Goal: Task Accomplishment & Management: Manage account settings

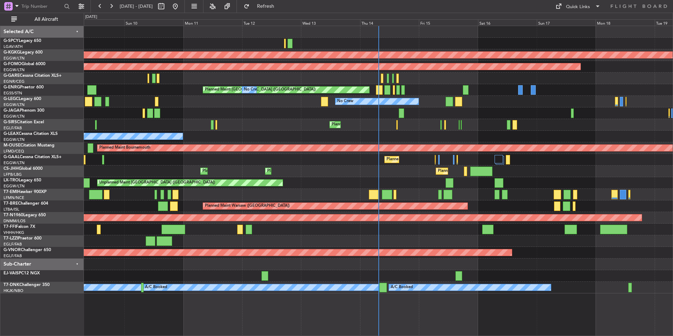
click at [499, 98] on div "No Crew" at bounding box center [378, 102] width 588 height 12
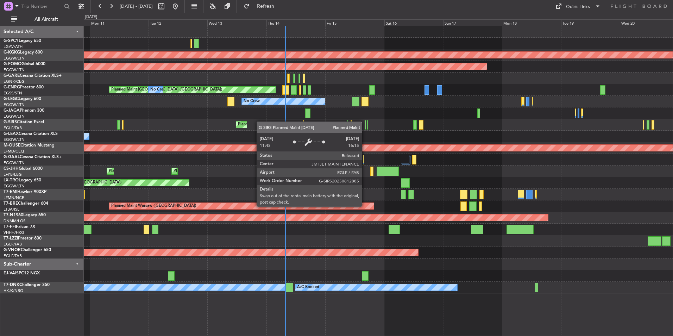
click at [260, 121] on div "Planned Maint [GEOGRAPHIC_DATA] ([GEOGRAPHIC_DATA])" at bounding box center [378, 125] width 588 height 12
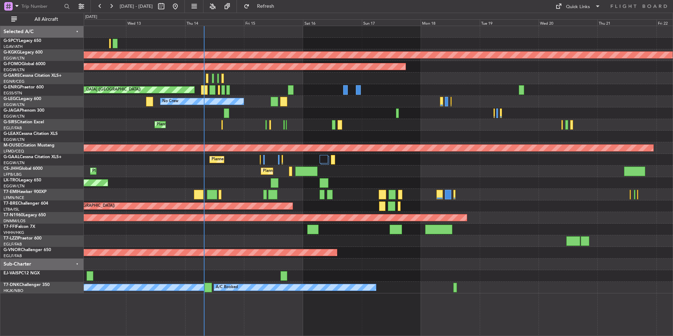
click at [243, 115] on div "AOG Maint Istanbul (Ataturk) Planned Maint Windsor Locks (Bradley Intl) Planned…" at bounding box center [378, 159] width 588 height 267
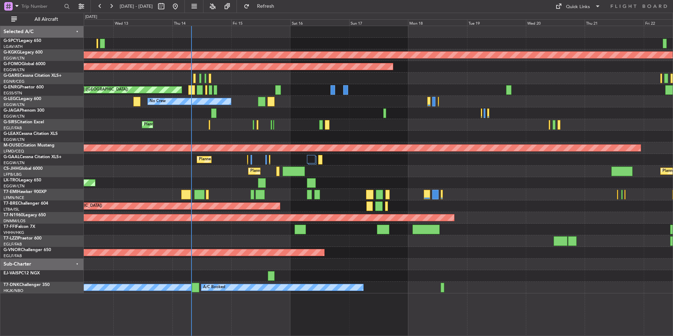
click at [331, 107] on div at bounding box center [378, 113] width 588 height 12
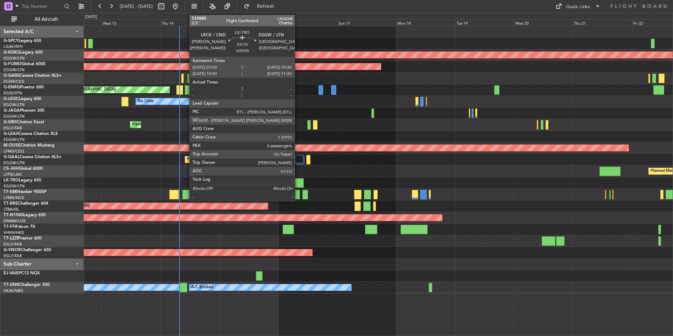
click at [298, 182] on div at bounding box center [299, 182] width 9 height 9
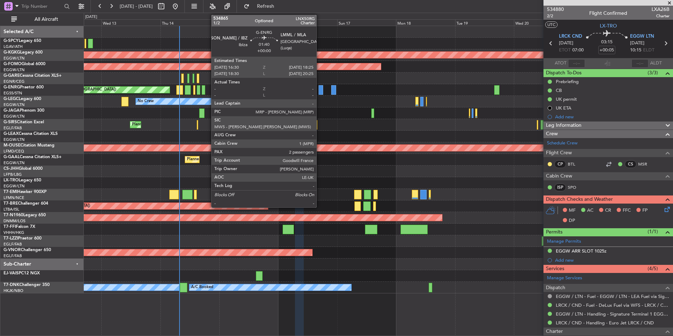
click at [319, 90] on div at bounding box center [320, 89] width 5 height 9
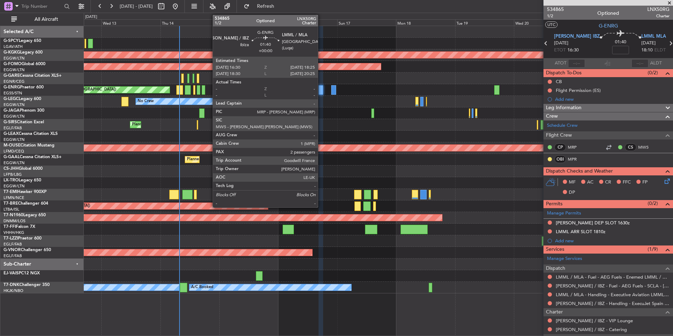
click at [321, 89] on div at bounding box center [320, 89] width 5 height 9
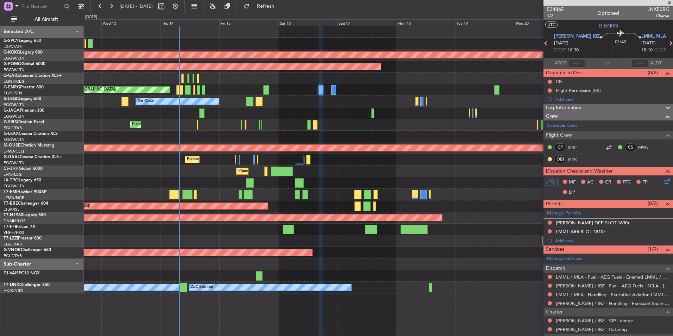
click at [670, 3] on span at bounding box center [668, 3] width 7 height 6
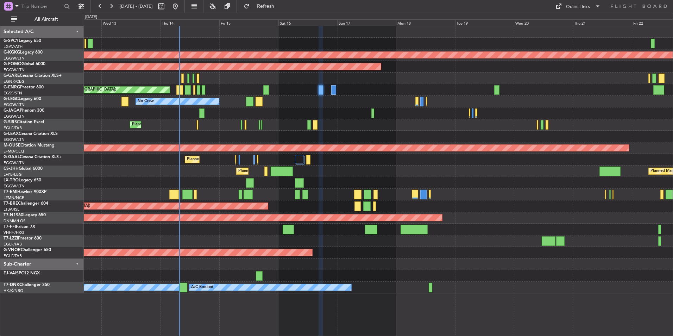
type input "0"
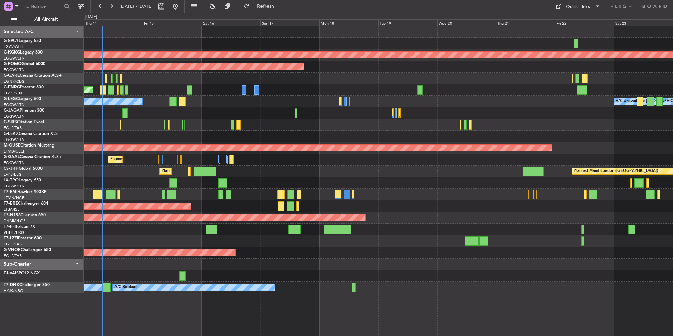
click at [517, 200] on div "AOG Maint Istanbul (Ataturk) Planned Maint Windsor Locks (Bradley Intl) Planned…" at bounding box center [378, 159] width 588 height 267
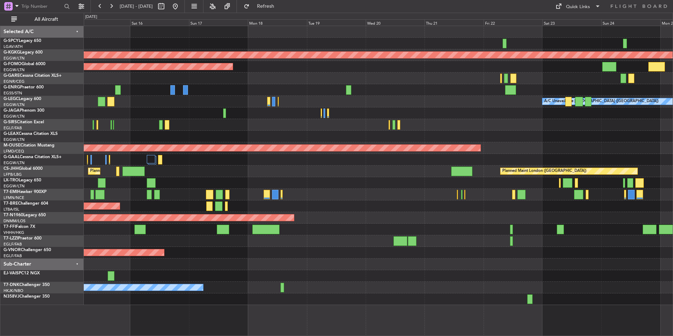
click at [473, 177] on div at bounding box center [378, 183] width 588 height 12
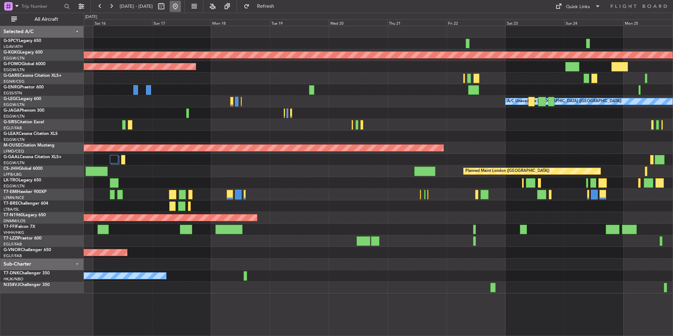
click at [181, 6] on button at bounding box center [175, 6] width 11 height 11
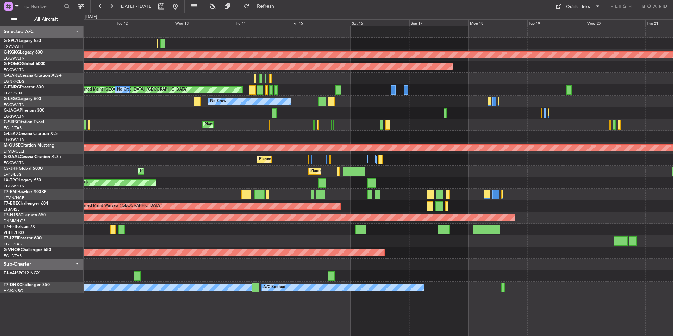
click at [396, 191] on div "AOG Maint Istanbul (Ataturk) Planned Maint Windsor Locks (Bradley Intl) Planned…" at bounding box center [378, 159] width 588 height 267
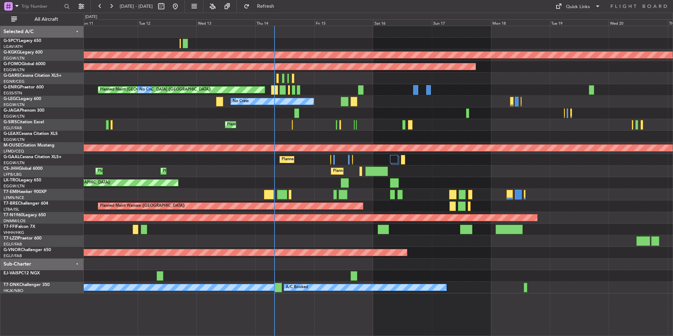
click at [479, 184] on div "AOG Maint Istanbul (Ataturk) Planned Maint Windsor Locks (Bradley Intl) Planned…" at bounding box center [378, 159] width 588 height 267
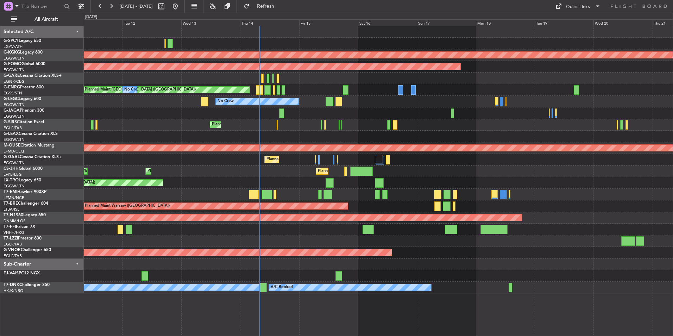
click at [212, 159] on div "AOG Maint Istanbul (Ataturk) Planned Maint Windsor Locks (Bradley Intl) Planned…" at bounding box center [378, 159] width 588 height 267
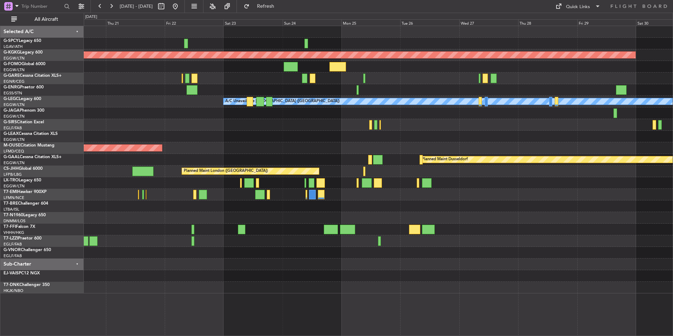
click at [209, 161] on div "AOG Maint Istanbul (Ataturk) A/C Unavailable London (Luton) Planned Maint Bourn…" at bounding box center [378, 159] width 588 height 267
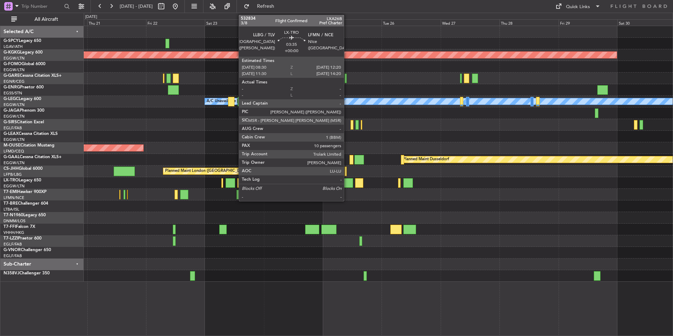
click at [347, 180] on div at bounding box center [347, 182] width 9 height 9
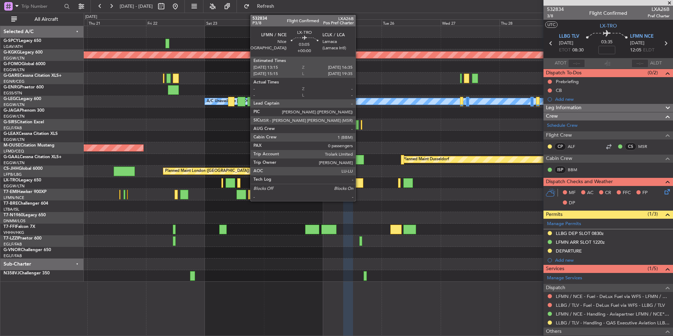
click at [358, 182] on div at bounding box center [359, 182] width 8 height 9
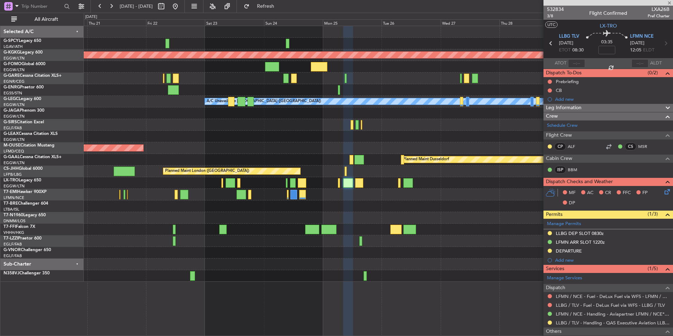
type input "0"
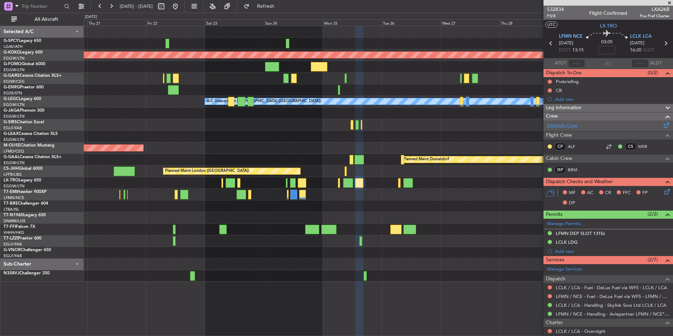
click at [560, 126] on link "Schedule Crew" at bounding box center [562, 125] width 31 height 7
click at [277, 4] on span "Refresh" at bounding box center [266, 6] width 30 height 5
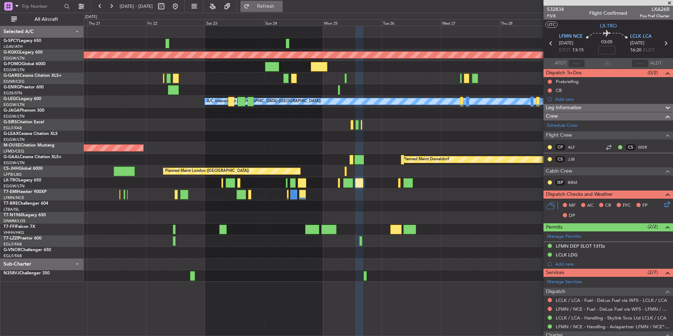
click at [280, 8] on span "Refresh" at bounding box center [266, 6] width 30 height 5
click at [669, 3] on div at bounding box center [607, 3] width 129 height 6
click at [670, 2] on div at bounding box center [607, 3] width 129 height 6
click at [669, 0] on span at bounding box center [668, 3] width 7 height 6
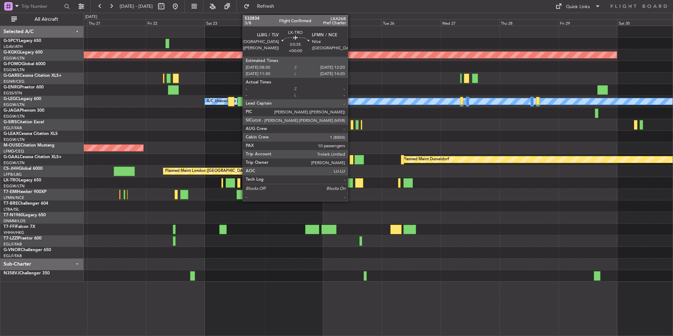
click at [350, 182] on div at bounding box center [347, 182] width 9 height 9
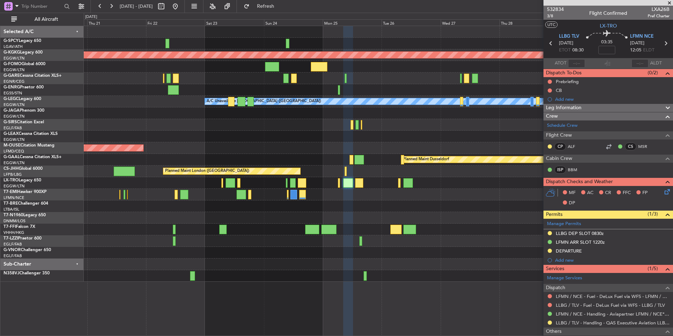
click at [358, 190] on div at bounding box center [378, 195] width 588 height 12
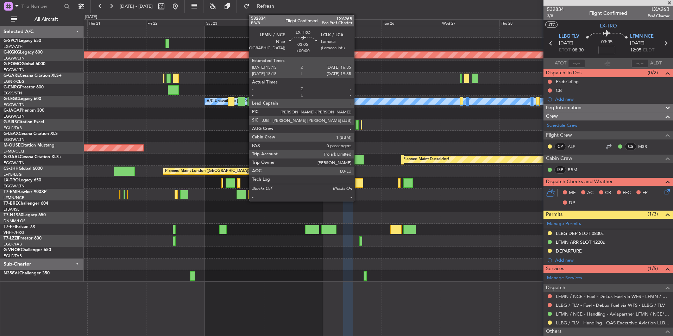
click at [357, 187] on div at bounding box center [359, 182] width 8 height 9
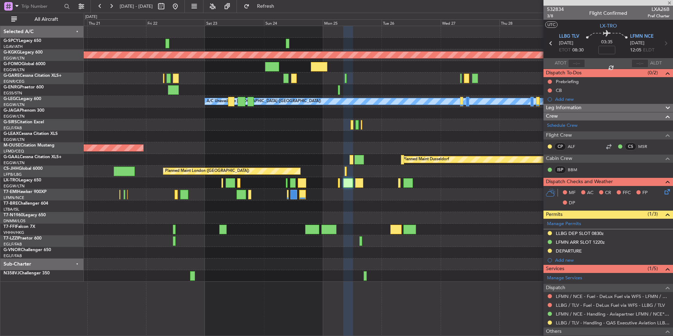
type input "0"
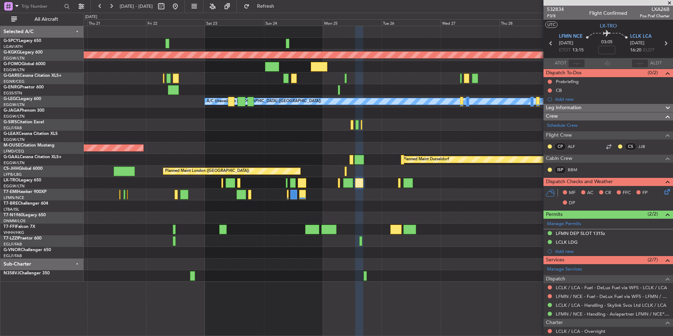
click at [668, 4] on span at bounding box center [668, 3] width 7 height 6
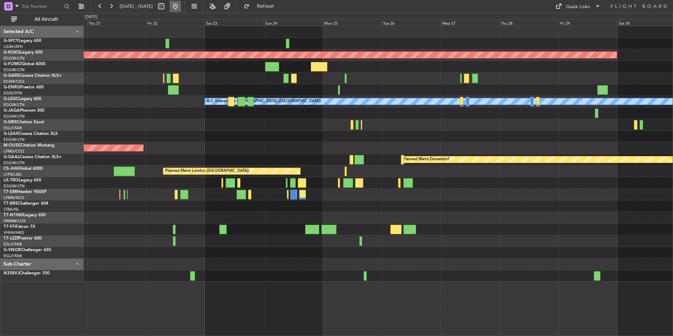
click at [181, 4] on button at bounding box center [175, 6] width 11 height 11
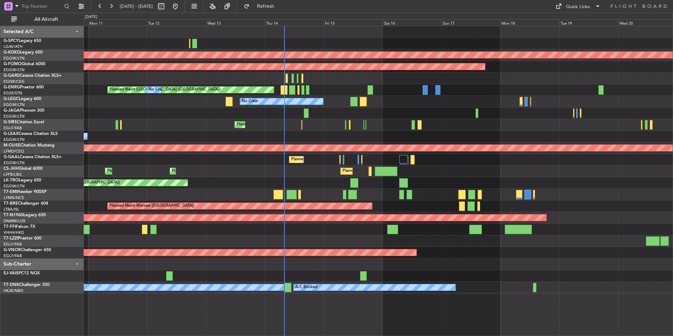
click at [338, 232] on div "AOG Maint Istanbul (Ataturk) Planned Maint Windsor Locks (Bradley Intl) Planned…" at bounding box center [378, 159] width 588 height 267
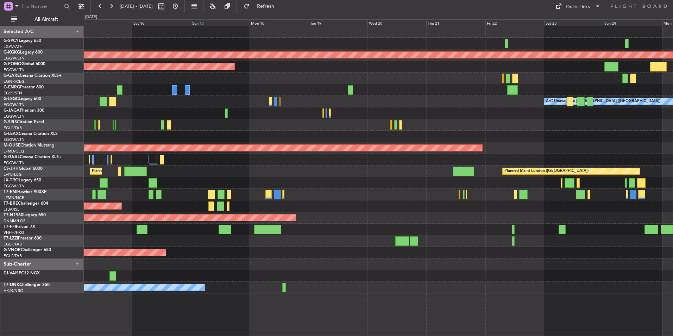
click at [260, 208] on div "AOG Maint Istanbul (Ataturk) Planned Maint Windsor Locks (Bradley Intl) Planned…" at bounding box center [378, 159] width 588 height 267
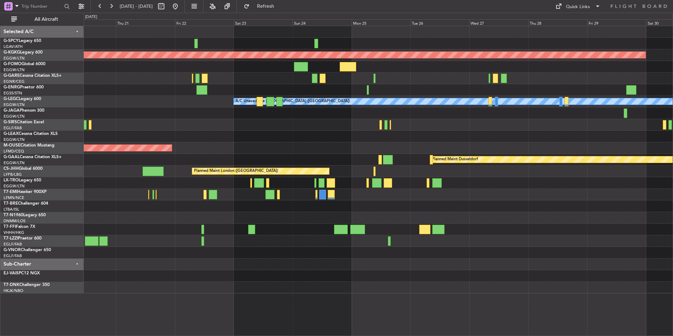
click at [262, 213] on div "AOG Maint Istanbul (Ataturk) A/C Unavailable London (Luton) Planned Maint Bourn…" at bounding box center [378, 159] width 588 height 267
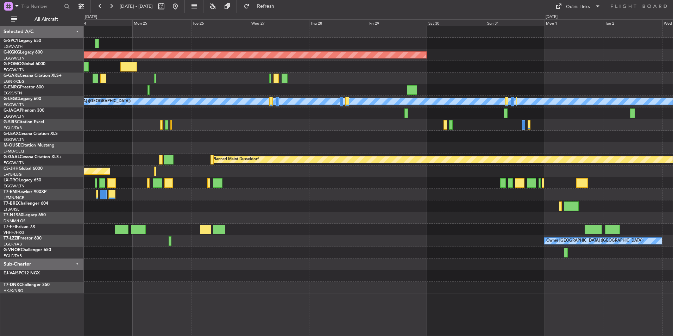
click at [273, 202] on div "AOG Maint Istanbul (Ataturk) A/C Unavailable London (Luton) Planned Maint Londo…" at bounding box center [378, 159] width 588 height 267
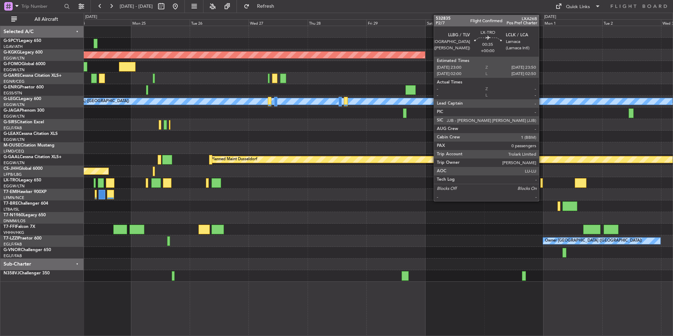
click at [540, 184] on div at bounding box center [541, 182] width 2 height 9
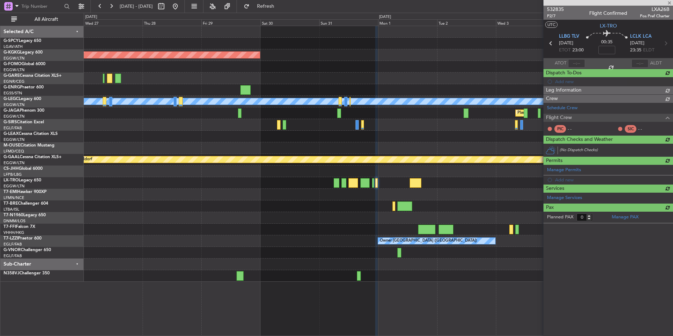
click at [341, 217] on div "AOG Maint Istanbul (Ataturk) Owner A/C Unavailable London (Luton) Planned Maint…" at bounding box center [378, 153] width 588 height 255
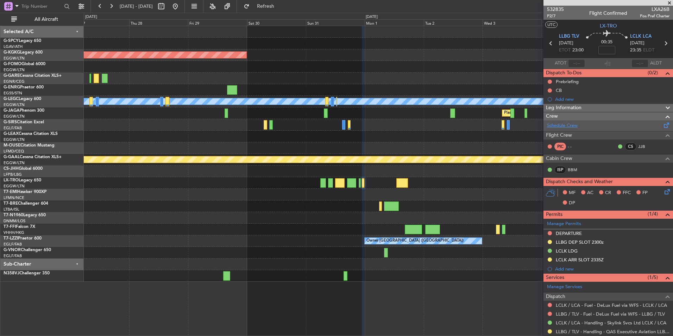
click at [567, 126] on link "Schedule Crew" at bounding box center [562, 125] width 31 height 7
click at [280, 4] on span "Refresh" at bounding box center [266, 6] width 30 height 5
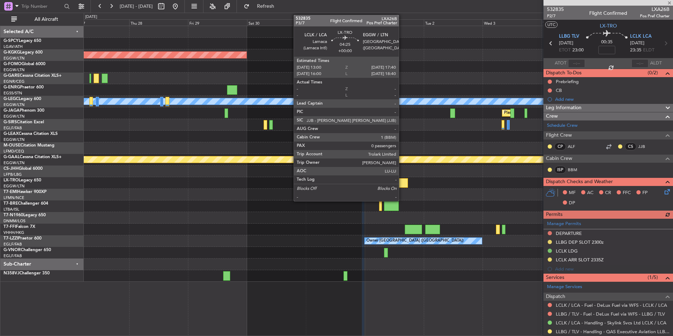
click at [402, 184] on div at bounding box center [402, 182] width 12 height 9
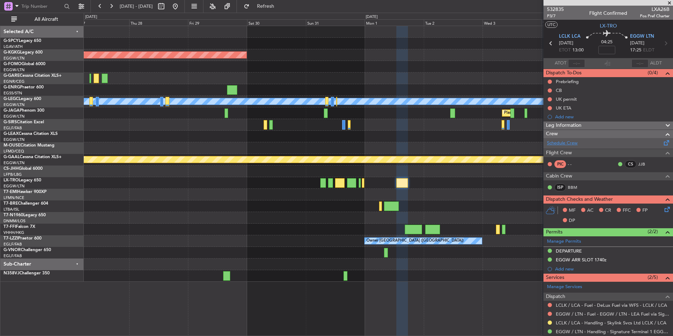
click at [566, 143] on link "Schedule Crew" at bounding box center [562, 143] width 31 height 7
click at [547, 7] on span "532835" at bounding box center [555, 9] width 17 height 7
click at [576, 141] on link "Schedule Crew" at bounding box center [562, 143] width 31 height 7
click at [278, 5] on span "Refresh" at bounding box center [266, 6] width 30 height 5
click at [669, 2] on span at bounding box center [668, 3] width 7 height 6
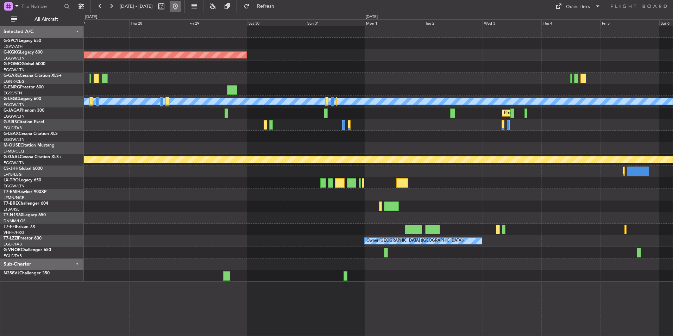
click at [181, 8] on button at bounding box center [175, 6] width 11 height 11
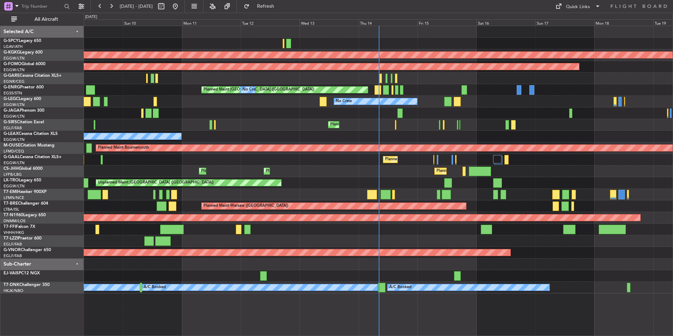
click at [304, 188] on div "AOG Maint Istanbul (Ataturk) Planned Maint Windsor Locks (Bradley Intl) Planned…" at bounding box center [378, 159] width 588 height 267
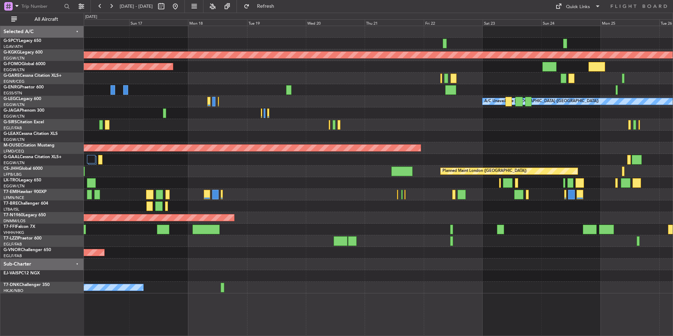
click at [297, 171] on div "AOG Maint Istanbul (Ataturk) Planned Maint Windsor Locks (Bradley Intl) Planned…" at bounding box center [378, 159] width 588 height 267
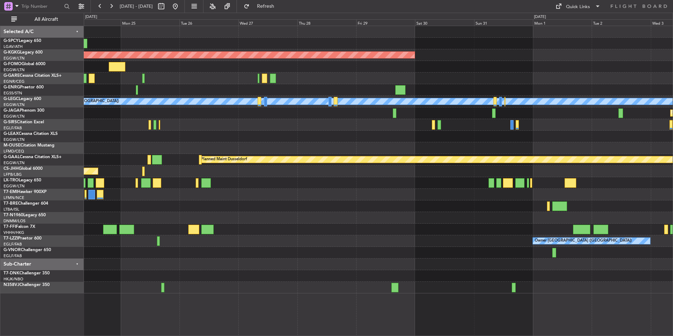
click at [180, 198] on div "AOG Maint Istanbul (Ataturk) A/C Unavailable London (Luton) Planned Maint Londo…" at bounding box center [378, 159] width 588 height 267
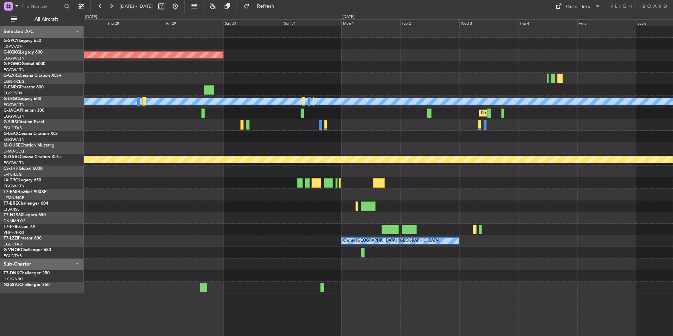
click at [232, 193] on div "AOG Maint Istanbul (Ataturk) Owner A/C Unavailable London (Luton) Planned Maint…" at bounding box center [378, 159] width 588 height 267
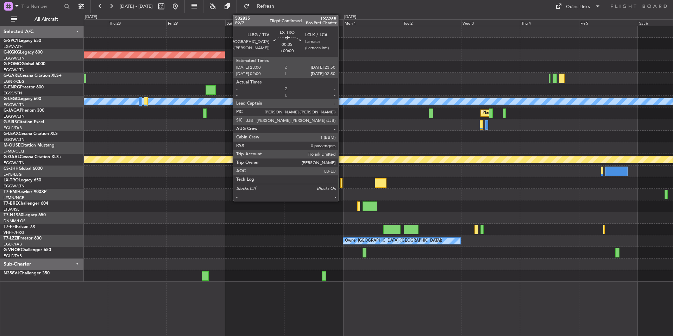
click at [341, 184] on div at bounding box center [341, 182] width 2 height 9
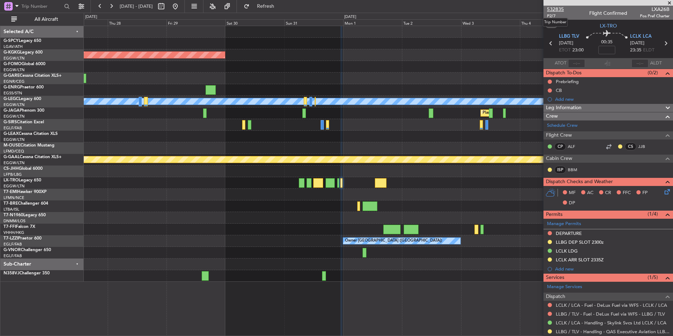
click at [554, 8] on span "532835" at bounding box center [555, 9] width 17 height 7
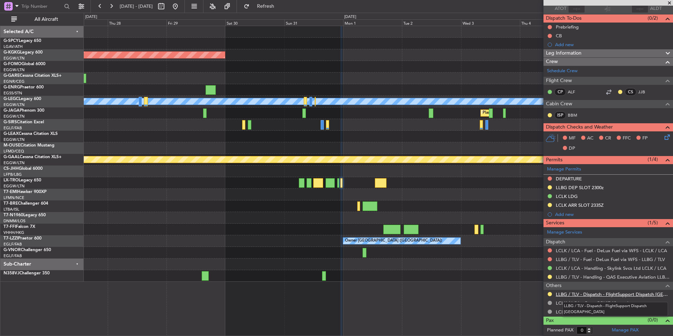
click at [621, 293] on link "LLBG / TLV - Dispatch - FlightSupport Dispatch UK" at bounding box center [612, 294] width 114 height 6
click at [181, 5] on button at bounding box center [175, 6] width 11 height 11
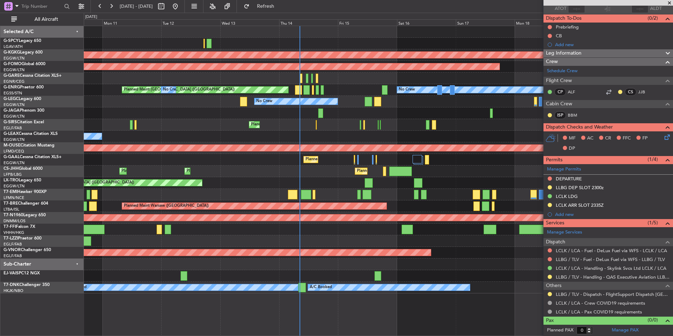
click at [336, 91] on div "No Crew Planned Maint London (Stansted) No Crew" at bounding box center [378, 90] width 588 height 12
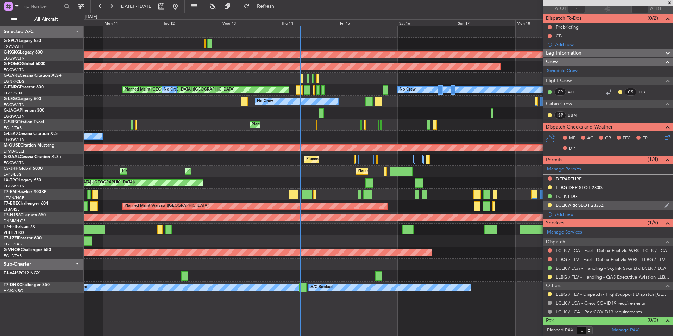
scroll to position [0, 0]
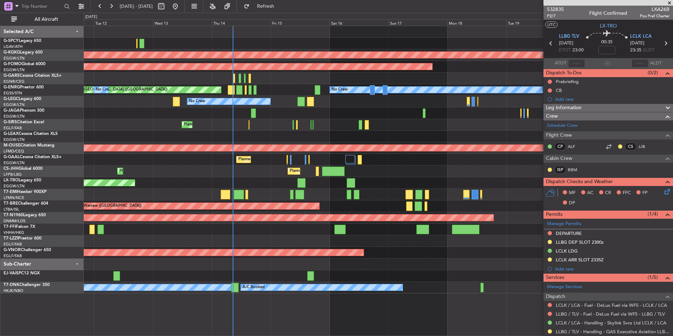
click at [426, 144] on div "AOG Maint Istanbul (Ataturk) Planned Maint Windsor Locks (Bradley Intl) No Crew…" at bounding box center [378, 159] width 588 height 267
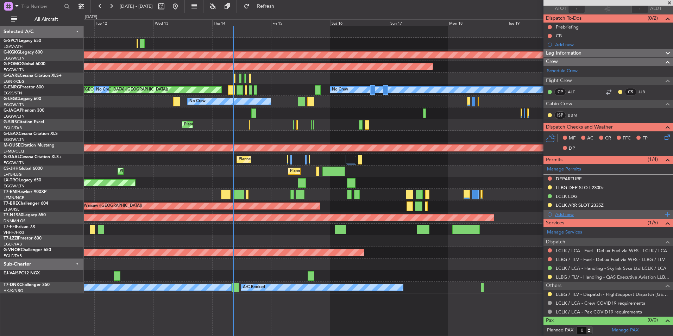
scroll to position [53, 0]
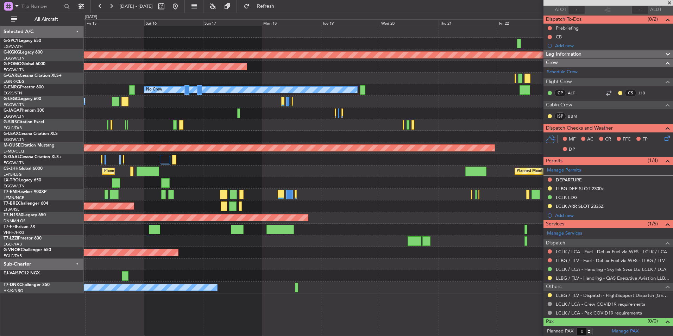
click at [207, 178] on div "Unplanned Maint [GEOGRAPHIC_DATA] ([GEOGRAPHIC_DATA])" at bounding box center [378, 183] width 588 height 12
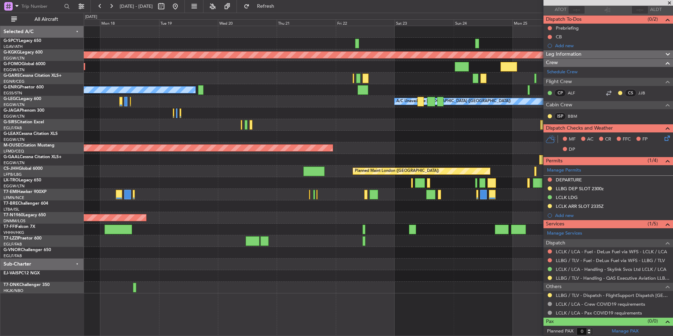
click at [128, 167] on div "AOG Maint Istanbul (Ataturk) Planned Maint Windsor Locks (Bradley Intl) No Crew…" at bounding box center [378, 159] width 588 height 267
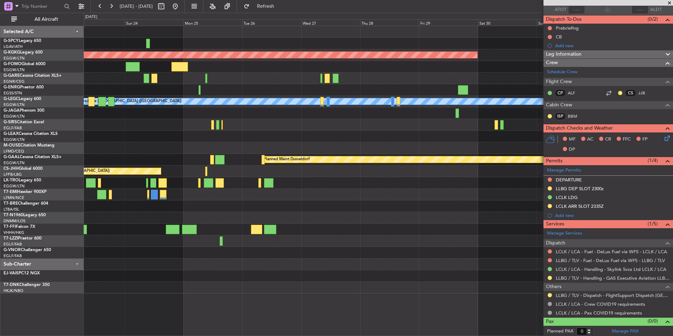
click at [71, 150] on div "AOG Maint Istanbul (Ataturk) A/C Unavailable London (Luton) Planned Maint Londo…" at bounding box center [336, 174] width 673 height 323
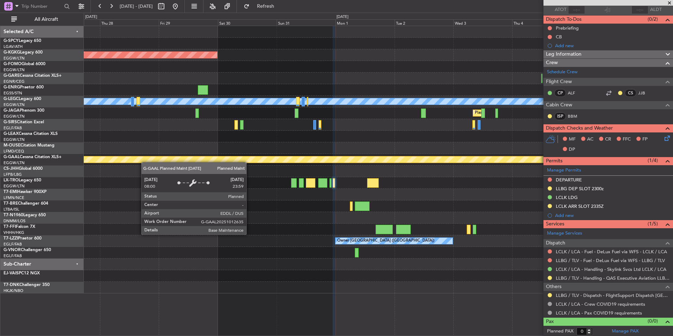
click at [145, 162] on div "AOG Maint Istanbul (Ataturk) Owner A/C Unavailable London (Luton) Planned Maint…" at bounding box center [378, 159] width 588 height 267
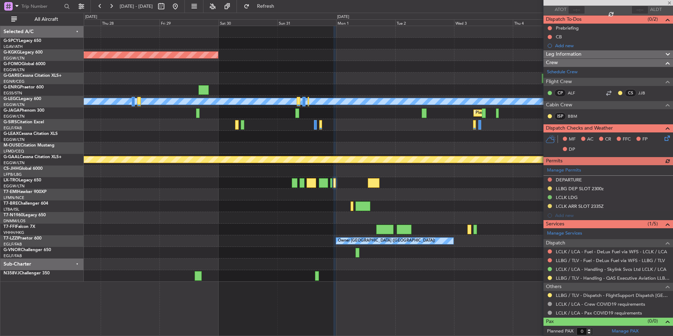
scroll to position [0, 0]
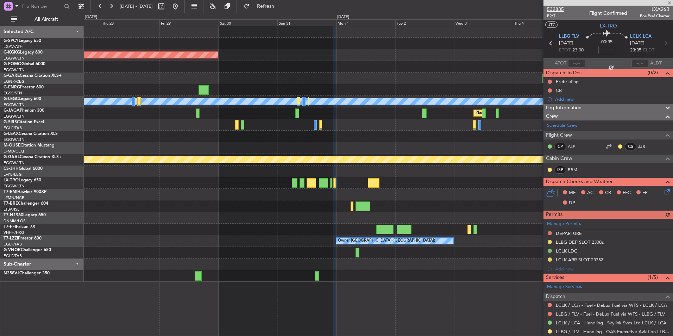
click at [552, 7] on span "532835" at bounding box center [555, 9] width 17 height 7
click at [181, 7] on button at bounding box center [175, 6] width 11 height 11
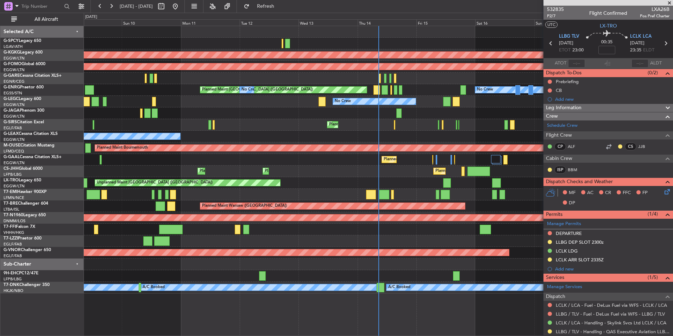
click at [224, 107] on div "AOG Maint Istanbul (Ataturk) Planned Maint Windsor Locks (Bradley Intl) Planned…" at bounding box center [378, 159] width 588 height 267
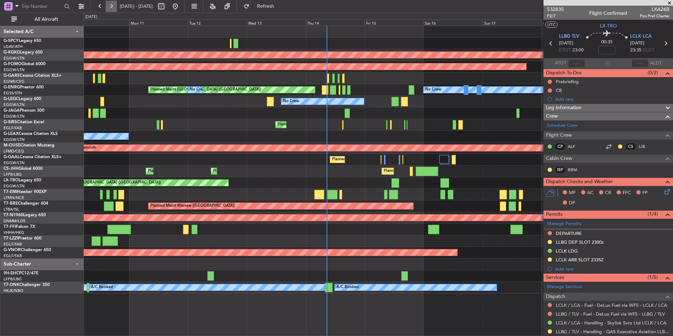
click at [111, 6] on button at bounding box center [111, 6] width 11 height 11
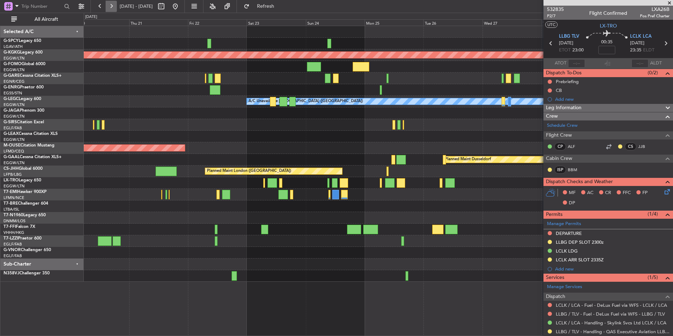
click at [111, 6] on button at bounding box center [111, 6] width 11 height 11
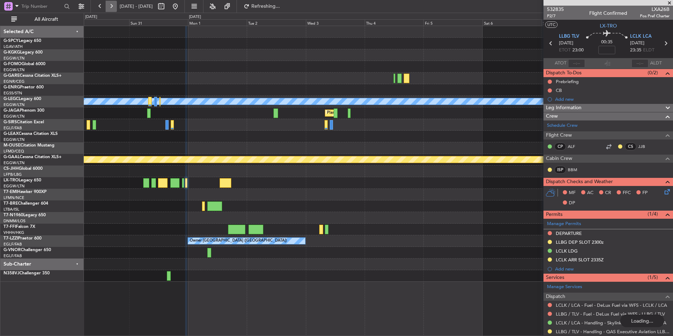
click at [111, 6] on button at bounding box center [111, 6] width 11 height 11
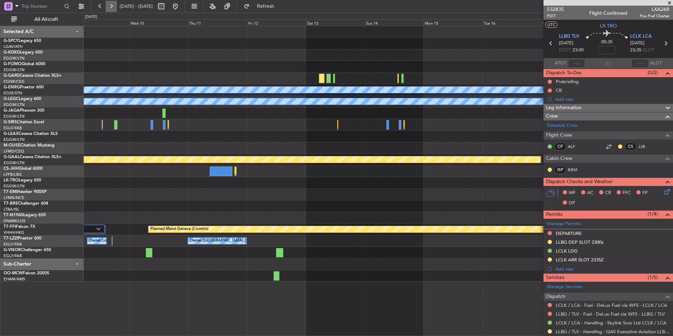
click at [111, 6] on button at bounding box center [111, 6] width 11 height 11
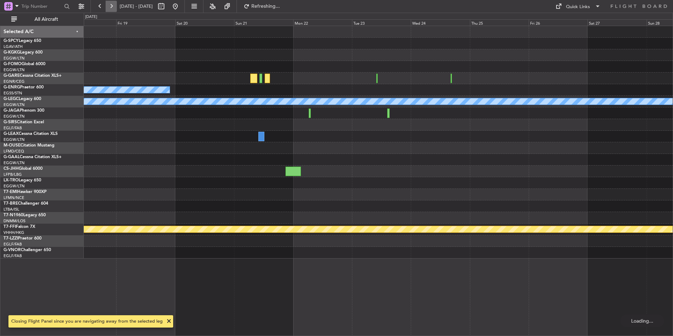
click at [111, 6] on button at bounding box center [111, 6] width 11 height 11
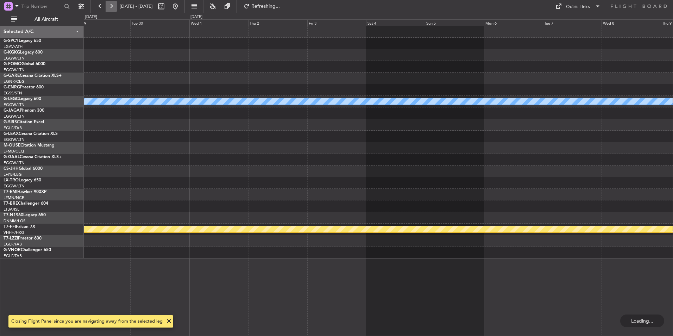
click at [111, 6] on button at bounding box center [111, 6] width 11 height 11
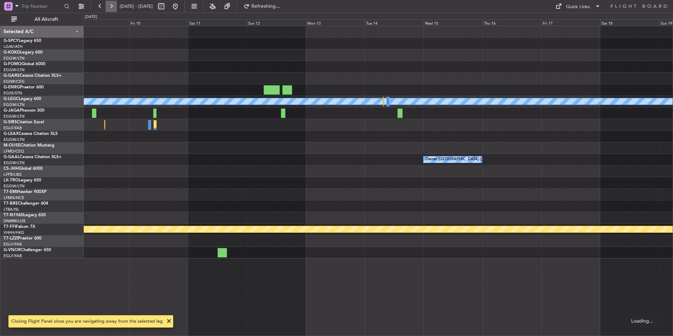
click at [111, 6] on button at bounding box center [111, 6] width 11 height 11
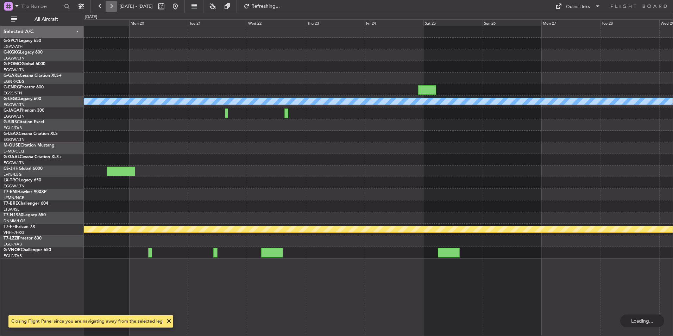
click at [111, 6] on button at bounding box center [111, 6] width 11 height 11
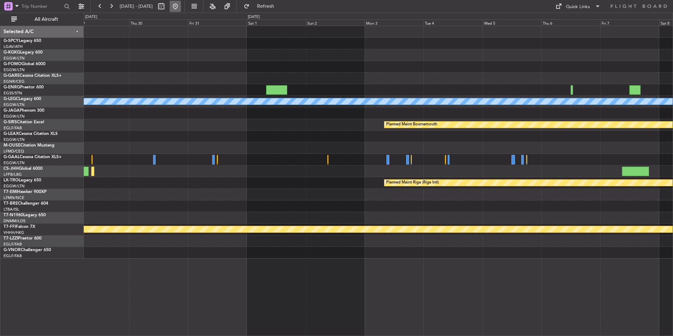
click at [181, 7] on button at bounding box center [175, 6] width 11 height 11
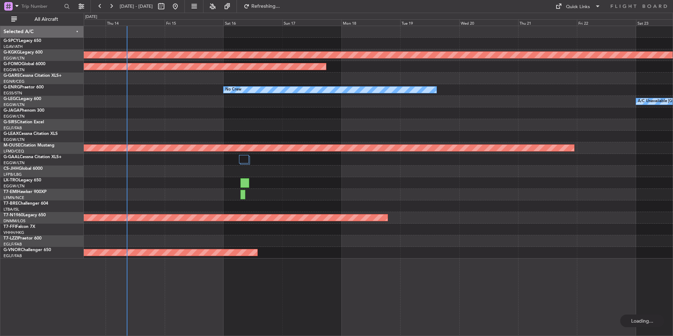
click at [196, 177] on div "AOG Maint Istanbul (Ataturk) Planned Maint Windsor Locks (Bradley Intl) No Crew…" at bounding box center [378, 142] width 588 height 232
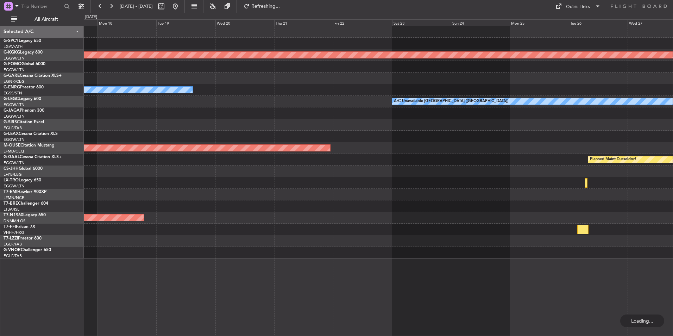
click at [119, 139] on div "AOG Maint Istanbul (Ataturk) Planned Maint Windsor Locks (Bradley Intl) No Crew…" at bounding box center [378, 142] width 588 height 232
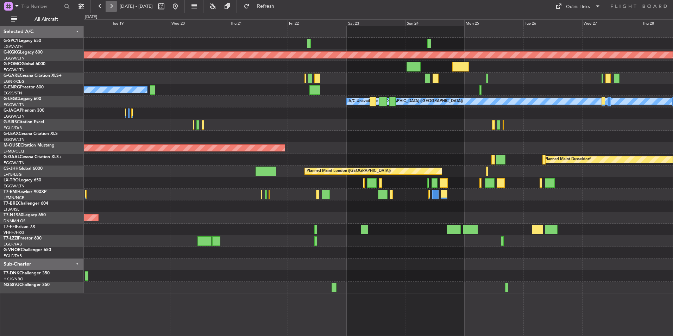
click at [109, 4] on button at bounding box center [111, 6] width 11 height 11
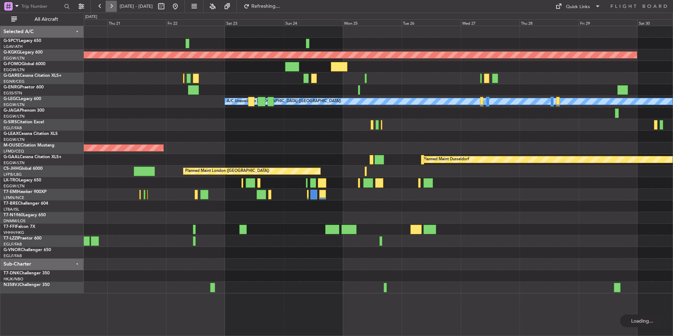
click at [109, 4] on button at bounding box center [111, 6] width 11 height 11
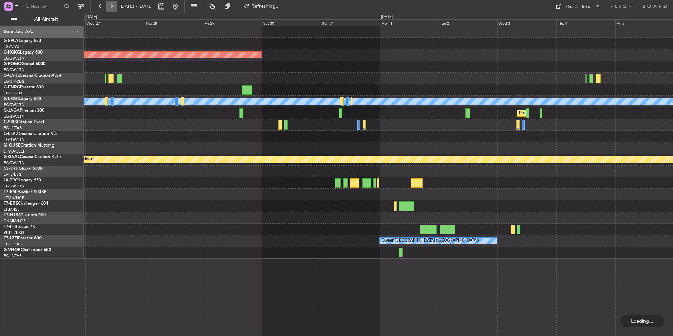
click at [109, 4] on button at bounding box center [111, 6] width 11 height 11
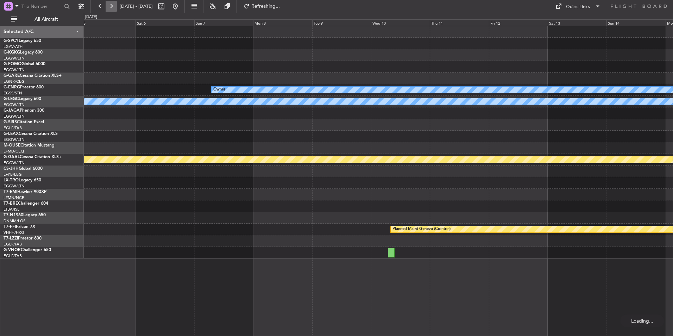
click at [109, 4] on button at bounding box center [111, 6] width 11 height 11
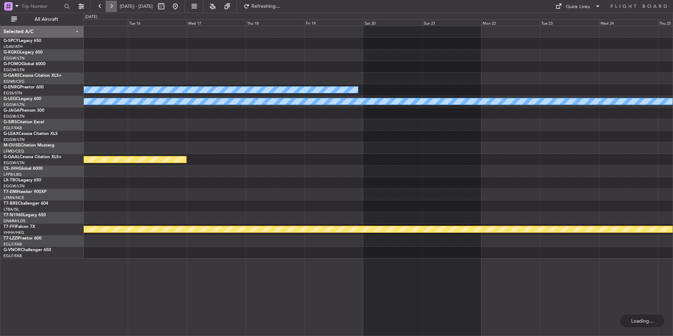
click at [109, 4] on button at bounding box center [111, 6] width 11 height 11
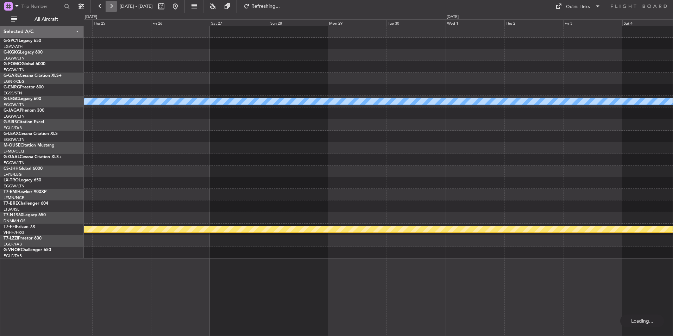
click at [109, 4] on button at bounding box center [111, 6] width 11 height 11
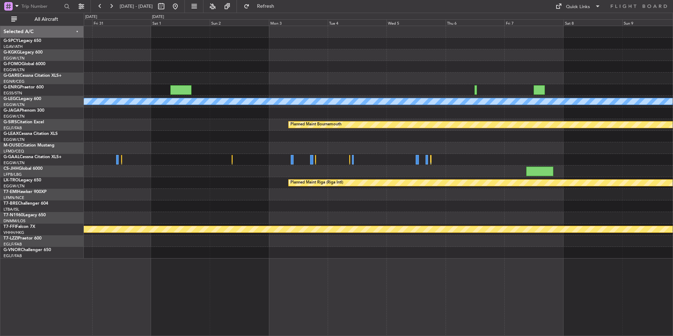
click at [383, 68] on div at bounding box center [378, 67] width 588 height 12
click at [181, 7] on button at bounding box center [175, 6] width 11 height 11
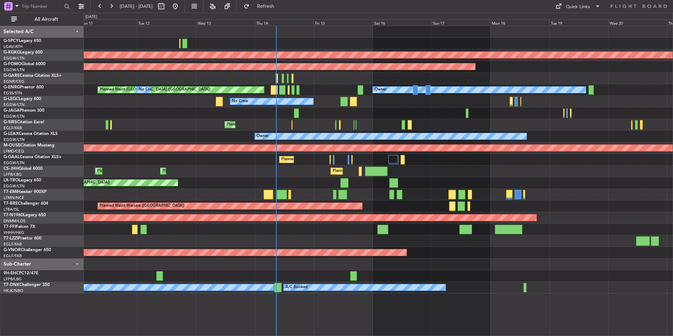
click at [326, 225] on div "AOG Maint Istanbul (Ataturk) Planned Maint Windsor Locks (Bradley Intl) Owner P…" at bounding box center [378, 159] width 588 height 267
click at [391, 246] on div "AOG Maint Istanbul (Ataturk) Planned Maint Windsor Locks (Bradley Intl) Owner P…" at bounding box center [378, 159] width 588 height 267
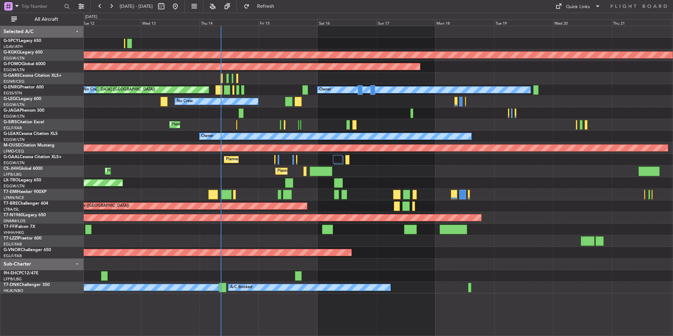
click at [339, 134] on div "AOG Maint Istanbul (Ataturk) Planned Maint Windsor Locks (Bradley Intl) Owner P…" at bounding box center [378, 159] width 588 height 267
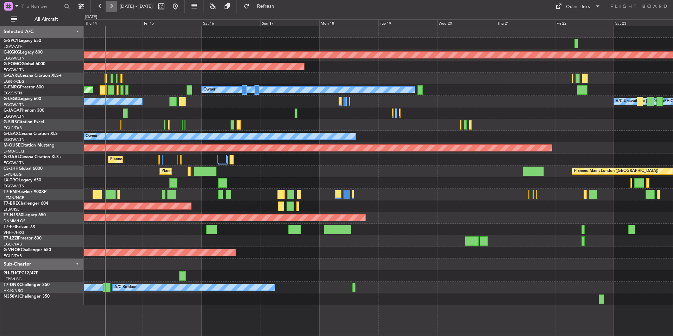
click at [112, 4] on button at bounding box center [111, 6] width 11 height 11
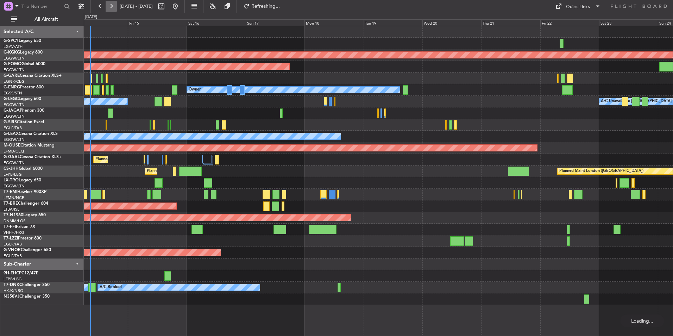
click at [112, 4] on button at bounding box center [111, 6] width 11 height 11
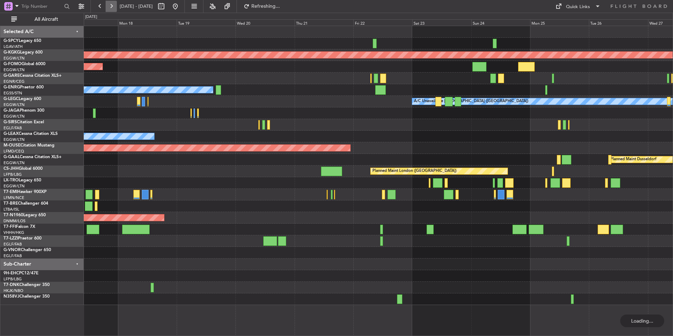
click at [112, 4] on button at bounding box center [111, 6] width 11 height 11
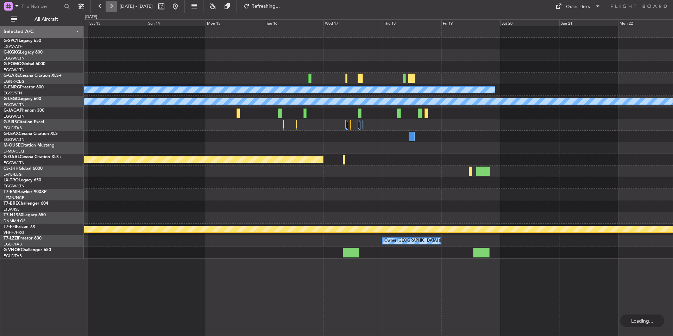
click at [112, 4] on button at bounding box center [111, 6] width 11 height 11
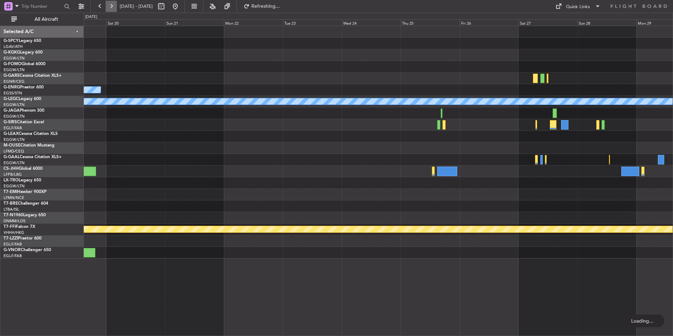
click at [112, 4] on button at bounding box center [111, 6] width 11 height 11
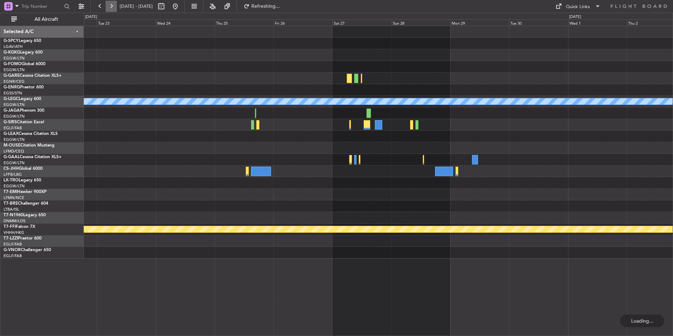
click at [112, 4] on button at bounding box center [111, 6] width 11 height 11
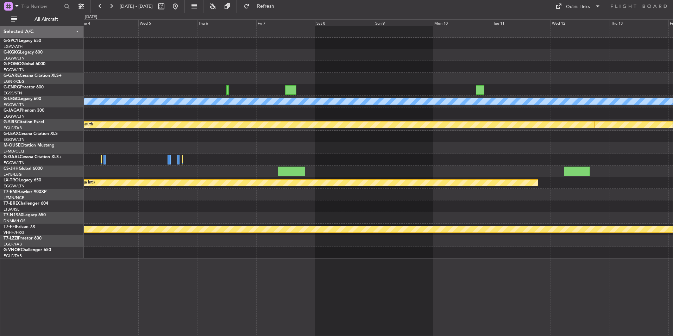
click at [345, 174] on div at bounding box center [378, 171] width 588 height 12
click at [181, 7] on button at bounding box center [175, 6] width 11 height 11
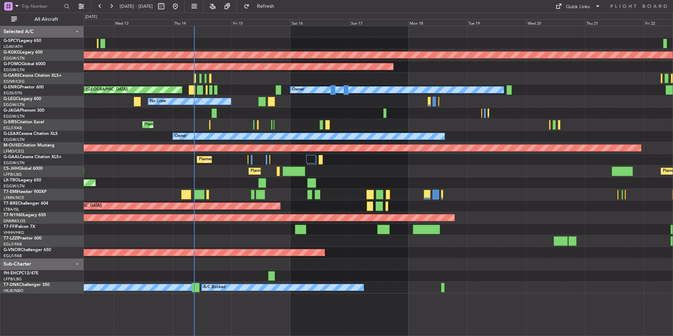
click at [357, 191] on div "AOG Maint Istanbul (Ataturk) Planned Maint Windsor Locks (Bradley Intl) Owner P…" at bounding box center [378, 159] width 588 height 267
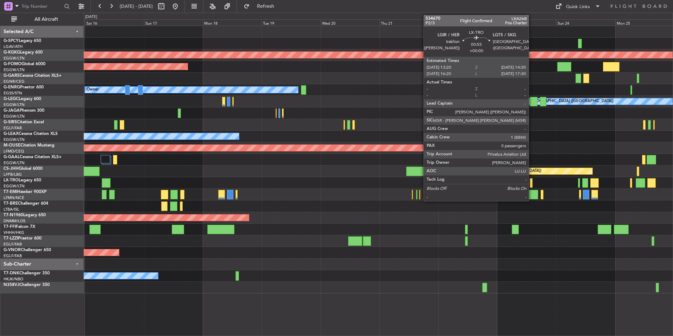
click at [531, 180] on div at bounding box center [530, 182] width 3 height 9
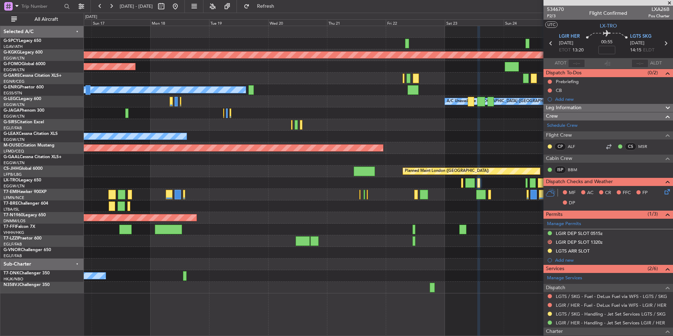
click at [461, 190] on div at bounding box center [378, 195] width 588 height 12
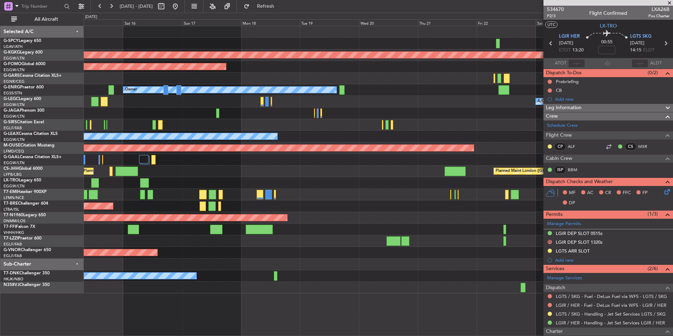
click at [514, 95] on div "AOG Maint Istanbul (Ataturk) Planned Maint Windsor Locks (Bradley Intl) Owner P…" at bounding box center [378, 159] width 588 height 267
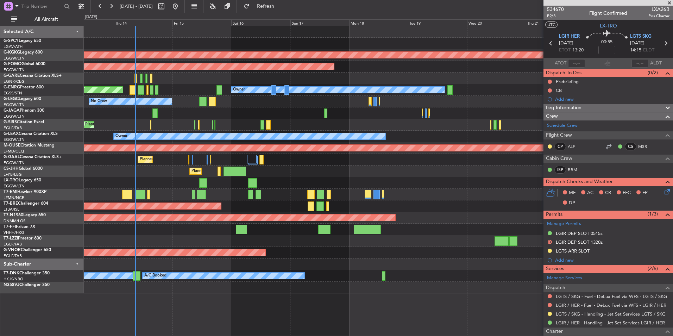
click at [484, 98] on div "A/C Unavailable London (Luton) No Crew" at bounding box center [378, 102] width 588 height 12
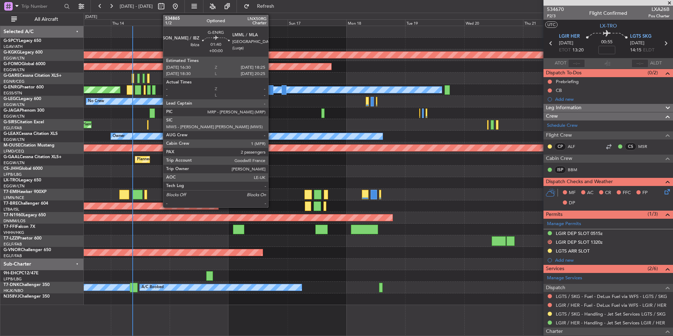
click at [271, 91] on div at bounding box center [270, 89] width 5 height 9
type input "2"
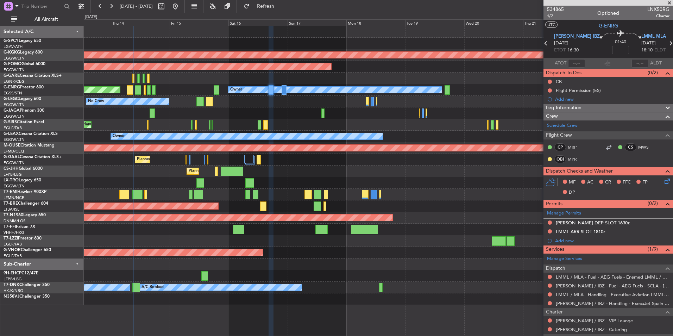
click at [284, 107] on div "A/C Unavailable London (Luton) No Crew" at bounding box center [378, 102] width 588 height 12
click at [452, 193] on div at bounding box center [378, 195] width 588 height 12
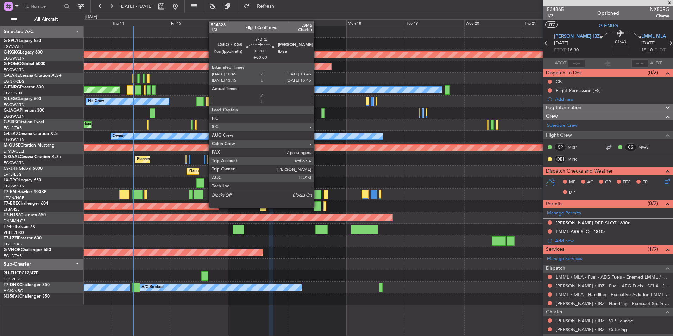
click at [317, 207] on div at bounding box center [316, 205] width 7 height 9
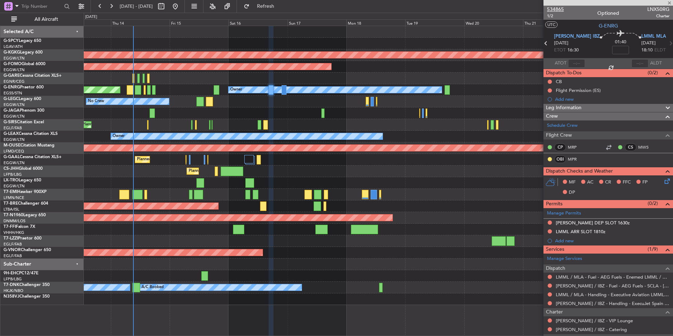
type input "7"
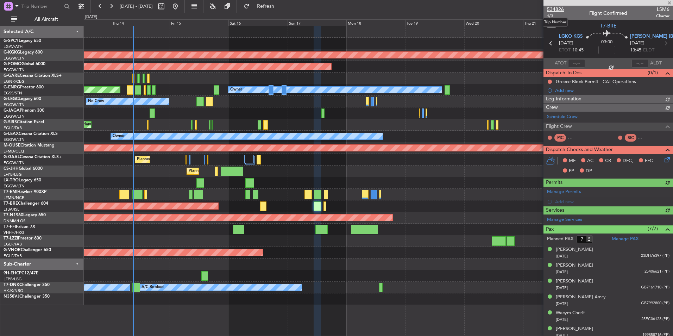
click at [559, 9] on span "534826" at bounding box center [555, 9] width 17 height 7
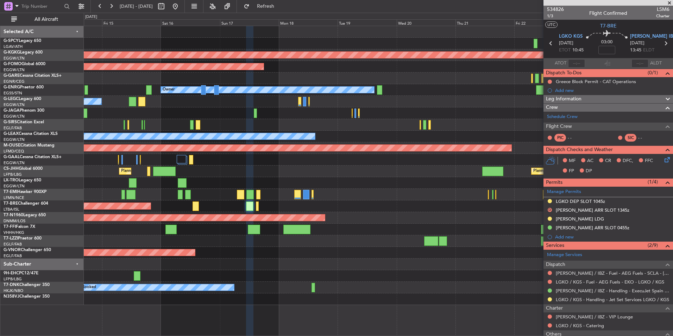
click at [369, 135] on div "AOG Maint Istanbul (Ataturk) Planned Maint Windsor Locks (Bradley Intl) Owner P…" at bounding box center [378, 165] width 588 height 279
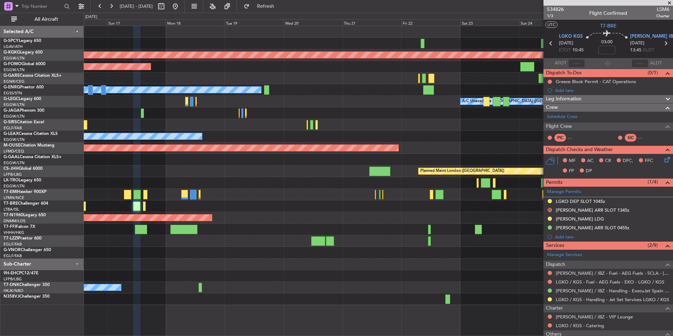
click at [329, 129] on div at bounding box center [378, 125] width 588 height 12
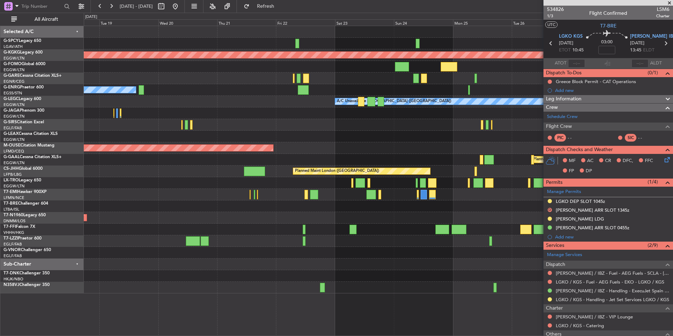
click at [222, 125] on div at bounding box center [378, 125] width 588 height 12
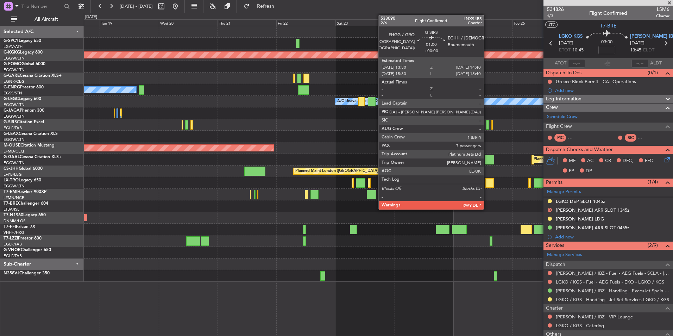
click at [486, 127] on div at bounding box center [487, 124] width 3 height 9
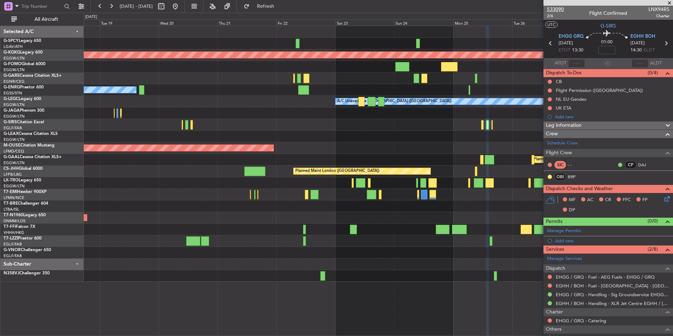
click at [550, 6] on span "533090" at bounding box center [555, 9] width 17 height 7
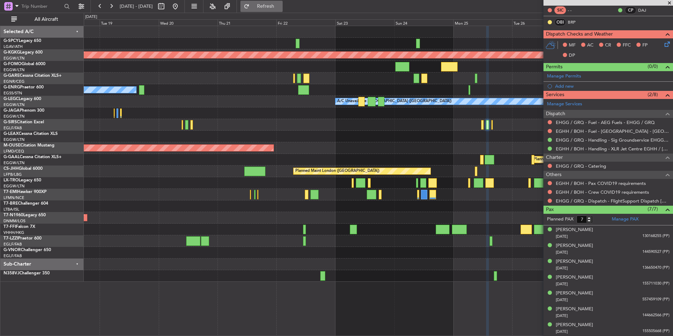
click at [280, 6] on span "Refresh" at bounding box center [266, 6] width 30 height 5
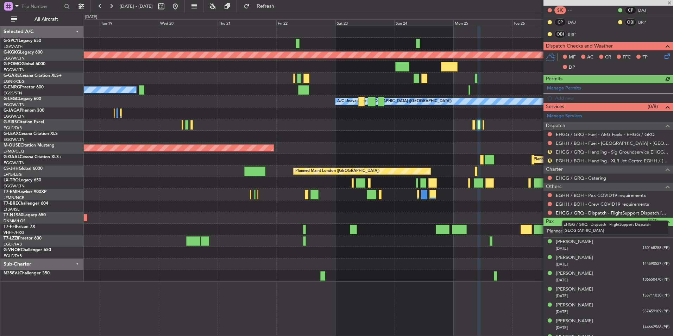
click at [600, 214] on link "EHGG / GRQ - Dispatch - FlightSupport Dispatch UK" at bounding box center [612, 213] width 114 height 6
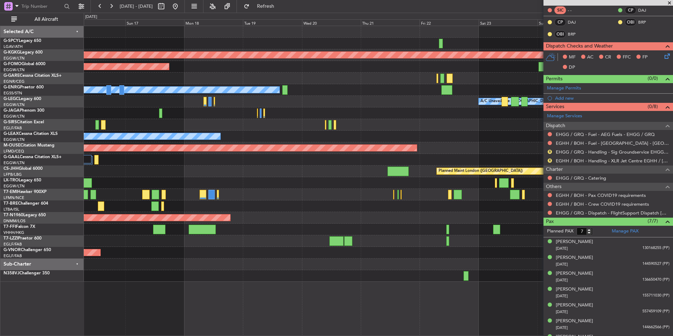
click at [445, 112] on div "AOG Maint Istanbul (Ataturk) Planned Maint Windsor Locks (Bradley Intl) Owner P…" at bounding box center [378, 153] width 588 height 255
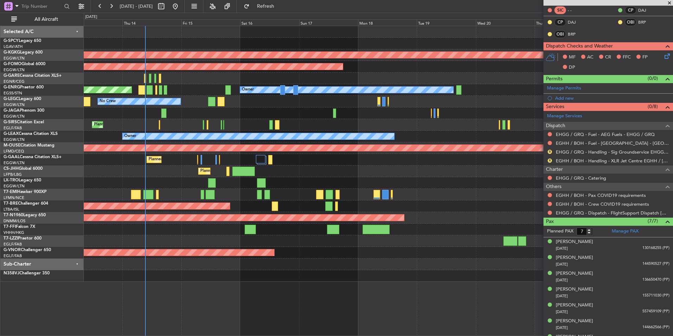
click at [473, 137] on div "AOG Maint Istanbul (Ataturk) Planned Maint Windsor Locks (Bradley Intl) Owner P…" at bounding box center [378, 153] width 588 height 255
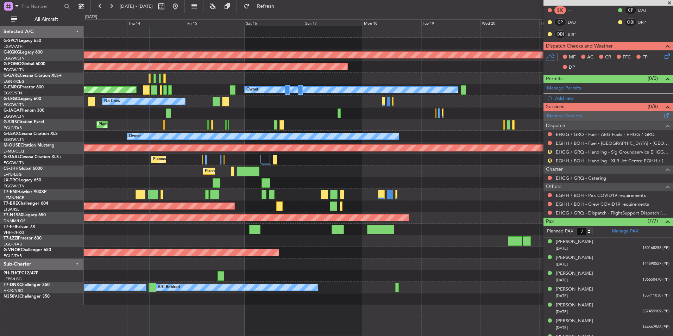
scroll to position [0, 0]
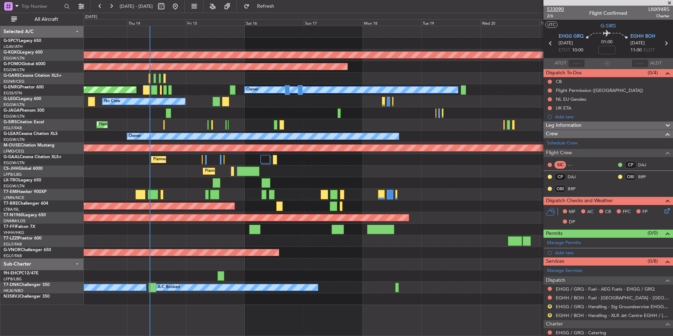
click at [557, 9] on span "533090" at bounding box center [555, 9] width 17 height 7
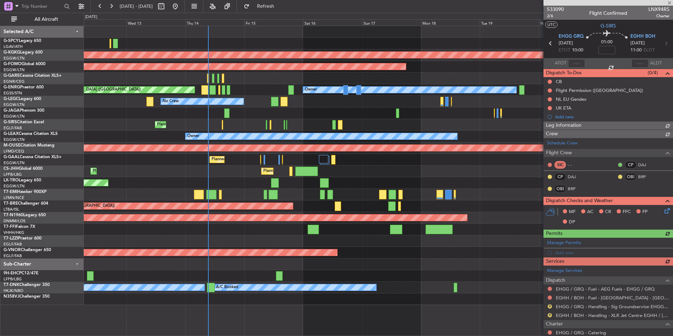
click at [246, 112] on div at bounding box center [378, 113] width 588 height 12
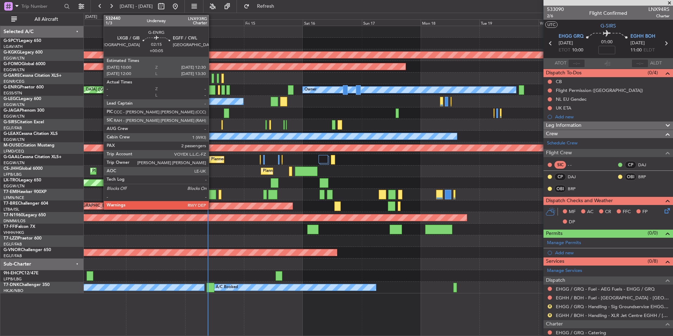
click at [212, 90] on div at bounding box center [212, 89] width 6 height 9
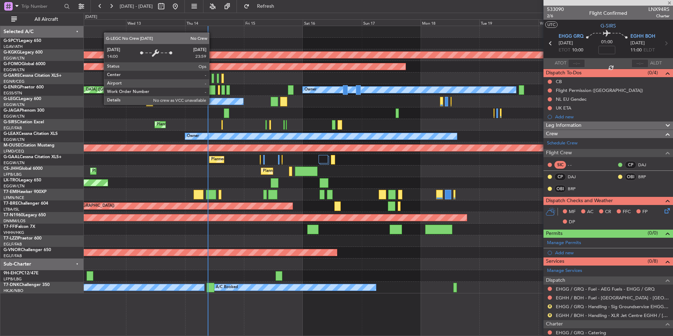
type input "+00:05"
type input "2"
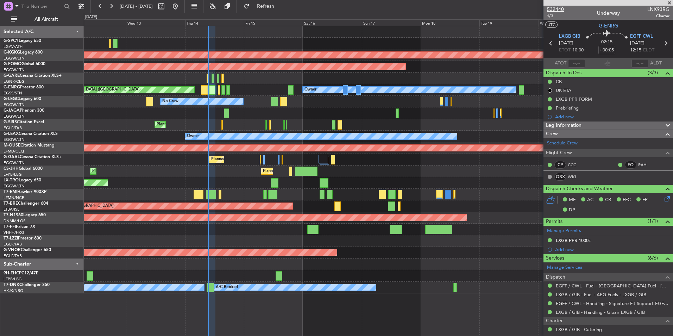
click at [561, 9] on span "532440" at bounding box center [555, 9] width 17 height 7
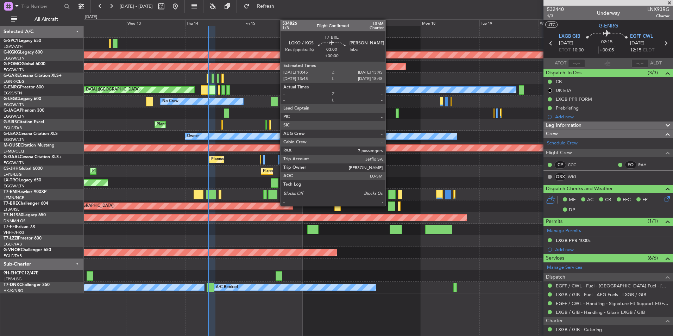
click at [388, 205] on div at bounding box center [391, 205] width 7 height 9
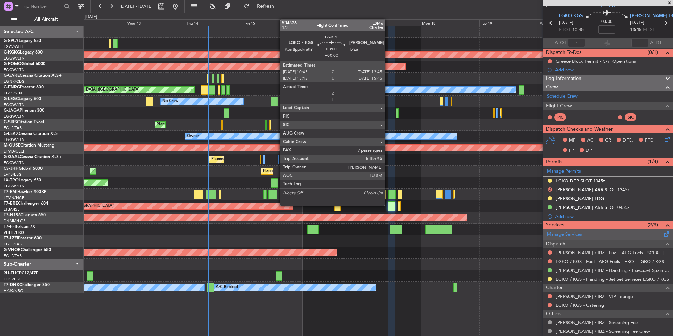
scroll to position [19, 0]
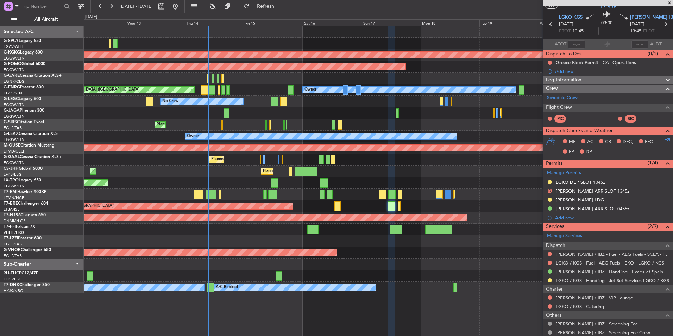
click at [669, 2] on span at bounding box center [668, 3] width 7 height 6
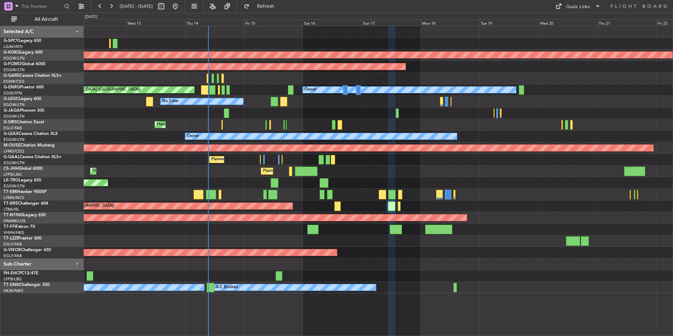
type input "0"
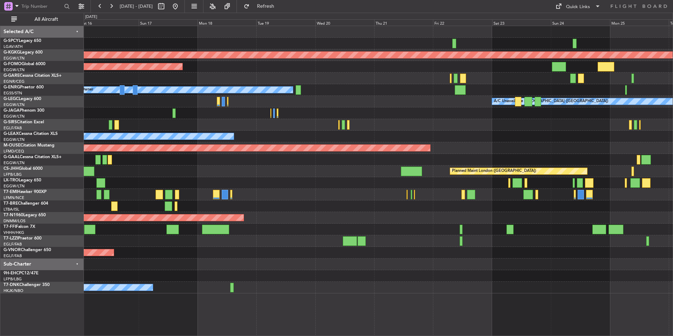
click at [374, 98] on div "A/C Unavailable London (Luton) No Crew" at bounding box center [378, 102] width 588 height 12
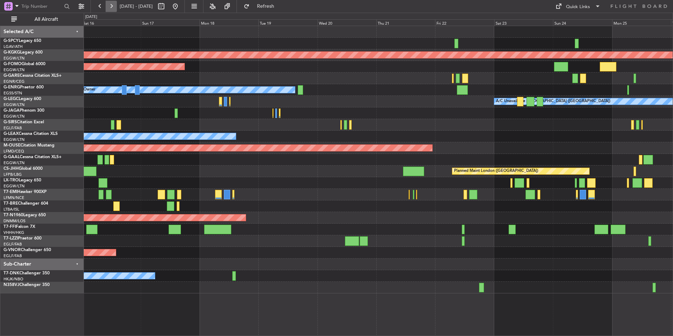
click at [107, 6] on button at bounding box center [111, 6] width 11 height 11
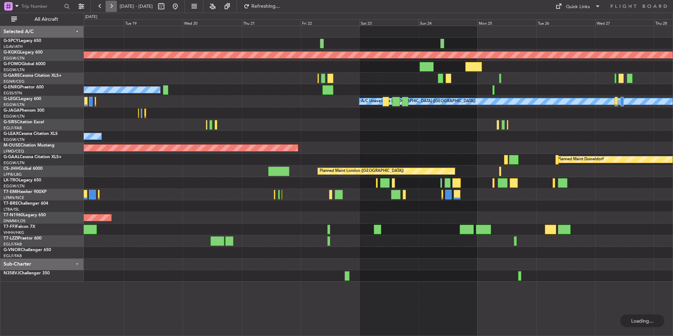
click at [107, 6] on button at bounding box center [111, 6] width 11 height 11
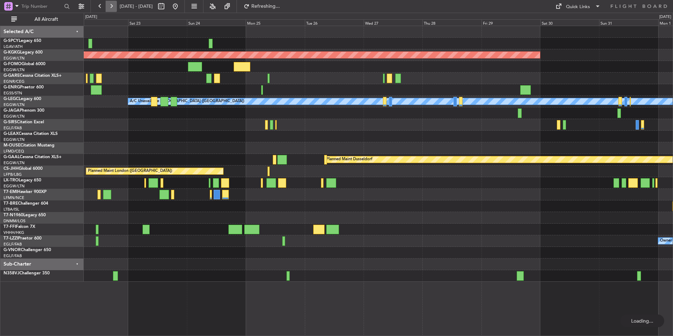
click at [107, 6] on button at bounding box center [111, 6] width 11 height 11
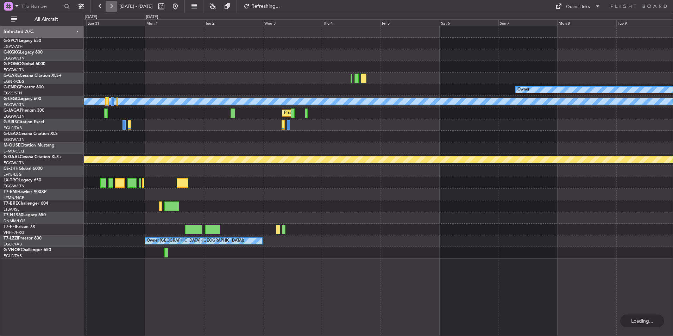
click at [107, 6] on button at bounding box center [111, 6] width 11 height 11
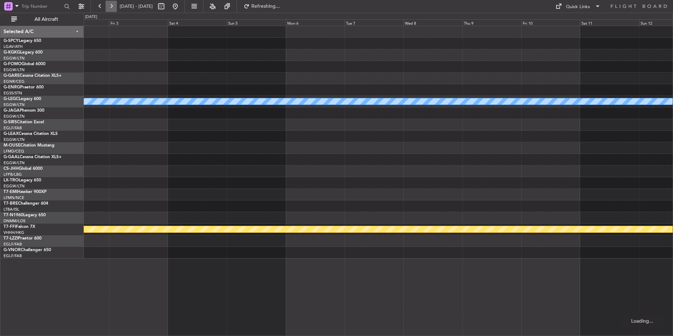
click at [107, 6] on button at bounding box center [111, 6] width 11 height 11
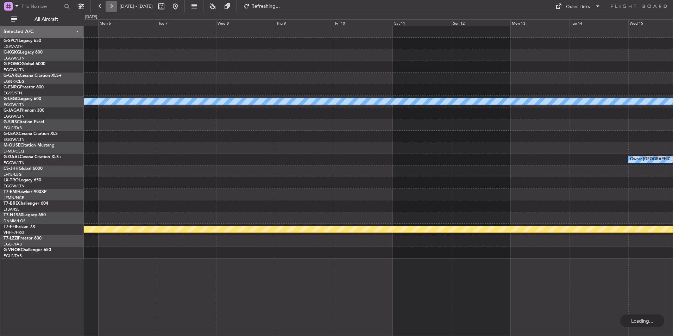
click at [107, 6] on button at bounding box center [111, 6] width 11 height 11
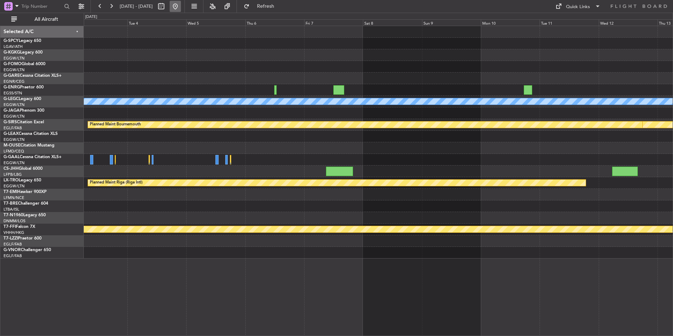
click at [181, 8] on button at bounding box center [175, 6] width 11 height 11
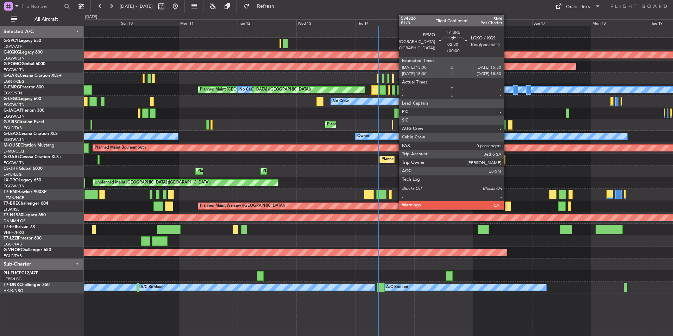
click at [507, 206] on div at bounding box center [507, 205] width 6 height 9
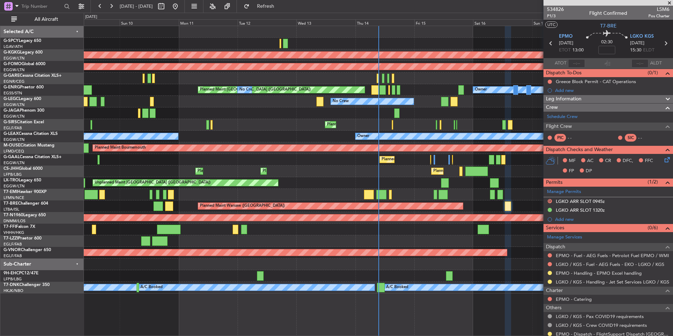
click at [668, 3] on span at bounding box center [668, 3] width 7 height 6
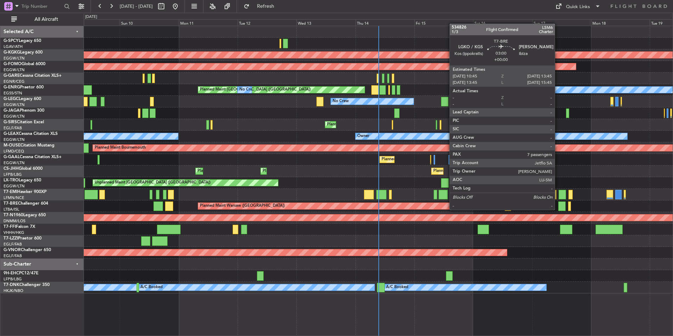
click at [558, 209] on div at bounding box center [561, 205] width 7 height 9
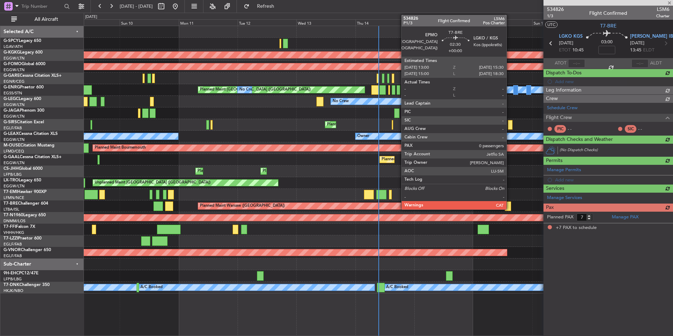
click at [509, 209] on div at bounding box center [507, 205] width 6 height 9
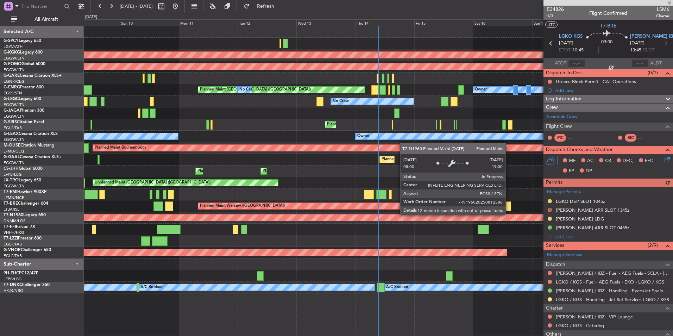
type input "0"
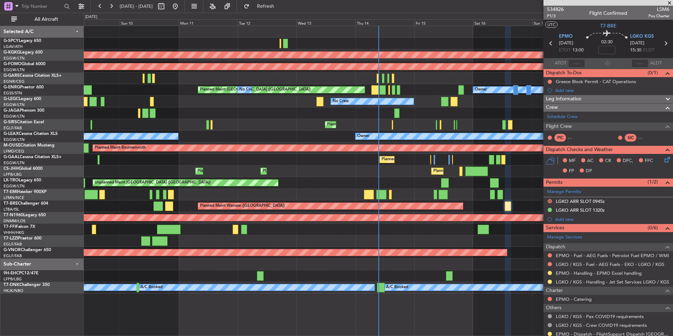
click at [668, 2] on span at bounding box center [668, 3] width 7 height 6
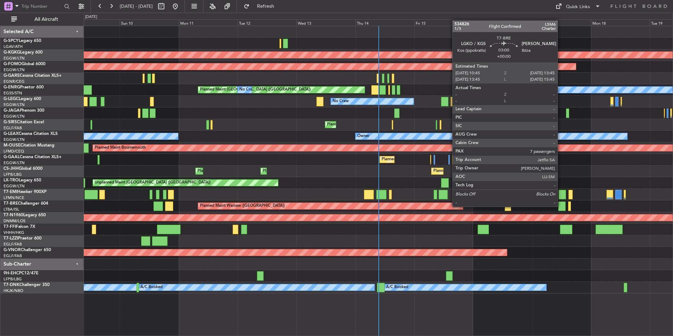
click at [560, 206] on div at bounding box center [561, 205] width 7 height 9
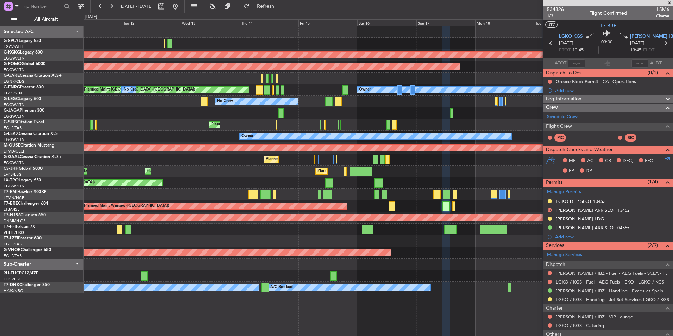
click at [354, 210] on div "Planned Maint Warsaw ([GEOGRAPHIC_DATA])" at bounding box center [378, 206] width 588 height 12
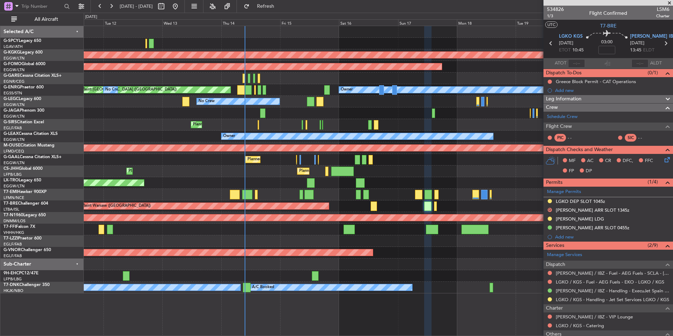
click at [670, 2] on span at bounding box center [668, 3] width 7 height 6
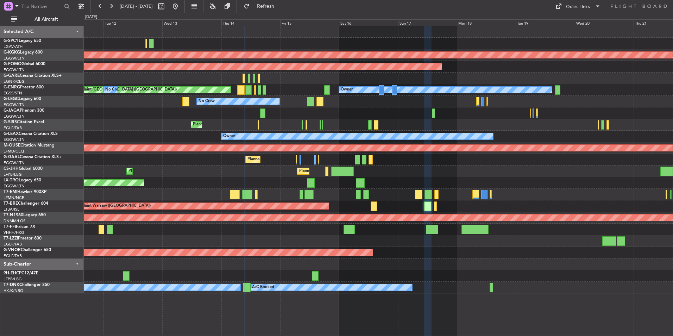
type input "0"
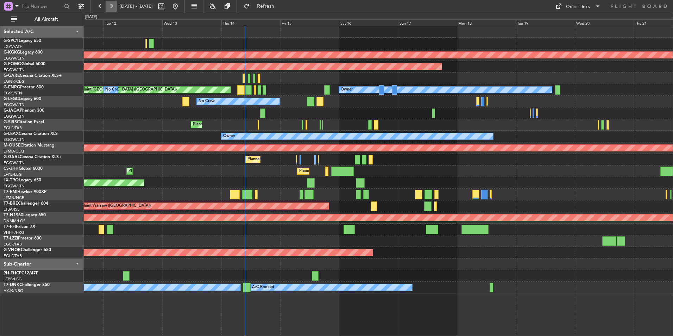
click at [110, 5] on button at bounding box center [111, 6] width 11 height 11
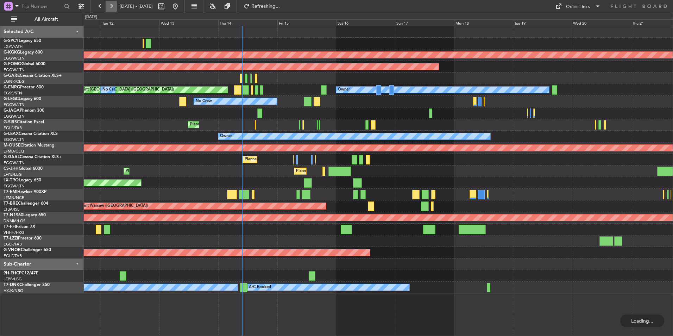
click at [110, 5] on button at bounding box center [111, 6] width 11 height 11
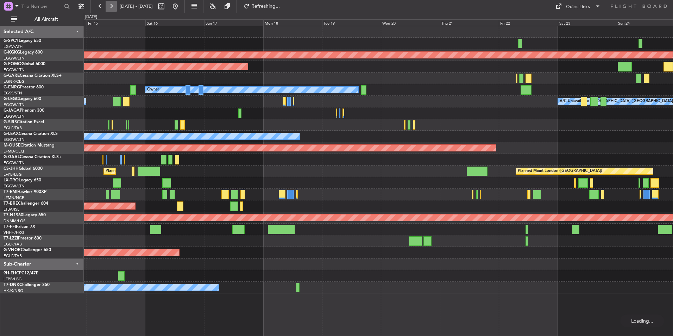
click at [110, 5] on button at bounding box center [111, 6] width 11 height 11
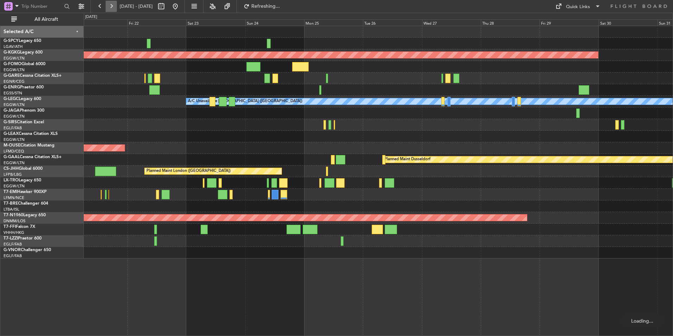
click at [110, 5] on button at bounding box center [111, 6] width 11 height 11
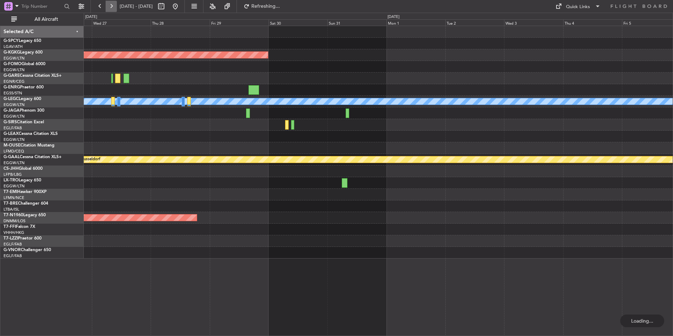
click at [110, 5] on button at bounding box center [111, 6] width 11 height 11
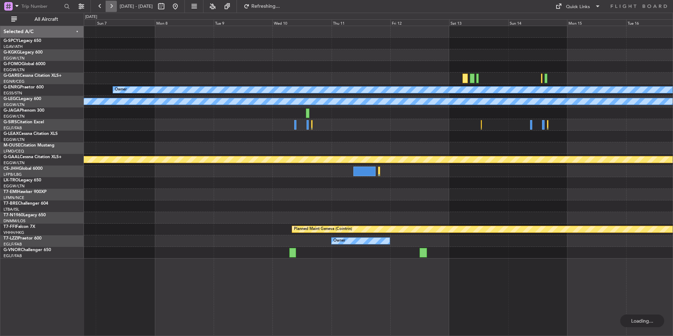
click at [110, 5] on button at bounding box center [111, 6] width 11 height 11
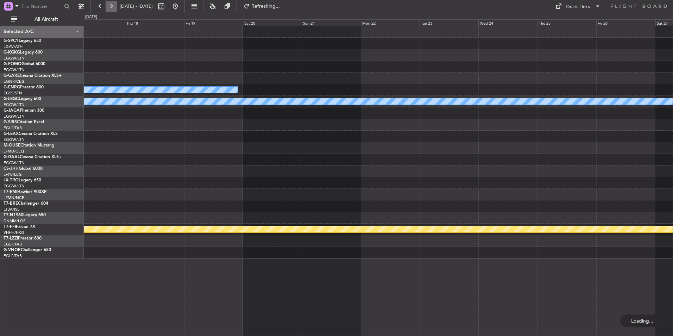
click at [110, 5] on button at bounding box center [111, 6] width 11 height 11
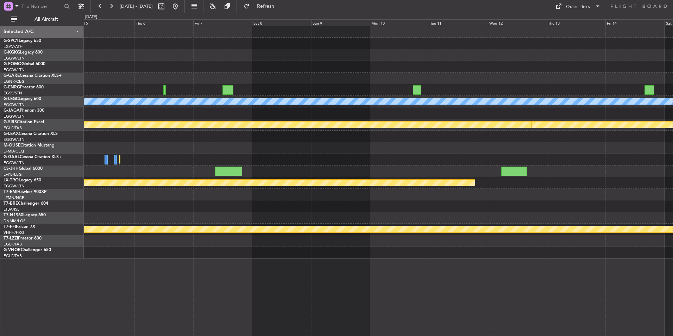
click at [552, 59] on div "A/C Unavailable London (Luton) Planned Maint Bournemouth Planned Maint Bournemo…" at bounding box center [378, 142] width 588 height 232
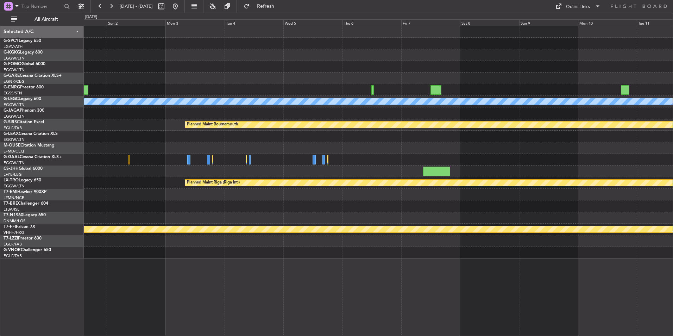
click at [543, 72] on div at bounding box center [378, 67] width 588 height 12
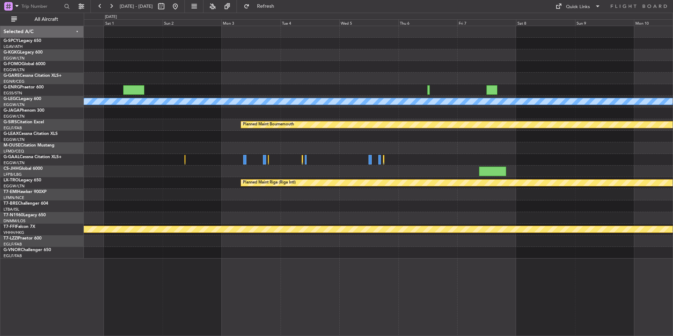
click at [452, 61] on div at bounding box center [378, 67] width 588 height 12
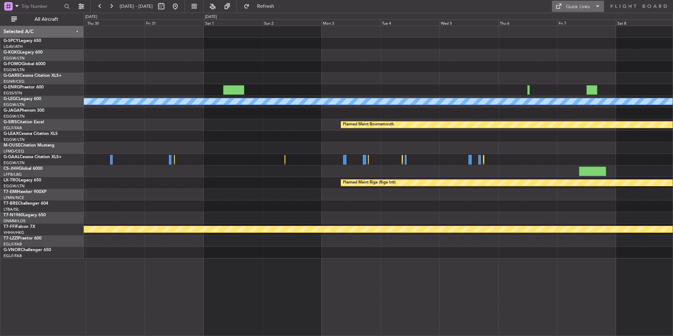
click at [579, 7] on div "Quick Links" at bounding box center [578, 7] width 24 height 7
click at [570, 23] on button "Trip Builder" at bounding box center [578, 23] width 53 height 17
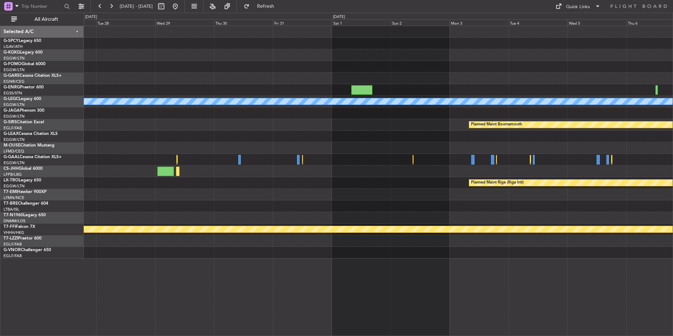
click at [475, 166] on div "A/C Unavailable London (Luton) Planned Maint Bournemouth Planned Maint Bournemo…" at bounding box center [378, 142] width 588 height 232
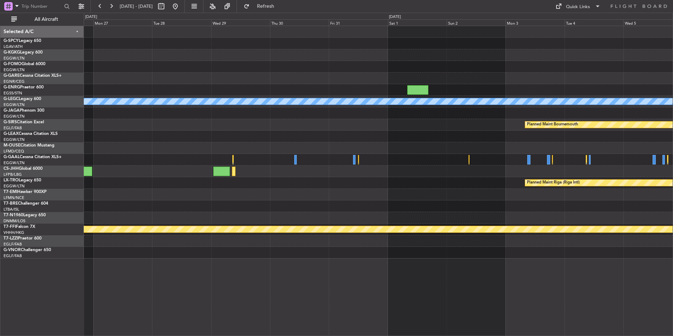
click at [242, 182] on div "A/C Unavailable London (Luton) Planned Maint Bournemouth Planned Maint Bournemo…" at bounding box center [378, 142] width 588 height 232
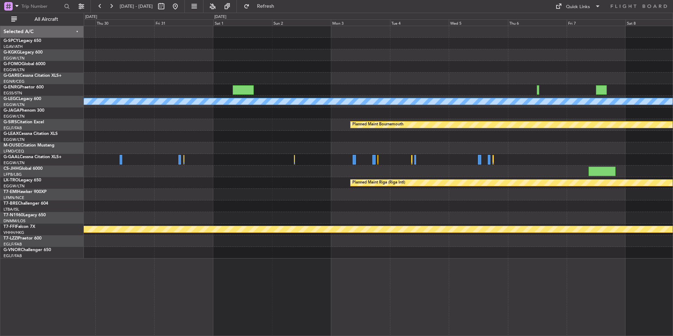
click at [463, 133] on div "A/C Unavailable London (Luton) Planned Maint Bournemouth Planned Maint Bournemo…" at bounding box center [378, 142] width 588 height 232
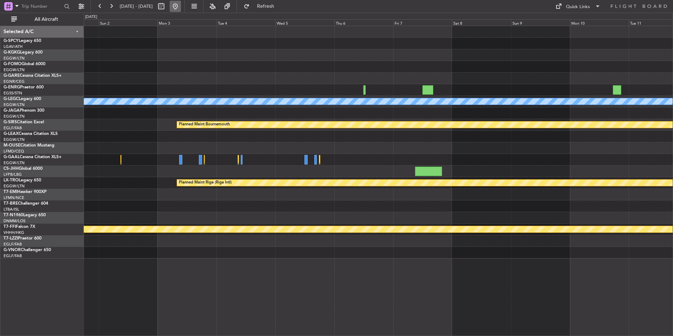
click at [181, 5] on button at bounding box center [175, 6] width 11 height 11
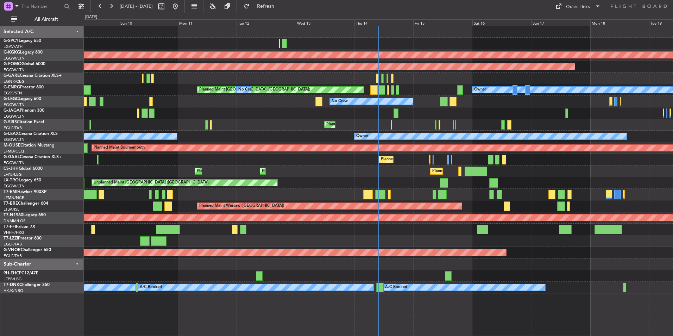
click at [362, 230] on div "AOG Maint Istanbul (Ataturk) Planned Maint Windsor Locks (Bradley Intl) Owner P…" at bounding box center [378, 159] width 588 height 267
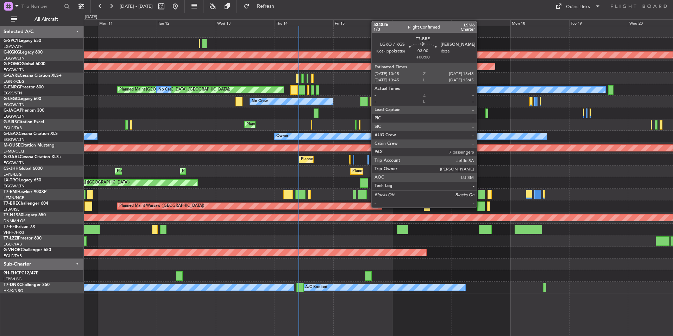
click at [479, 206] on div at bounding box center [480, 205] width 7 height 9
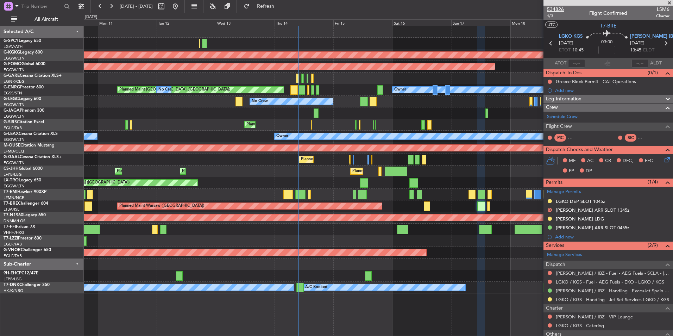
click at [560, 9] on span "534826" at bounding box center [555, 9] width 17 height 7
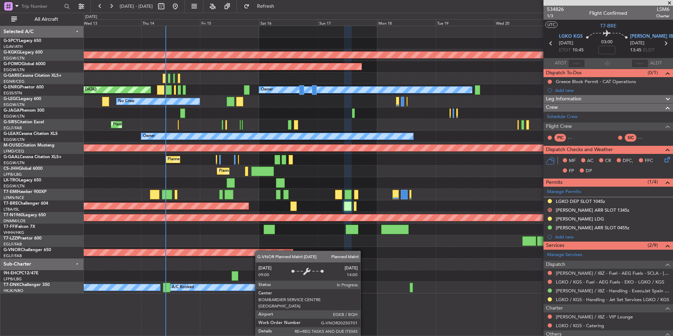
click at [237, 255] on div "AOG Maint Istanbul (Ataturk) Planned Maint Windsor Locks (Bradley Intl) Owner P…" at bounding box center [378, 159] width 588 height 267
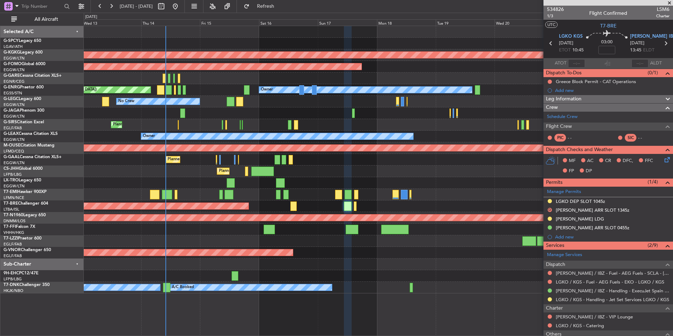
click at [119, 244] on div "AOG Maint Istanbul (Ataturk) Planned Maint Windsor Locks (Bradley Intl) Owner P…" at bounding box center [378, 159] width 588 height 267
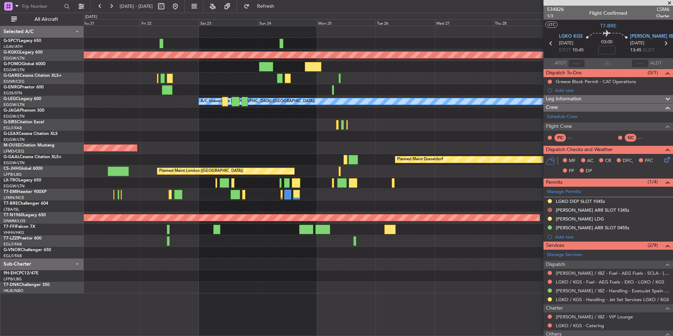
click at [186, 226] on div "AOG Maint Istanbul (Ataturk) Owner A/C Unavailable London (Luton) Owner Planned…" at bounding box center [378, 159] width 588 height 267
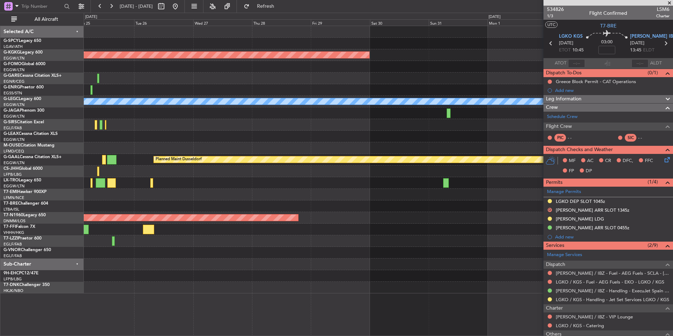
click at [190, 262] on div "AOG Maint Istanbul (Ataturk) A/C Unavailable London (Luton) Planned Maint Dusse…" at bounding box center [378, 159] width 588 height 267
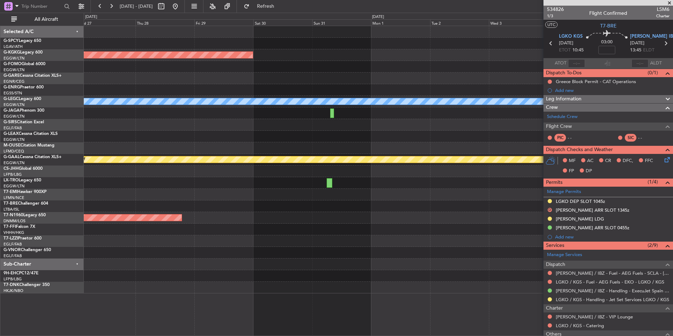
click at [263, 263] on div "AOG Maint Istanbul (Ataturk) Owner A/C Unavailable London (Luton) Planned Maint…" at bounding box center [378, 181] width 589 height 310
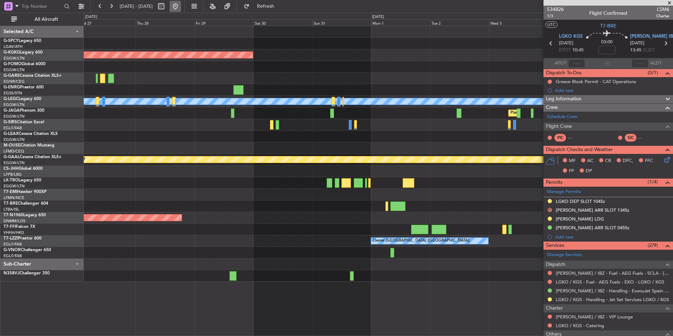
click at [181, 5] on button at bounding box center [175, 6] width 11 height 11
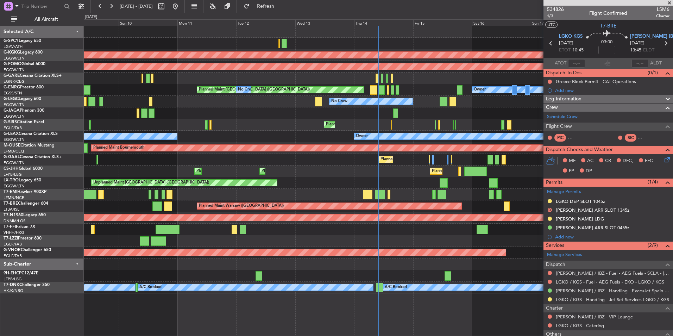
click at [517, 93] on div "Planned Maint London (Stansted) No Crew Owner No Crew" at bounding box center [378, 90] width 588 height 12
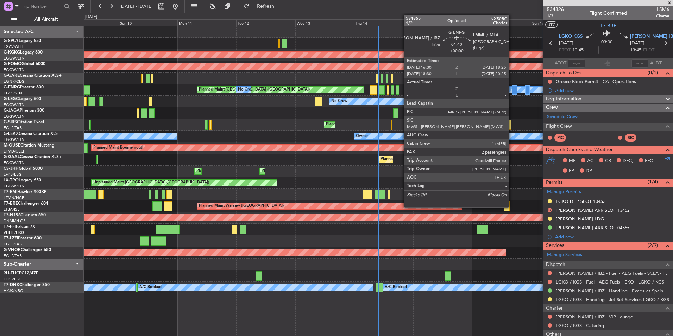
click at [512, 90] on div at bounding box center [514, 89] width 5 height 9
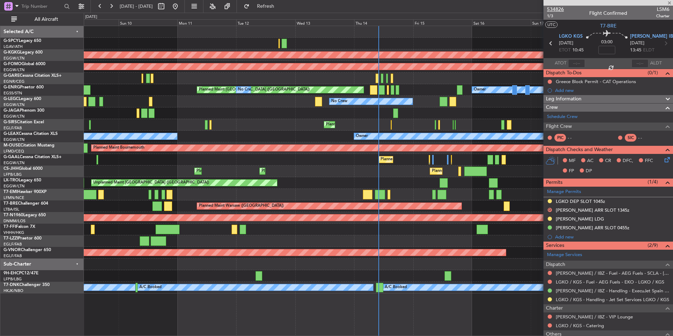
type input "2"
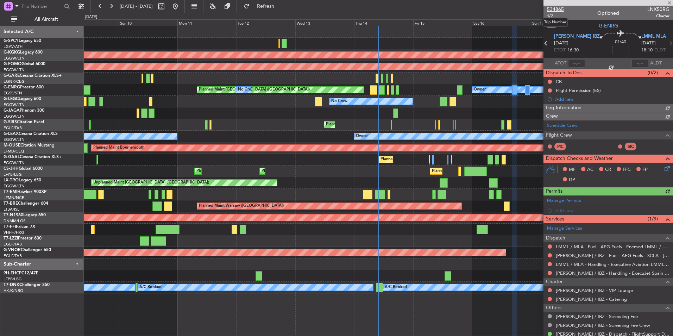
click at [558, 10] on span "534865" at bounding box center [555, 9] width 17 height 7
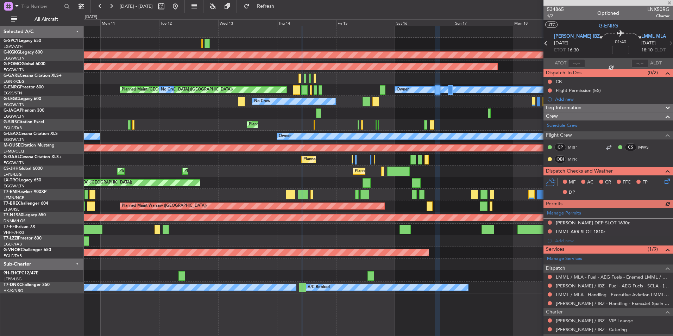
click at [424, 102] on div "No Crew A/C Unavailable London (Luton)" at bounding box center [378, 102] width 588 height 12
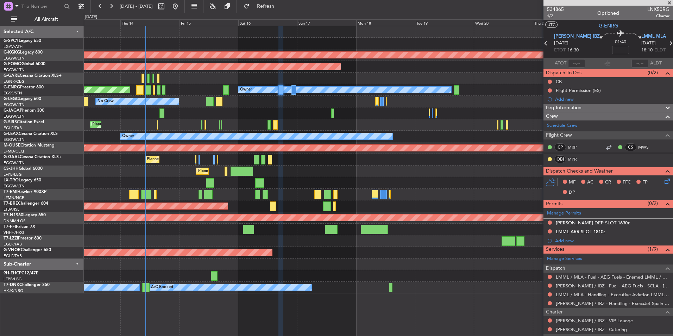
click at [322, 104] on div "AOG Maint Istanbul (Ataturk) Planned Maint Windsor Locks (Bradley Intl) Planned…" at bounding box center [378, 159] width 588 height 267
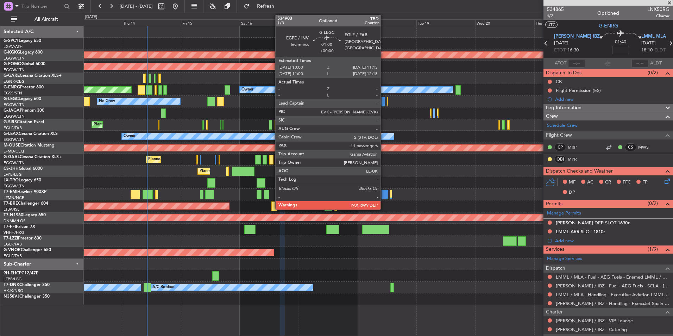
click at [383, 102] on div at bounding box center [382, 101] width 3 height 9
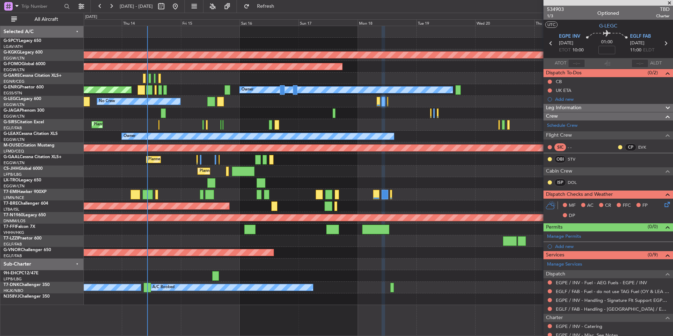
click at [234, 200] on div at bounding box center [378, 195] width 588 height 12
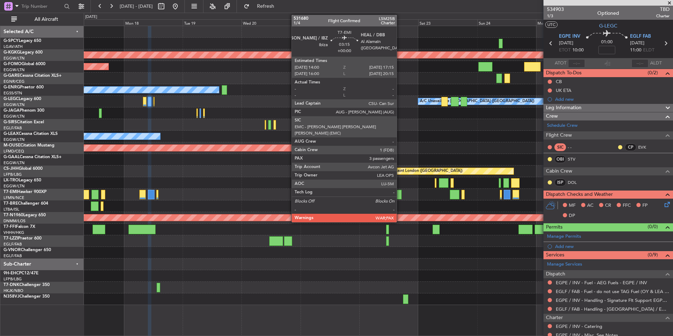
click at [393, 191] on div at bounding box center [397, 194] width 8 height 9
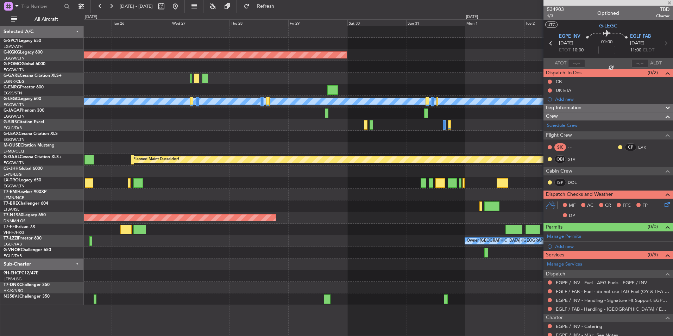
click at [179, 238] on div "Owner [GEOGRAPHIC_DATA] ([GEOGRAPHIC_DATA])" at bounding box center [378, 241] width 588 height 12
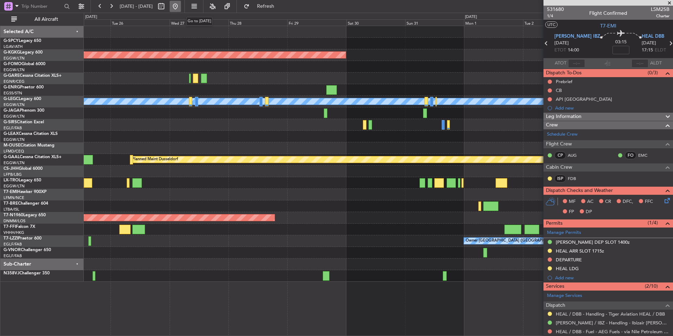
click at [181, 7] on button at bounding box center [175, 6] width 11 height 11
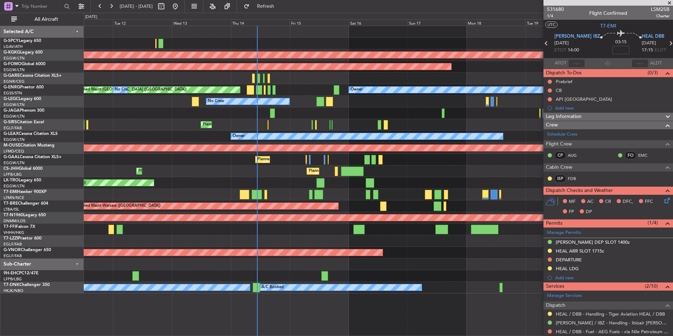
click at [193, 96] on div "AOG Maint [GEOGRAPHIC_DATA] (Ataturk) Planned Maint Windsor Locks ([PERSON_NAME…" at bounding box center [378, 159] width 588 height 267
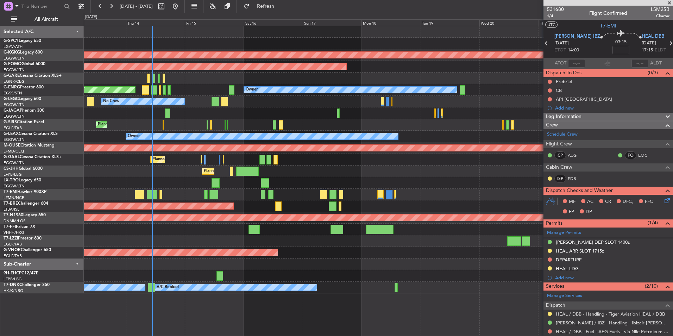
click at [186, 106] on div "AOG Maint [GEOGRAPHIC_DATA] (Ataturk) Planned Maint Windsor Locks ([PERSON_NAME…" at bounding box center [378, 159] width 588 height 267
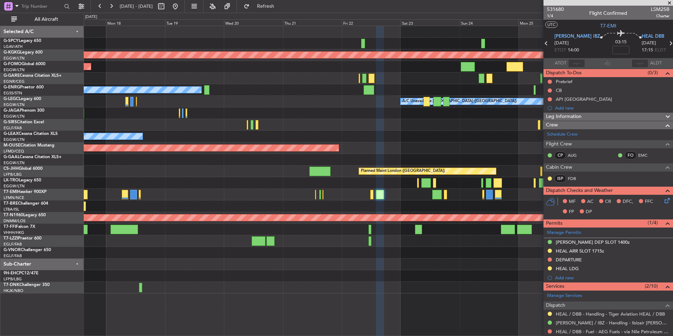
click at [243, 97] on div "A/C Unavailable [GEOGRAPHIC_DATA] ([GEOGRAPHIC_DATA])" at bounding box center [378, 102] width 588 height 12
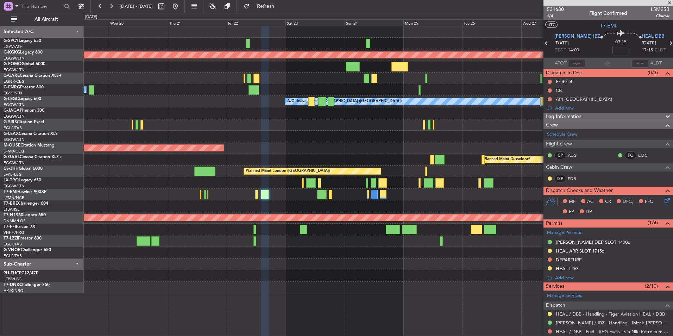
click at [263, 113] on div at bounding box center [378, 113] width 588 height 12
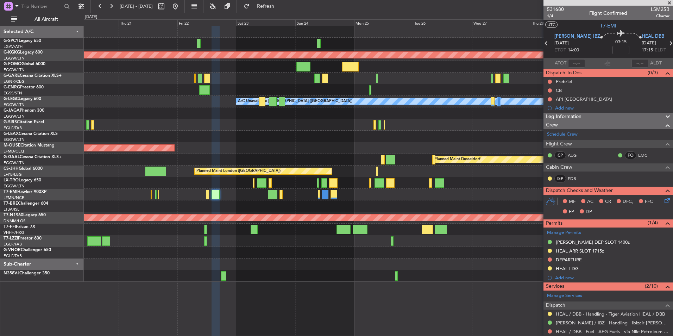
click at [353, 87] on div "Owner" at bounding box center [378, 90] width 588 height 12
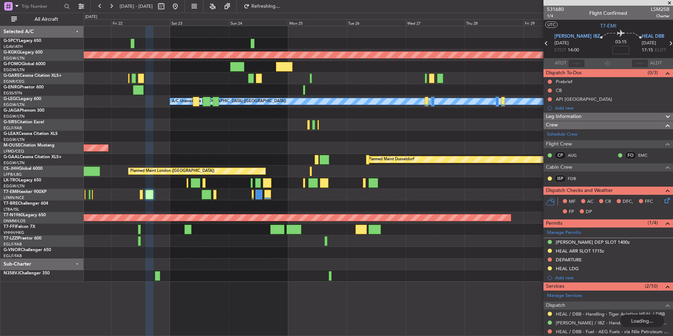
click at [502, 82] on div "AOG Maint [GEOGRAPHIC_DATA] (Ataturk) Owner A/C Unavailable [GEOGRAPHIC_DATA] (…" at bounding box center [378, 153] width 588 height 255
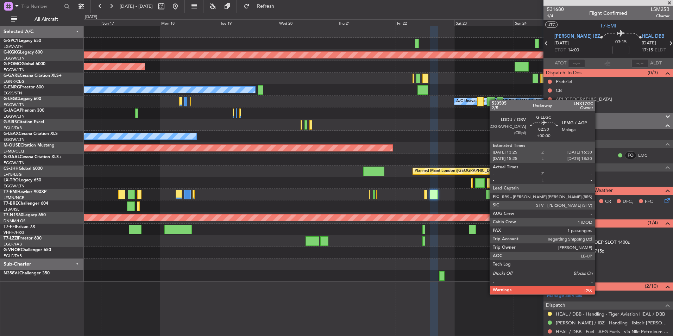
click at [492, 99] on div "AOG Maint Istanbul (Ataturk) Planned Maint Windsor Locks (Bradley Intl) Owner A…" at bounding box center [378, 153] width 588 height 255
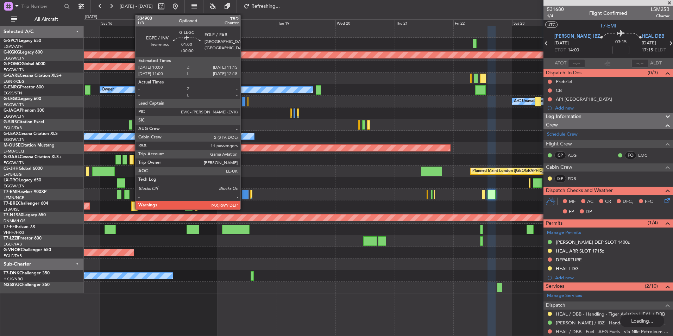
click at [243, 103] on div at bounding box center [243, 101] width 3 height 9
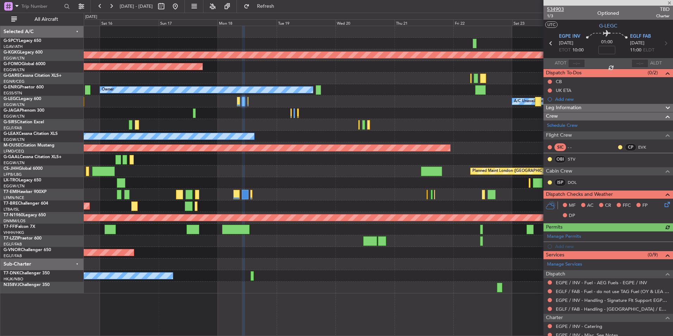
click at [556, 8] on span "534903" at bounding box center [555, 9] width 17 height 7
click at [181, 10] on button at bounding box center [175, 6] width 11 height 11
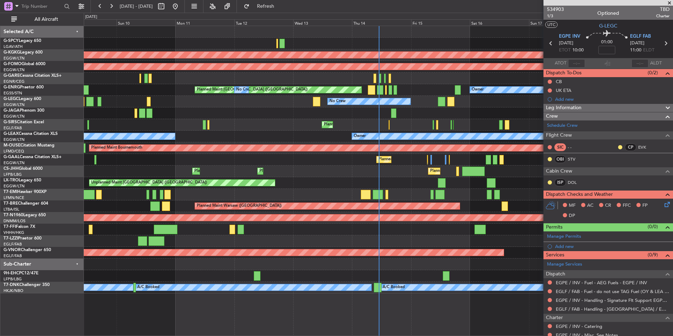
click at [26, 171] on div "AOG Maint Istanbul (Ataturk) Planned Maint Windsor Locks (Bradley Intl) Owner P…" at bounding box center [336, 174] width 673 height 323
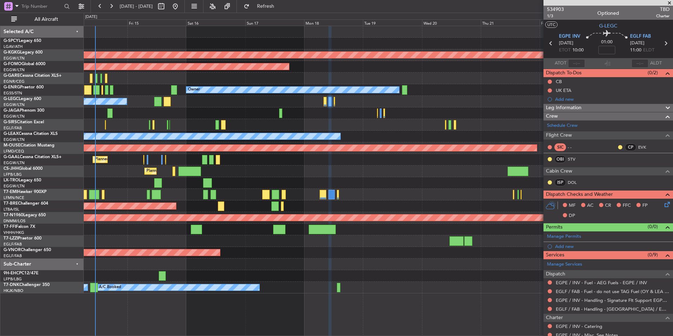
click at [186, 197] on div at bounding box center [378, 195] width 588 height 12
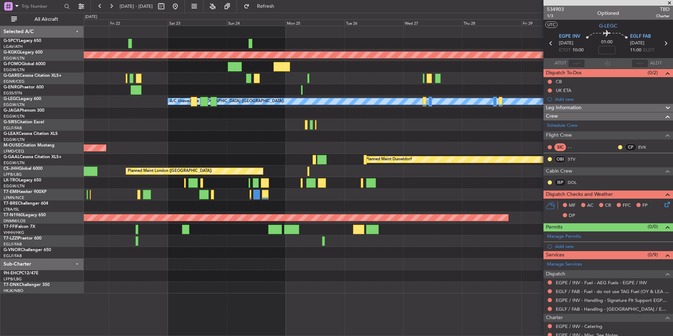
click at [120, 195] on div "AOG Maint Istanbul (Ataturk) Owner A/C Unavailable London (Luton) Planned Maint…" at bounding box center [378, 159] width 588 height 267
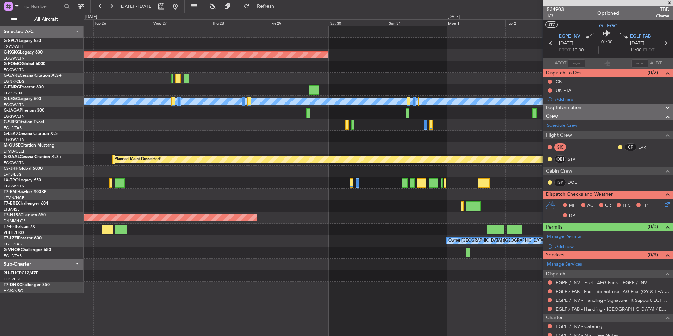
click at [143, 209] on div at bounding box center [378, 206] width 588 height 12
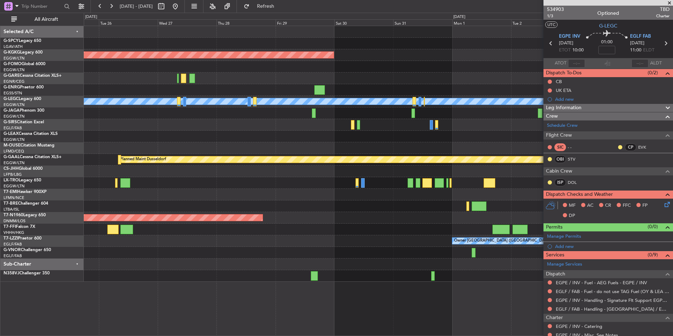
click at [669, 3] on span at bounding box center [668, 3] width 7 height 6
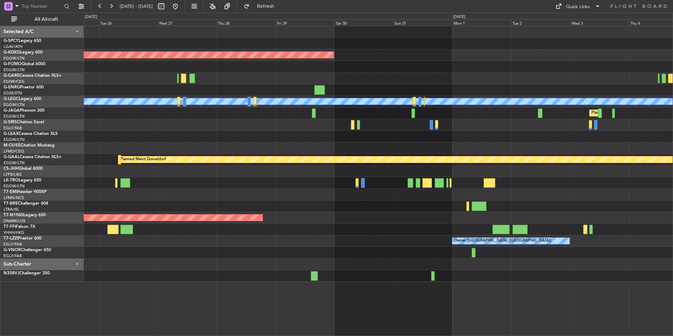
type input "0"
click at [181, 8] on button at bounding box center [175, 6] width 11 height 11
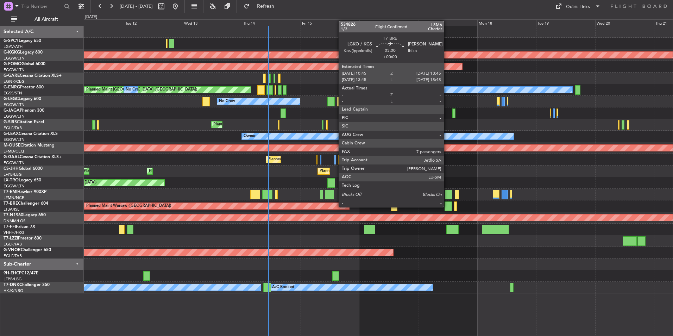
click at [447, 206] on div at bounding box center [447, 205] width 7 height 9
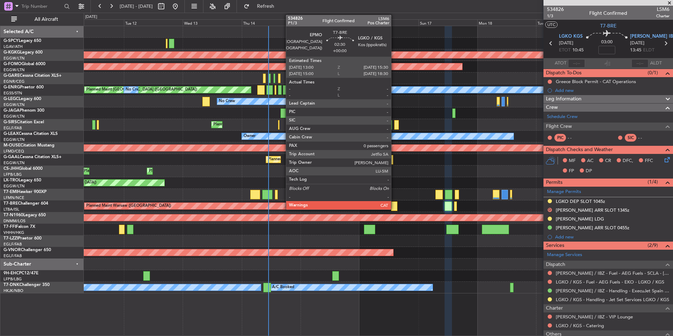
click at [394, 203] on div at bounding box center [394, 205] width 6 height 9
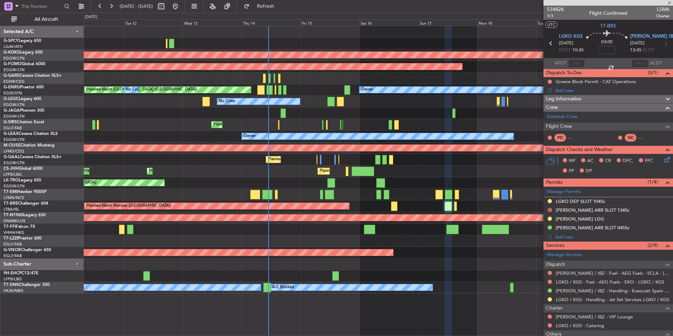
type input "0"
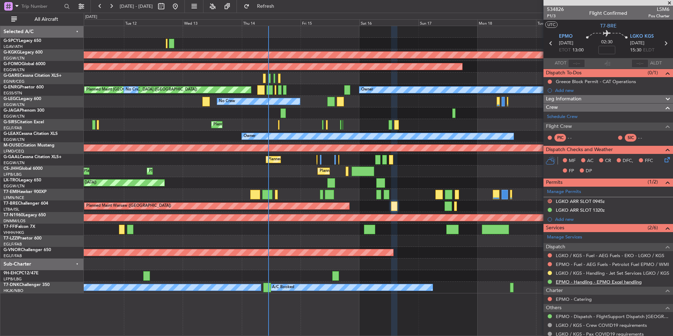
scroll to position [22, 0]
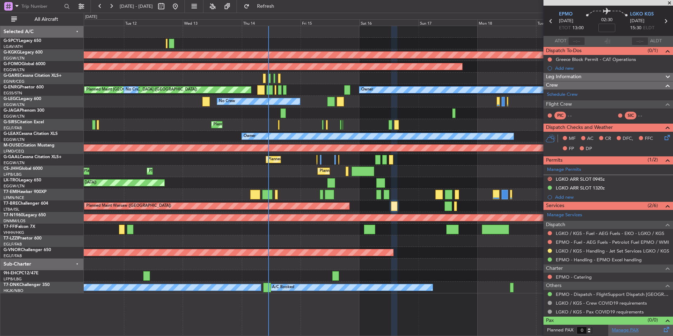
click at [632, 331] on link "Manage PAX" at bounding box center [624, 329] width 27 height 7
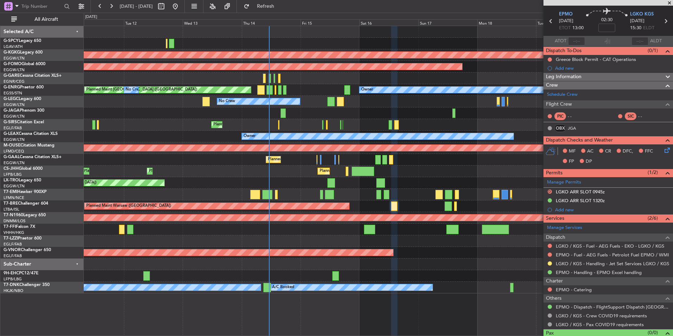
click at [70, 143] on div "AOG Maint Istanbul (Ataturk) Planned Maint Windsor Locks (Bradley Intl) Owner P…" at bounding box center [336, 174] width 673 height 323
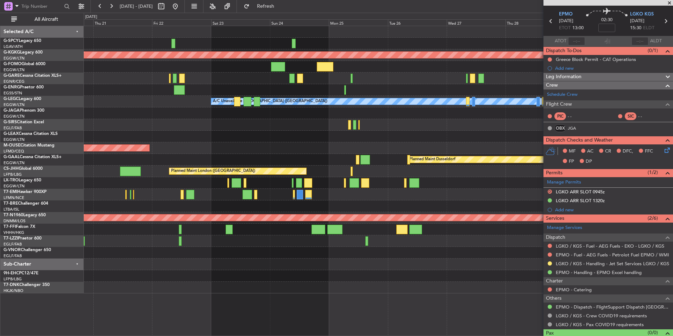
click at [118, 176] on div "Planned Maint London ([GEOGRAPHIC_DATA])" at bounding box center [378, 171] width 588 height 12
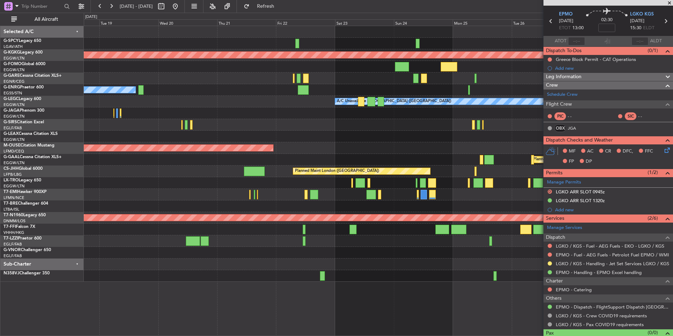
click at [382, 196] on div "AOG Maint [GEOGRAPHIC_DATA] (Ataturk) Planned Maint Windsor Locks ([PERSON_NAME…" at bounding box center [378, 153] width 588 height 255
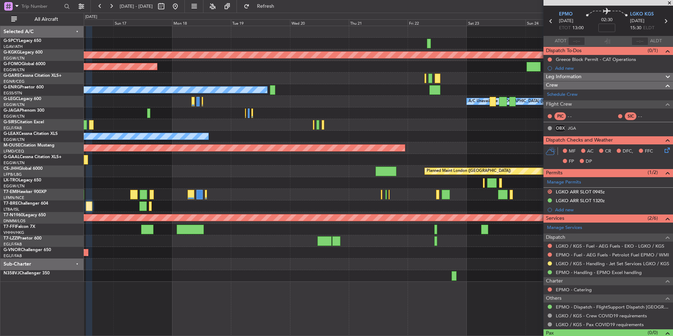
click at [433, 158] on div "AOG Maint Istanbul (Ataturk) Planned Maint Windsor Locks (Bradley Intl) Owner P…" at bounding box center [378, 153] width 588 height 255
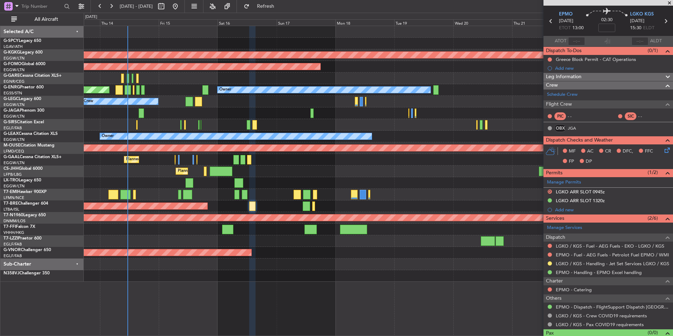
click at [458, 177] on div "AOG Maint Istanbul (Ataturk) Planned Maint Windsor Locks (Bradley Intl) Owner P…" at bounding box center [378, 153] width 588 height 255
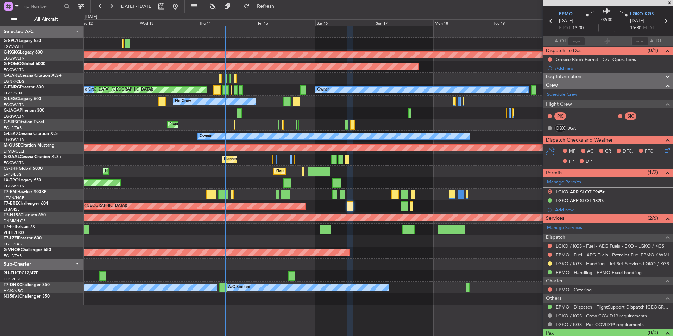
click at [323, 196] on div "AOG Maint Istanbul (Ataturk) Planned Maint Windsor Locks (Bradley Intl) Owner P…" at bounding box center [378, 165] width 588 height 279
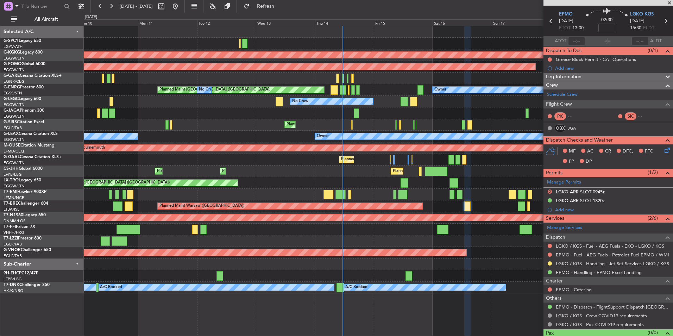
click at [430, 193] on div "AOG Maint Istanbul (Ataturk) Planned Maint Windsor Locks (Bradley Intl) Owner P…" at bounding box center [378, 159] width 588 height 267
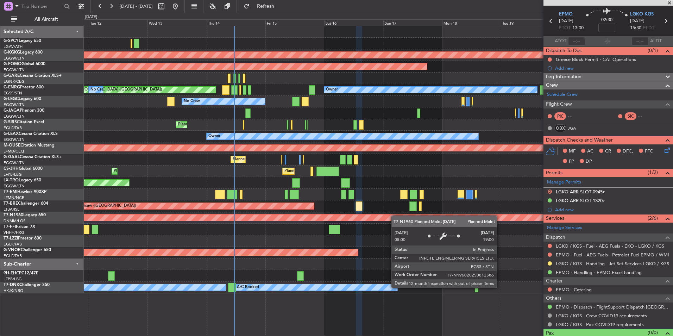
click at [339, 215] on div "AOG Maint Istanbul (Ataturk) Planned Maint Windsor Locks (Bradley Intl) Owner P…" at bounding box center [378, 159] width 588 height 267
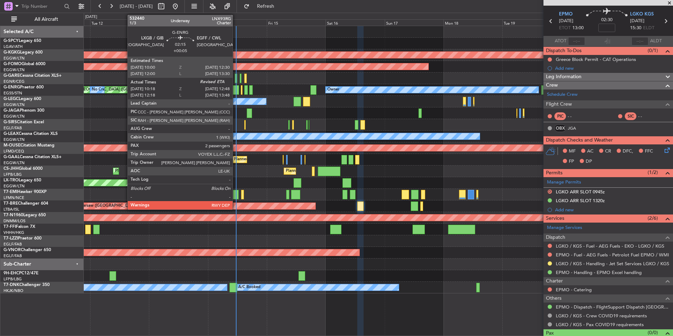
click at [236, 87] on div at bounding box center [236, 89] width 6 height 9
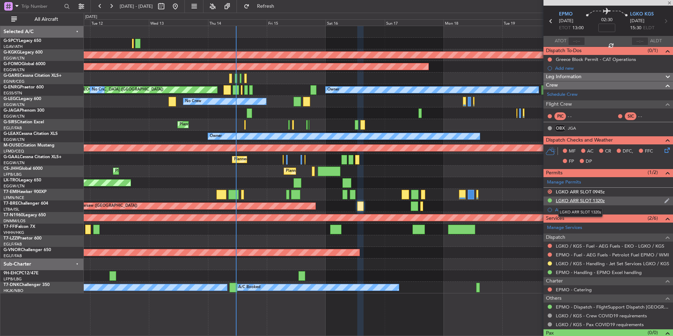
type input "+00:05"
type input "10:18"
type input "2"
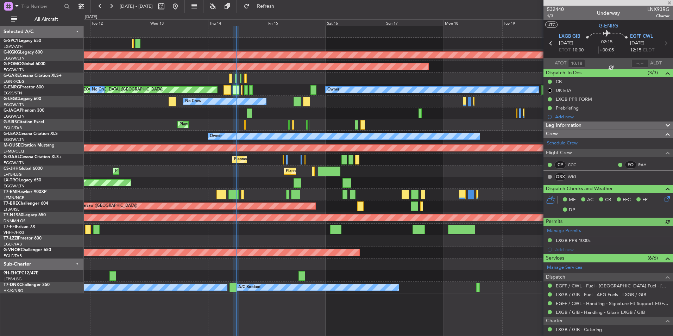
scroll to position [102, 0]
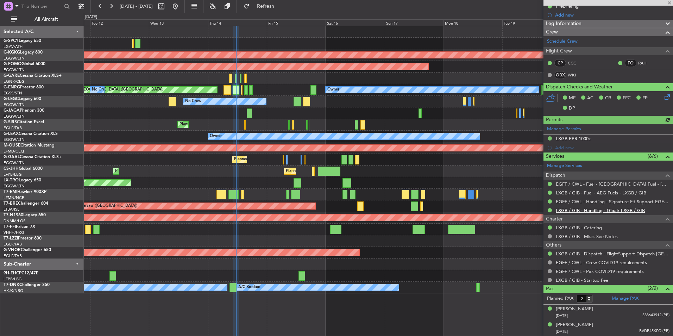
click at [597, 211] on link "LXGB / GIB - Handling - Gibair LXGB / GIB" at bounding box center [599, 210] width 89 height 6
click at [350, 236] on div at bounding box center [378, 241] width 588 height 12
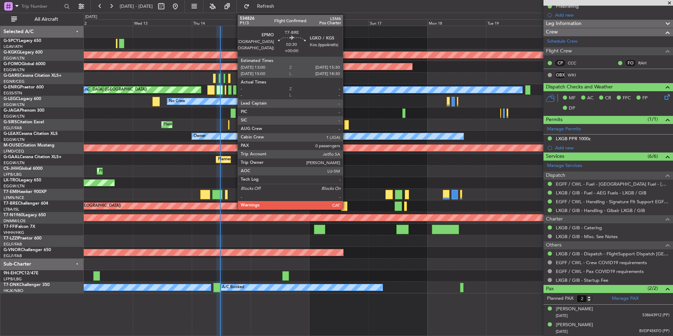
click at [346, 206] on div at bounding box center [344, 205] width 6 height 9
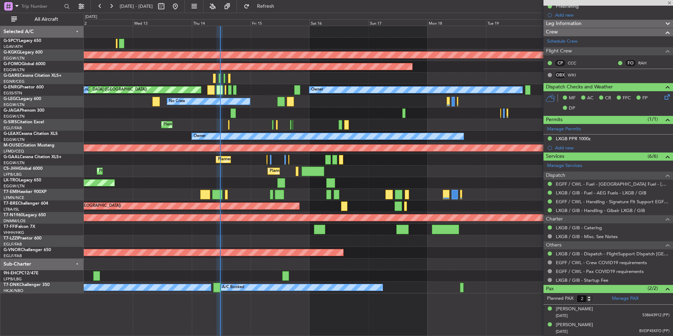
type input "0"
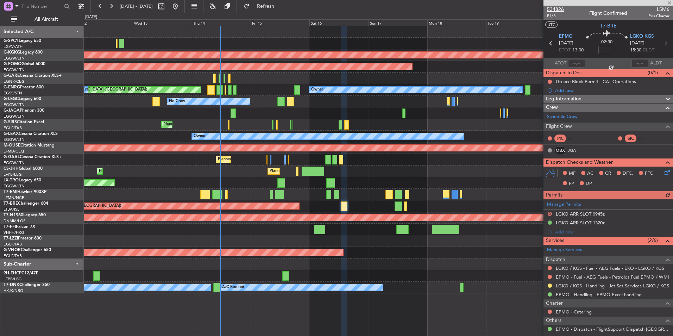
click at [559, 8] on span "534826" at bounding box center [555, 9] width 17 height 7
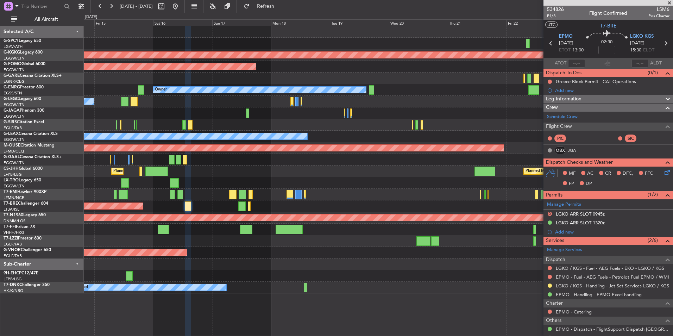
click at [319, 185] on div "AOG Maint [GEOGRAPHIC_DATA] (Ataturk) Planned Maint Windsor Locks ([PERSON_NAME…" at bounding box center [378, 159] width 588 height 267
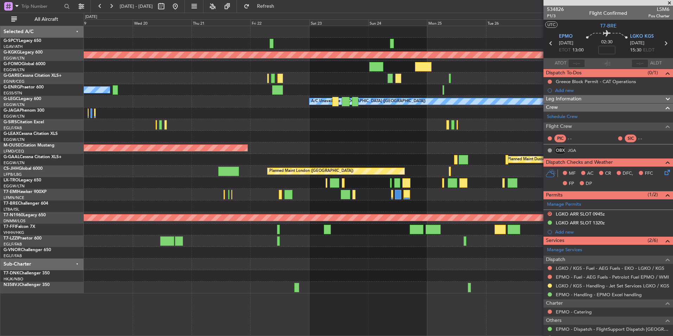
click at [202, 192] on div "AOG Maint Istanbul (Ataturk) Planned Maint Windsor Locks (Bradley Intl) Owner A…" at bounding box center [378, 159] width 588 height 267
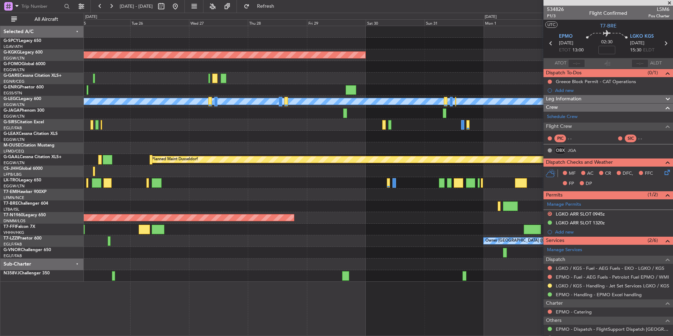
click at [383, 217] on div "AOG Maint [GEOGRAPHIC_DATA] (Ataturk) A/C Unavailable [GEOGRAPHIC_DATA] ([GEOGR…" at bounding box center [378, 153] width 588 height 255
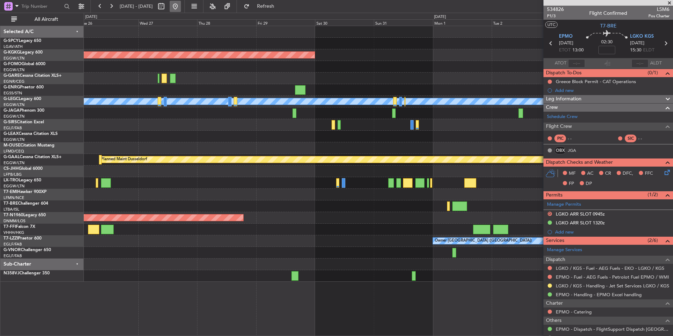
click at [181, 6] on button at bounding box center [175, 6] width 11 height 11
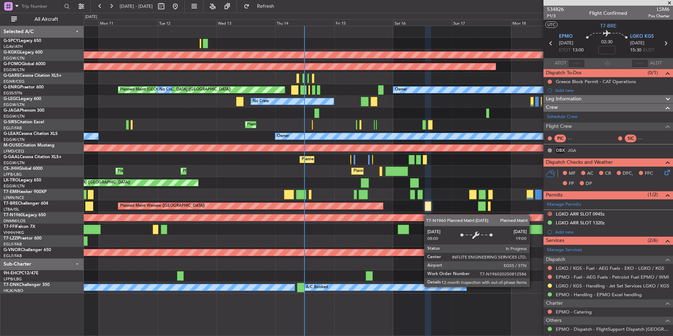
click at [400, 215] on div "AOG Maint [GEOGRAPHIC_DATA] (Ataturk) Planned Maint Windsor Locks ([PERSON_NAME…" at bounding box center [378, 159] width 588 height 267
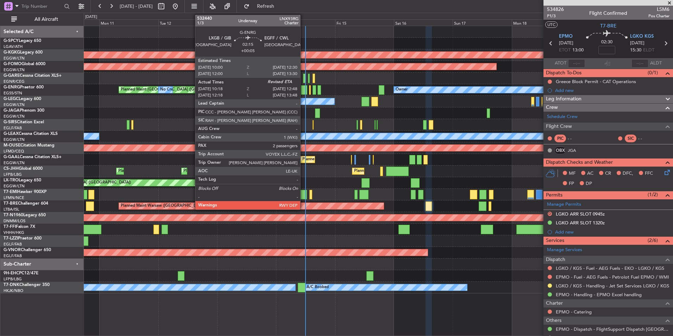
click at [303, 90] on div at bounding box center [304, 89] width 6 height 9
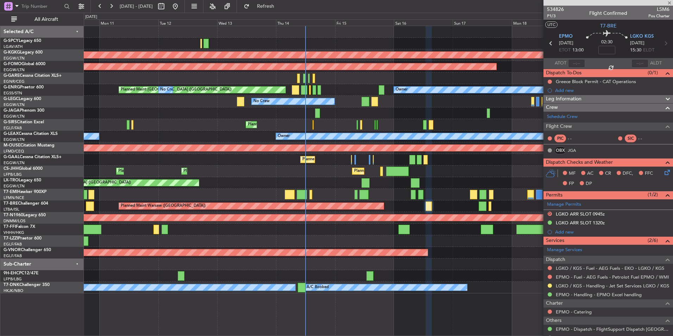
type input "+00:05"
type input "10:18"
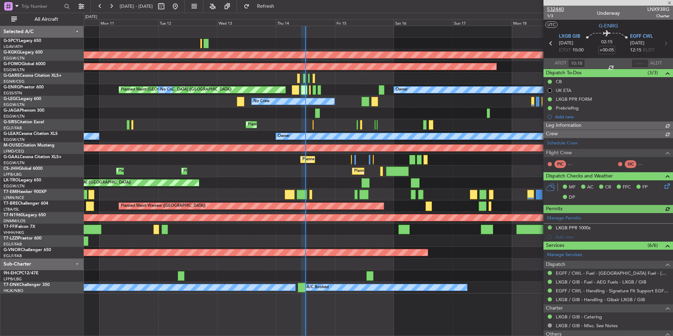
click at [558, 9] on span "532440" at bounding box center [555, 9] width 17 height 7
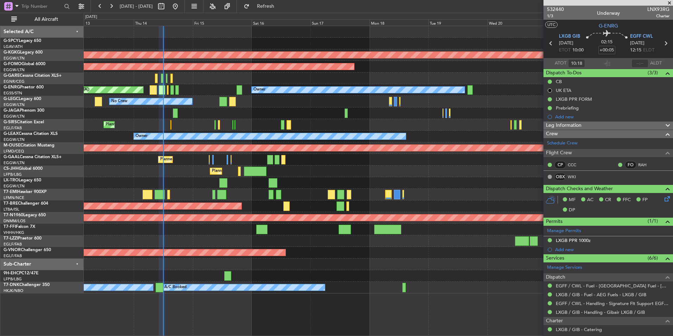
click at [331, 110] on div at bounding box center [378, 113] width 588 height 12
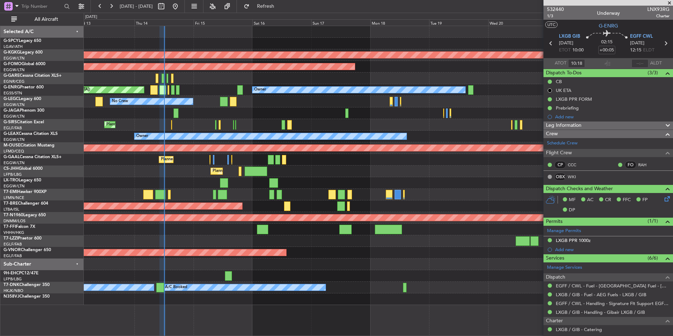
click at [667, 1] on span at bounding box center [668, 3] width 7 height 6
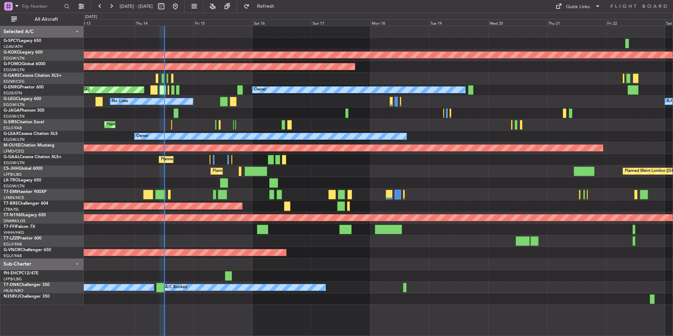
type input "0"
click at [580, 5] on div "Quick Links" at bounding box center [578, 7] width 24 height 7
click at [581, 21] on button "Trip Builder" at bounding box center [578, 23] width 53 height 17
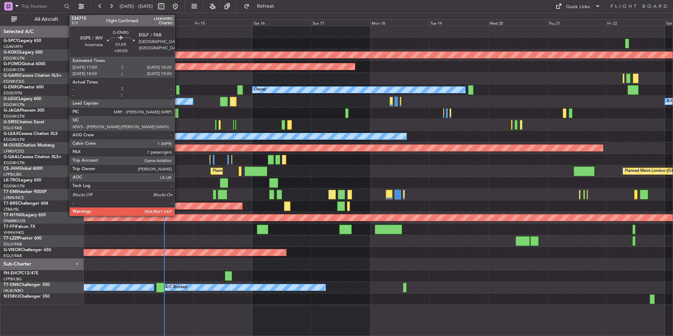
click at [178, 90] on div at bounding box center [178, 89] width 4 height 9
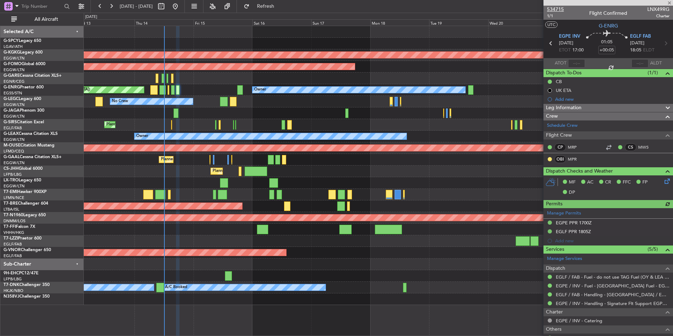
click at [553, 7] on span "534715" at bounding box center [555, 9] width 17 height 7
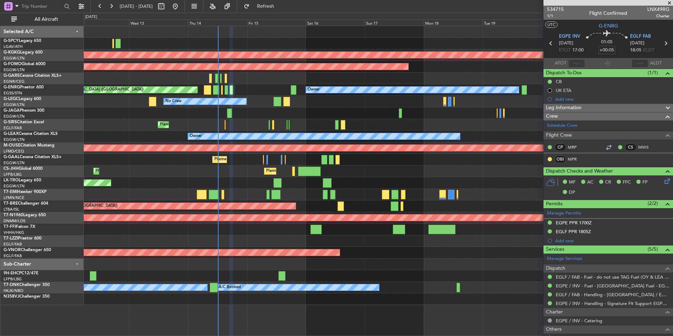
click at [499, 179] on div "Unplanned Maint [GEOGRAPHIC_DATA] ([GEOGRAPHIC_DATA])" at bounding box center [378, 183] width 588 height 12
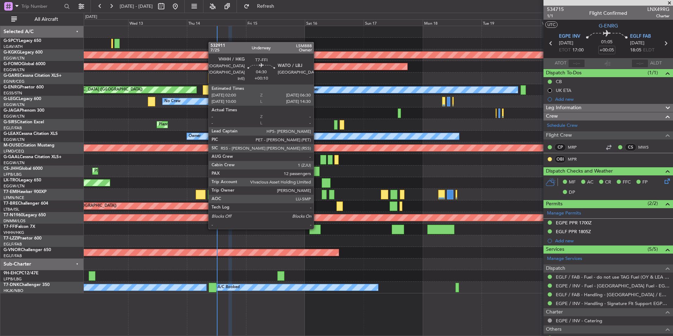
click at [317, 228] on div at bounding box center [314, 228] width 11 height 9
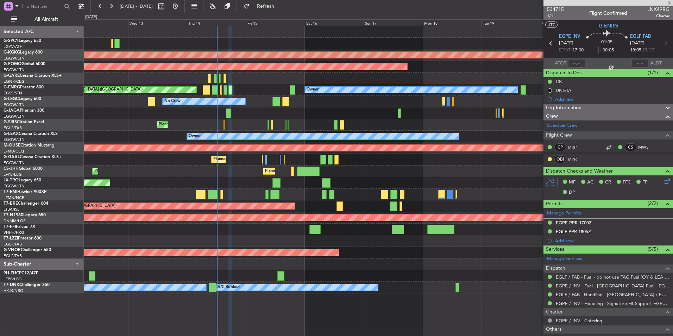
type input "+00:10"
type input "12"
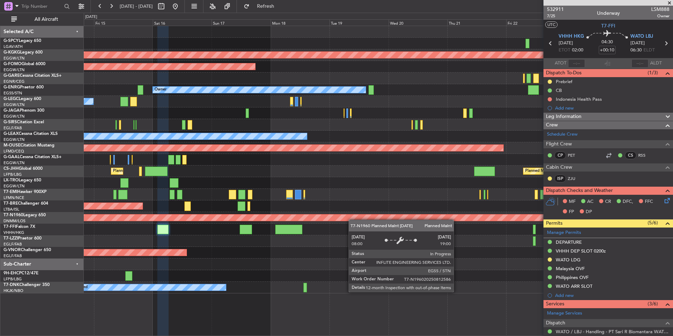
click at [322, 213] on div "AOG Maint Istanbul (Ataturk) Planned Maint Windsor Locks (Bradley Intl) Owner P…" at bounding box center [378, 159] width 588 height 267
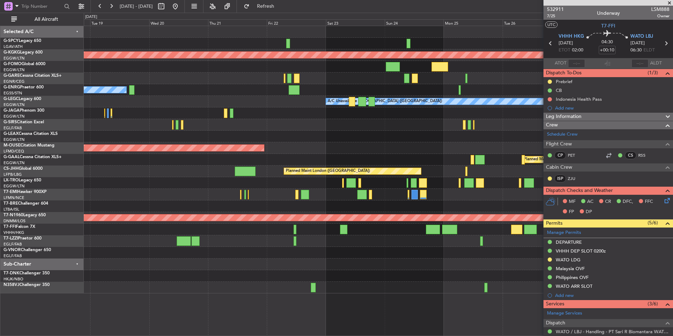
click at [346, 230] on div at bounding box center [378, 229] width 588 height 12
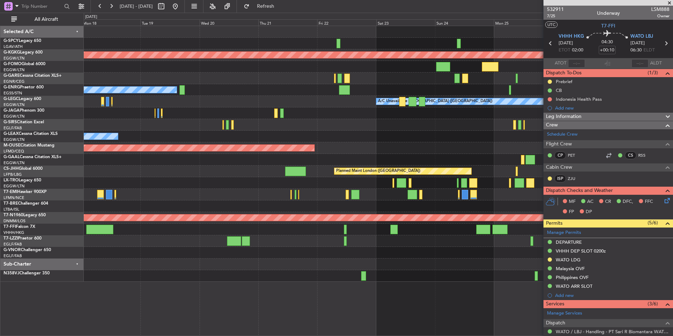
click at [549, 250] on fb-app "19 Aug 2025 - 29 Aug 2025 Refresh Quick Links All Aircraft AOG Maint Istanbul (…" at bounding box center [336, 170] width 673 height 330
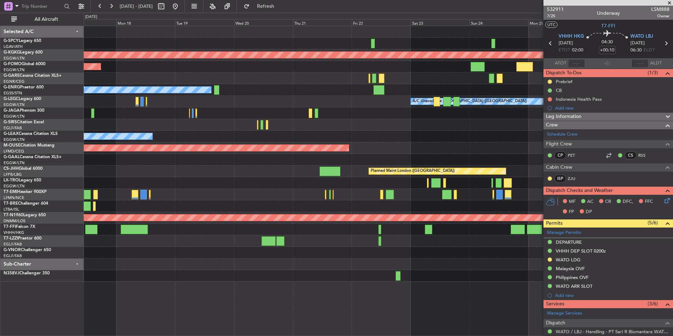
click at [562, 231] on fb-app "19 Aug 2025 - 29 Aug 2025 Refresh Quick Links All Aircraft AOG Maint Istanbul (…" at bounding box center [336, 170] width 673 height 330
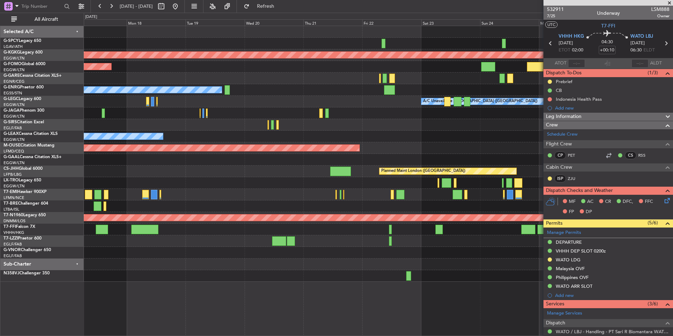
click at [404, 224] on div at bounding box center [378, 229] width 588 height 12
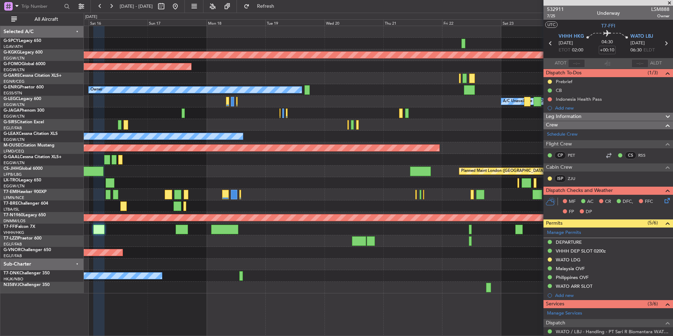
click at [321, 225] on div "AOG Maint [GEOGRAPHIC_DATA] (Ataturk) Planned Maint Windsor Locks ([PERSON_NAME…" at bounding box center [378, 159] width 588 height 267
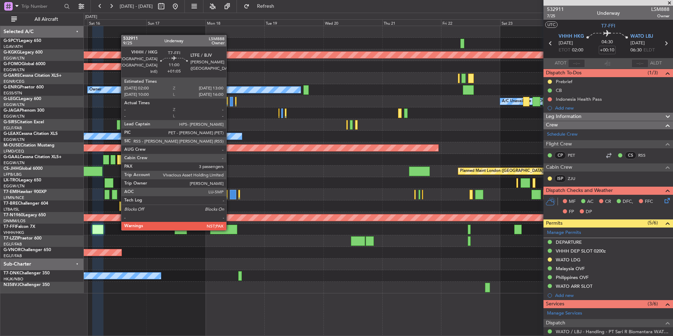
click at [229, 229] on div at bounding box center [223, 228] width 27 height 9
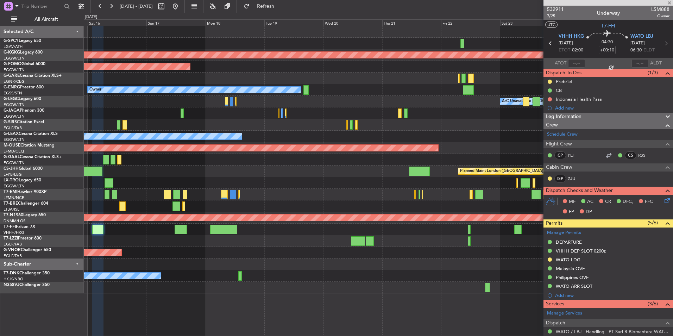
type input "+01:05"
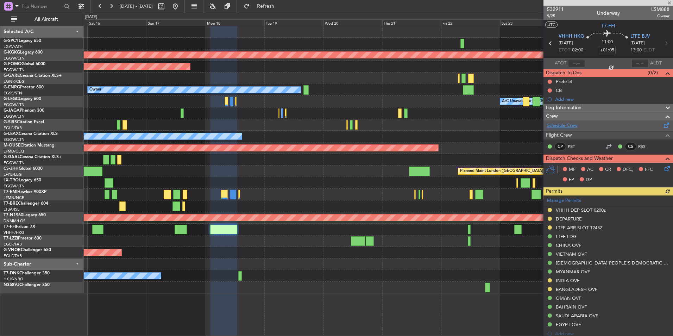
click at [561, 122] on link "Schedule Crew" at bounding box center [562, 125] width 31 height 7
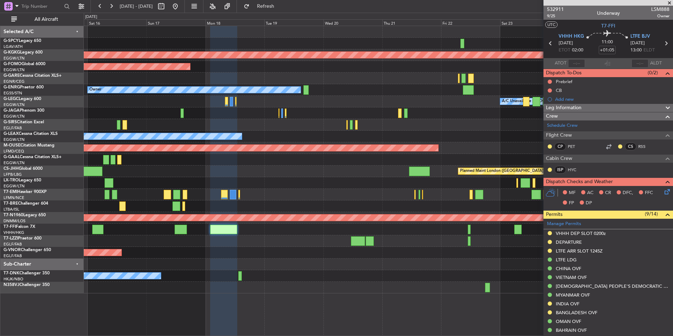
click at [668, 2] on span at bounding box center [668, 3] width 7 height 6
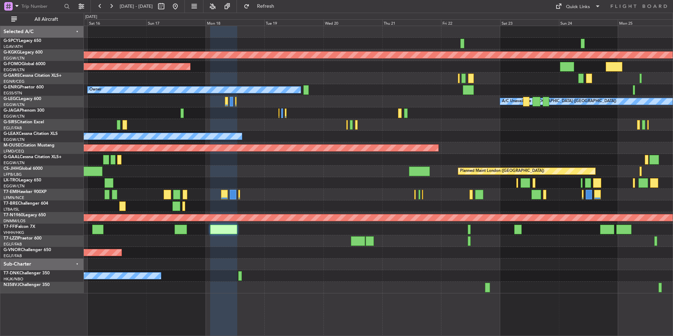
type input "0"
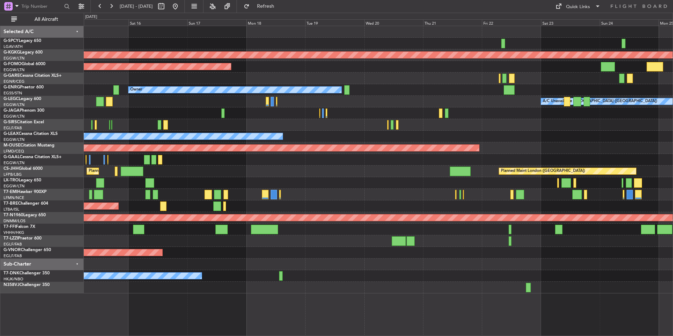
click at [476, 123] on div "Planned Maint [GEOGRAPHIC_DATA] ([GEOGRAPHIC_DATA])" at bounding box center [378, 125] width 588 height 12
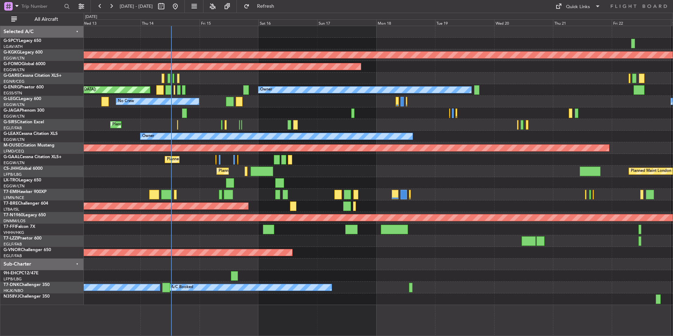
click at [251, 231] on div "AOG Maint Istanbul (Ataturk) Planned Maint Windsor Locks (Bradley Intl) Planned…" at bounding box center [378, 165] width 588 height 279
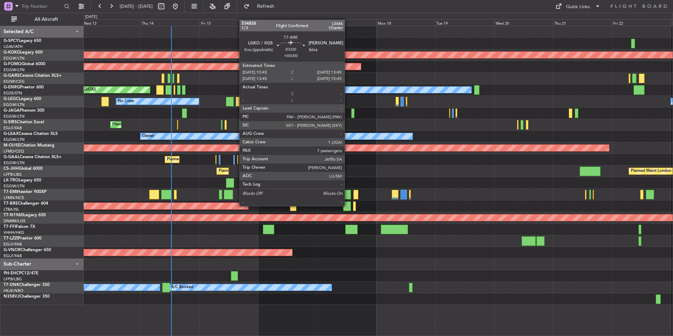
click at [348, 205] on div at bounding box center [346, 205] width 7 height 9
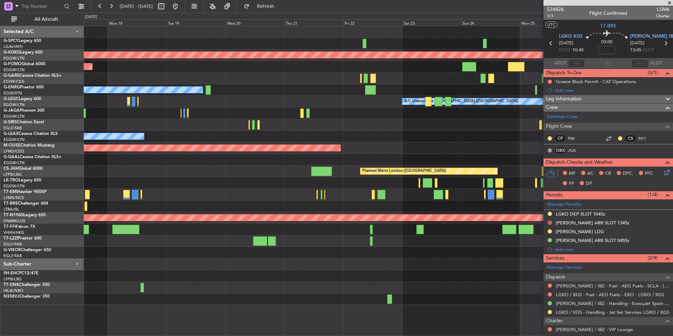
click at [177, 104] on div "AOG Maint Istanbul (Ataturk) Planned Maint Windsor Locks (Bradley Intl) Owner A…" at bounding box center [378, 165] width 588 height 279
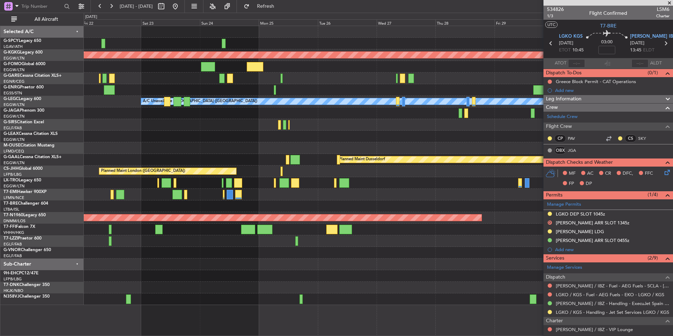
click at [135, 101] on div "AOG Maint Istanbul (Ataturk) Owner A/C Unavailable London (Luton) Planned Maint…" at bounding box center [378, 165] width 588 height 279
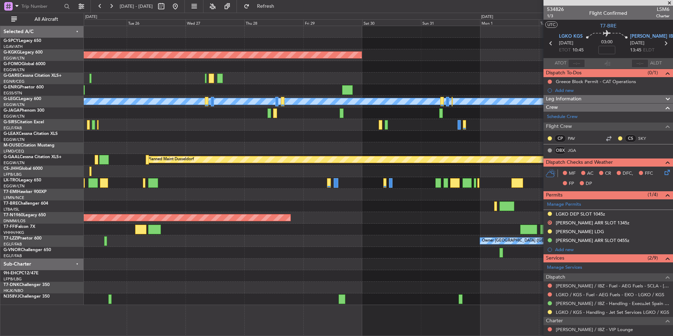
click at [176, 115] on div "AOG Maint Istanbul (Ataturk) A/C Unavailable London (Luton) Planned Maint Londo…" at bounding box center [378, 165] width 588 height 279
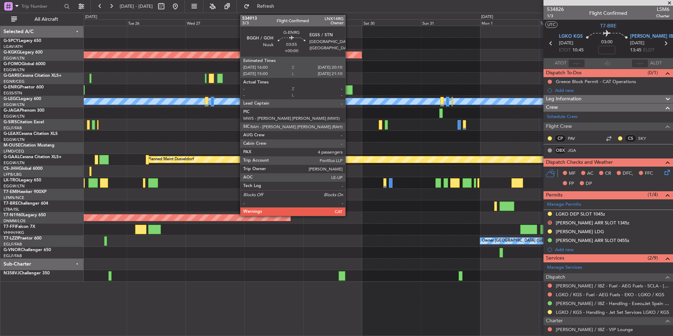
click at [348, 90] on div at bounding box center [347, 89] width 11 height 9
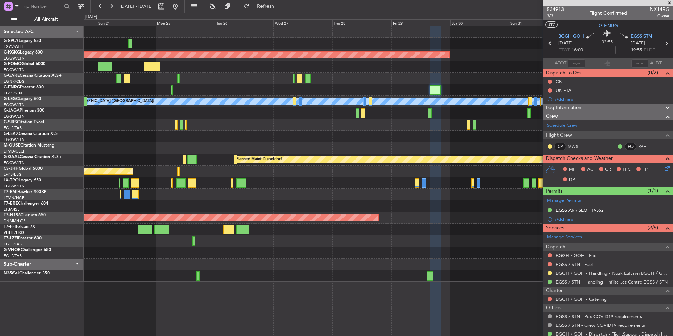
click at [504, 179] on div "AOG Maint Istanbul (Ataturk) A/C Unavailable London (Luton) Planned Maint Londo…" at bounding box center [378, 153] width 588 height 255
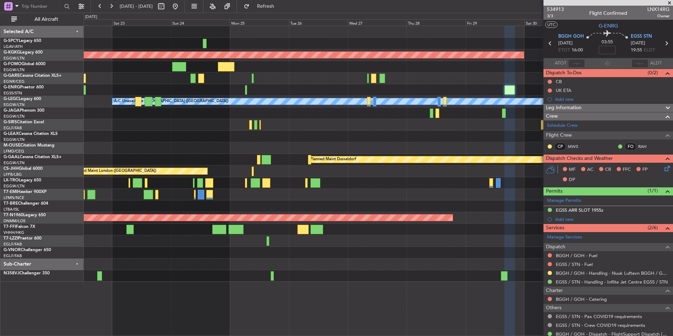
click at [172, 179] on div at bounding box center [378, 183] width 588 height 12
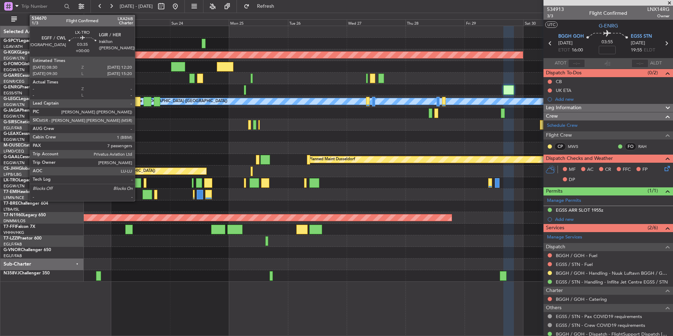
click at [138, 180] on div at bounding box center [136, 182] width 9 height 9
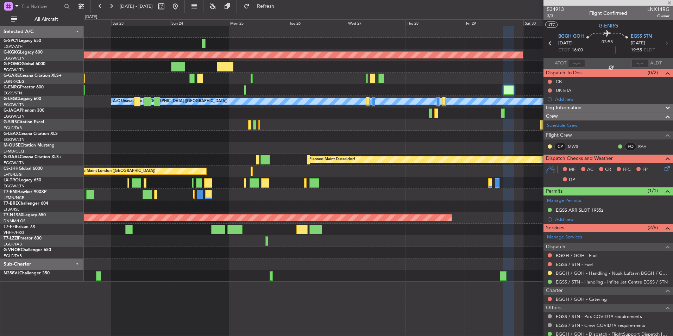
type input "7"
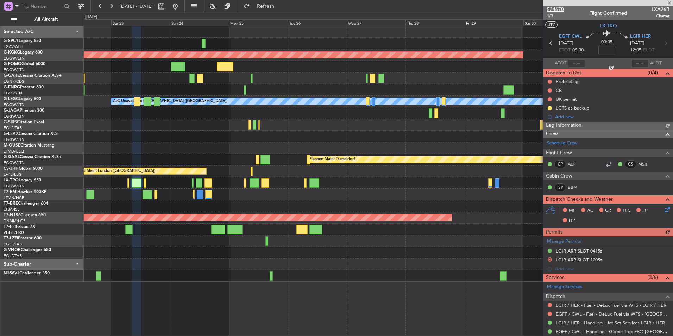
click at [557, 7] on span "534670" at bounding box center [555, 9] width 17 height 7
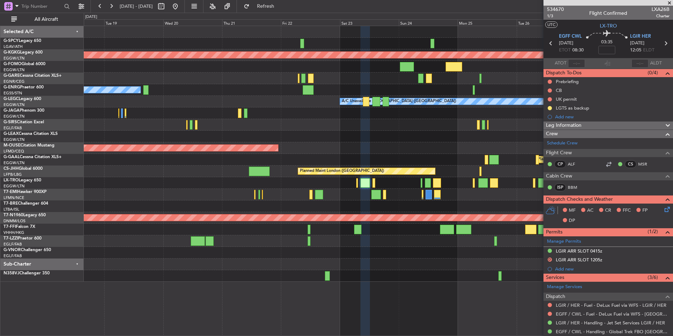
click at [394, 117] on div "AOG Maint Istanbul (Ataturk) Planned Maint Windsor Locks (Bradley Intl) Owner A…" at bounding box center [378, 153] width 588 height 255
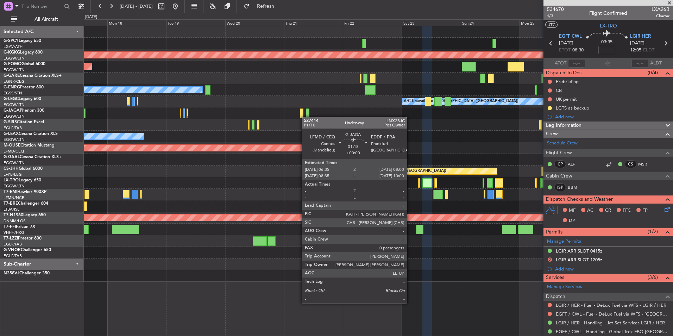
click at [293, 112] on div "AOG Maint Istanbul (Ataturk) Planned Maint Windsor Locks (Bradley Intl) Owner A…" at bounding box center [378, 153] width 588 height 255
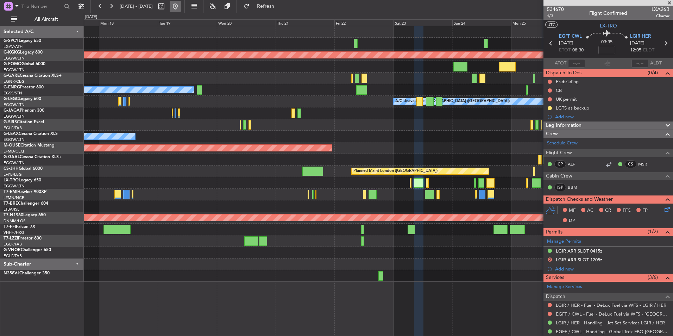
click at [181, 8] on button at bounding box center [175, 6] width 11 height 11
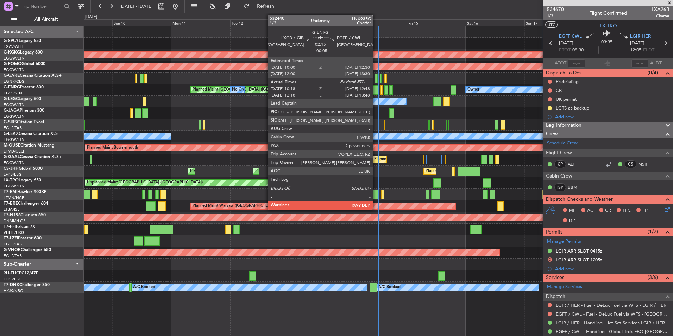
click at [376, 93] on div at bounding box center [375, 89] width 6 height 9
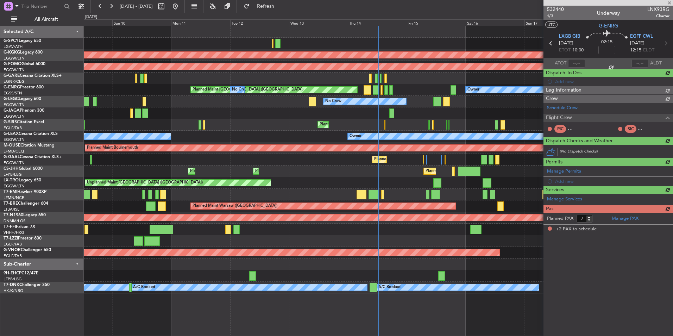
type input "+00:05"
type input "10:18"
type input "2"
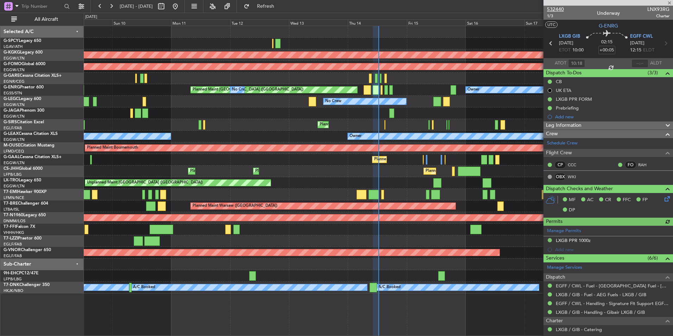
click at [559, 8] on span "532440" at bounding box center [555, 9] width 17 height 7
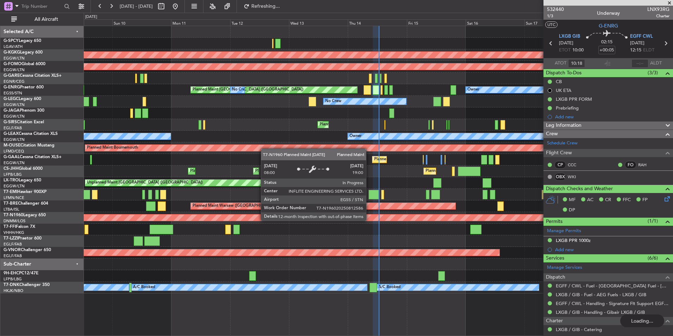
type input "12:34"
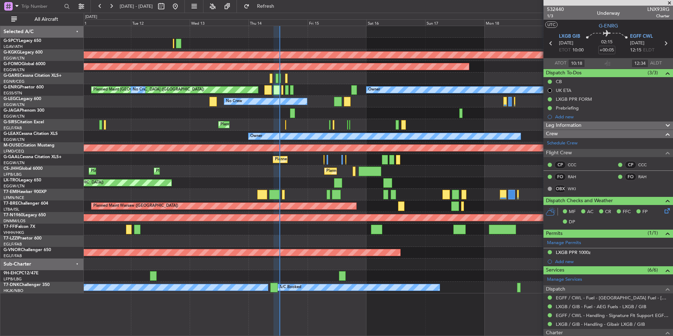
click at [403, 223] on div "AOG Maint Istanbul (Ataturk) Planned Maint Windsor Locks (Bradley Intl) Planned…" at bounding box center [378, 159] width 588 height 267
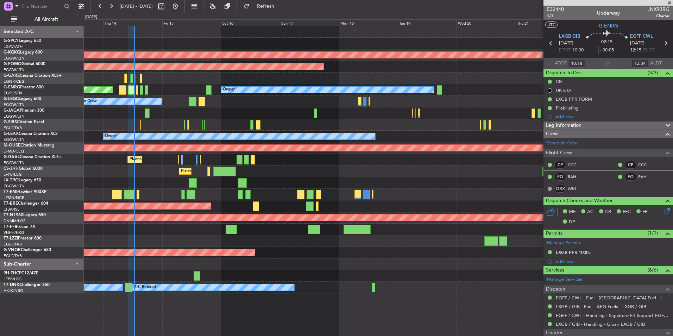
click at [375, 222] on div "AOG Maint Istanbul (Ataturk) Planned Maint Windsor Locks (Bradley Intl) Planned…" at bounding box center [378, 159] width 588 height 267
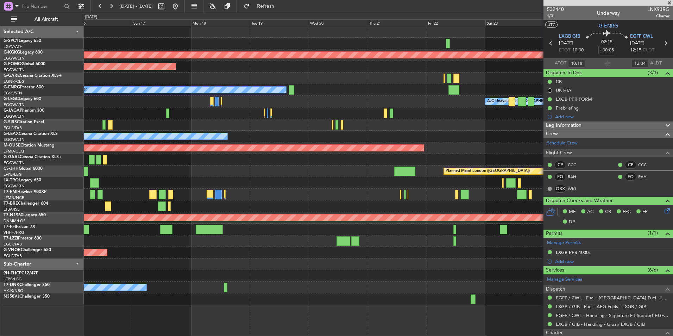
click at [287, 199] on div "AOG Maint Istanbul (Ataturk) Planned Maint Windsor Locks (Bradley Intl) Owner P…" at bounding box center [378, 165] width 588 height 279
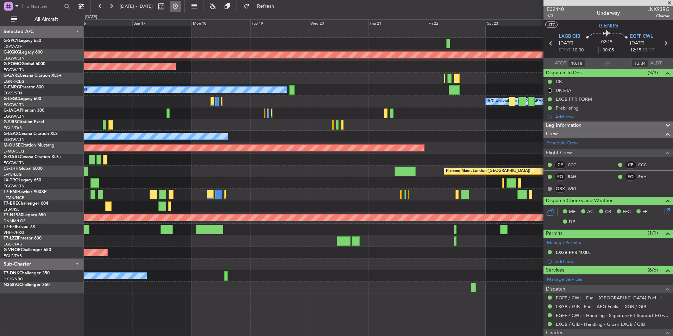
click at [181, 9] on button at bounding box center [175, 6] width 11 height 11
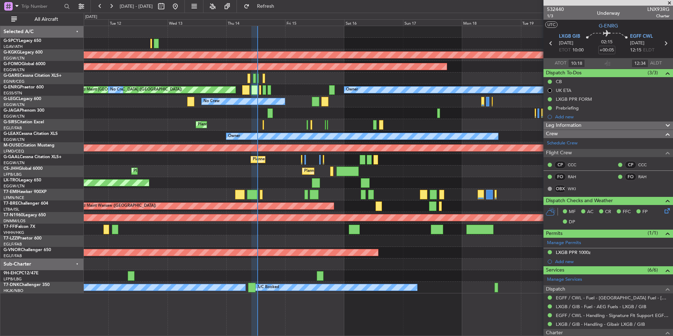
click at [312, 237] on div at bounding box center [378, 241] width 588 height 12
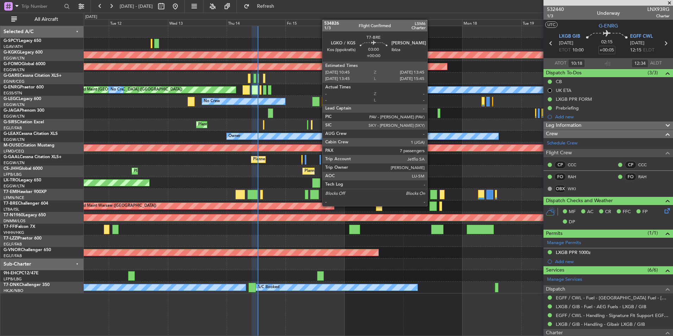
click at [430, 205] on div at bounding box center [432, 205] width 7 height 9
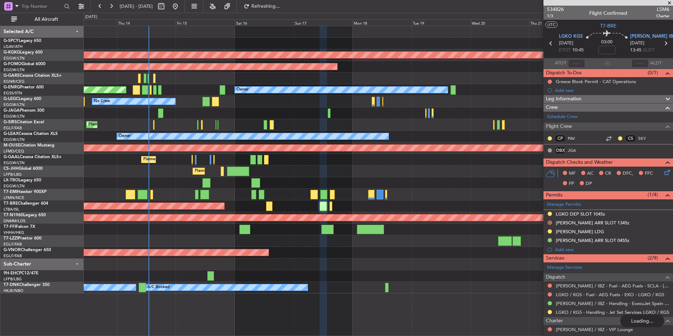
click at [295, 186] on div "AOG Maint [GEOGRAPHIC_DATA] (Ataturk) Planned Maint Windsor Locks ([PERSON_NAME…" at bounding box center [378, 159] width 588 height 267
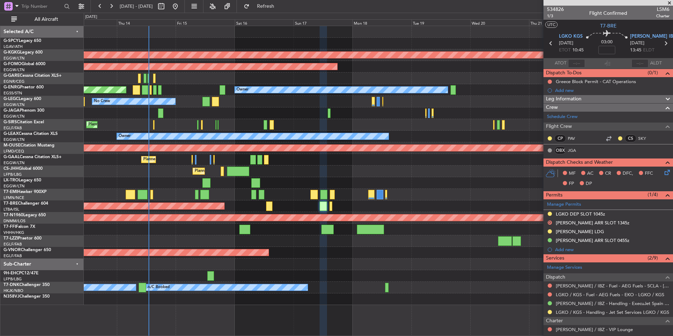
click at [327, 222] on div "AOG Maint Istanbul (Ataturk) Planned Maint Windsor Locks (Bradley Intl) Planned…" at bounding box center [378, 165] width 588 height 279
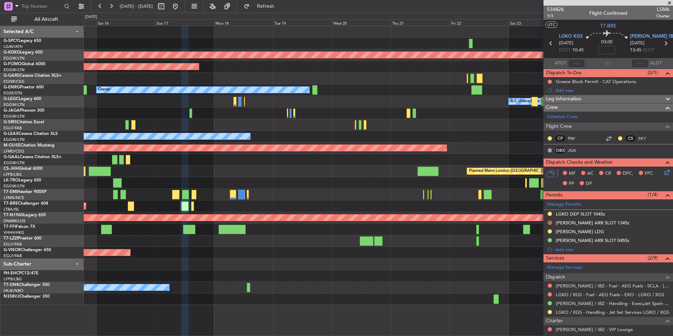
click at [281, 217] on div "AOG Maint [GEOGRAPHIC_DATA] (Ataturk) Planned Maint Windsor Locks ([PERSON_NAME…" at bounding box center [378, 165] width 588 height 279
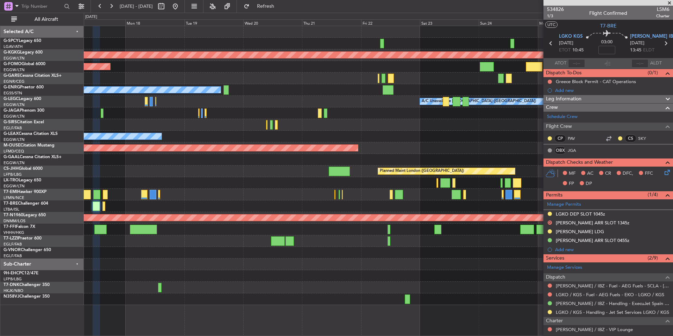
click at [375, 246] on div "AOG Maint [GEOGRAPHIC_DATA] (Ataturk) Planned Maint Windsor Locks ([PERSON_NAME…" at bounding box center [378, 165] width 588 height 279
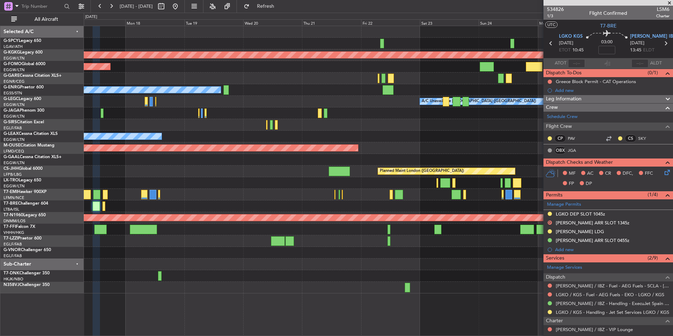
click at [386, 232] on div "AOG Maint [GEOGRAPHIC_DATA] (Ataturk) Planned Maint Windsor Locks ([PERSON_NAME…" at bounding box center [378, 159] width 588 height 267
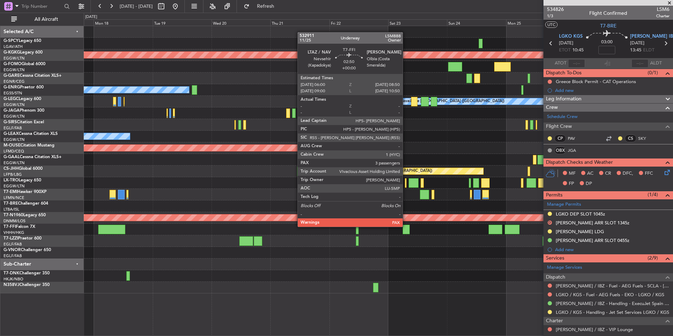
click at [405, 226] on div at bounding box center [405, 228] width 7 height 9
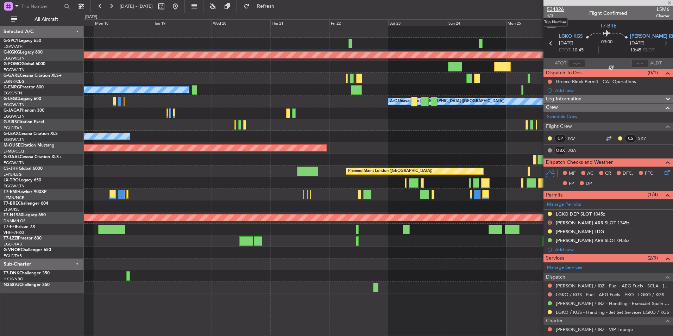
type input "3"
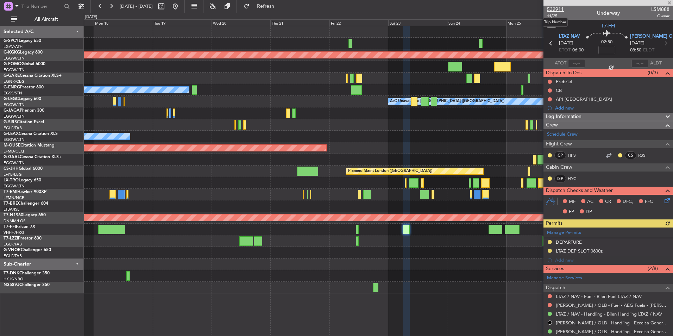
click at [559, 9] on span "532911" at bounding box center [555, 9] width 17 height 7
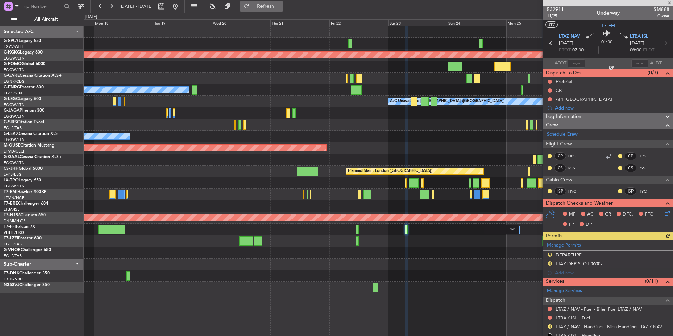
click at [280, 7] on span "Refresh" at bounding box center [266, 6] width 30 height 5
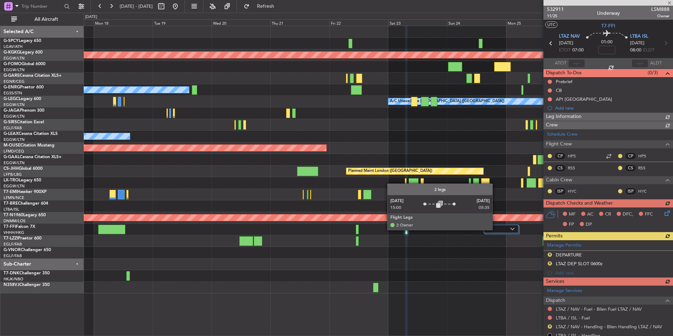
click at [495, 229] on div at bounding box center [500, 228] width 35 height 8
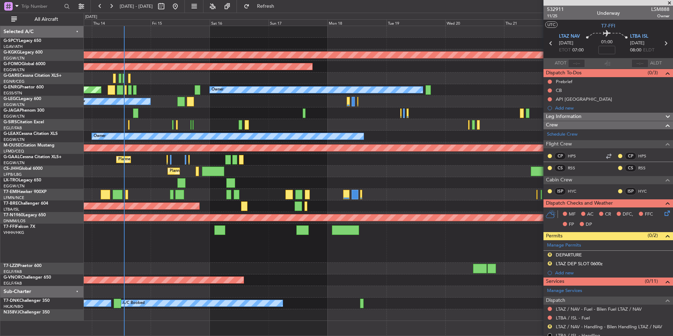
click at [484, 199] on div at bounding box center [378, 195] width 588 height 12
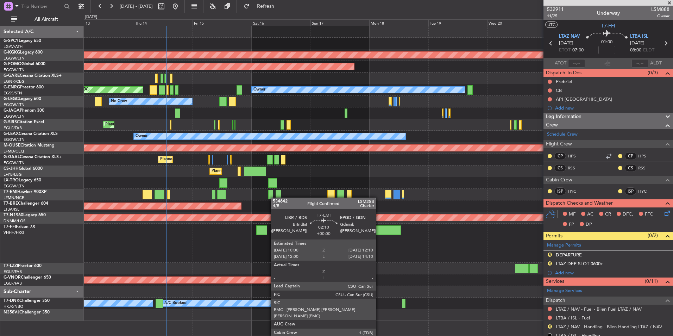
click at [274, 196] on div at bounding box center [378, 195] width 588 height 12
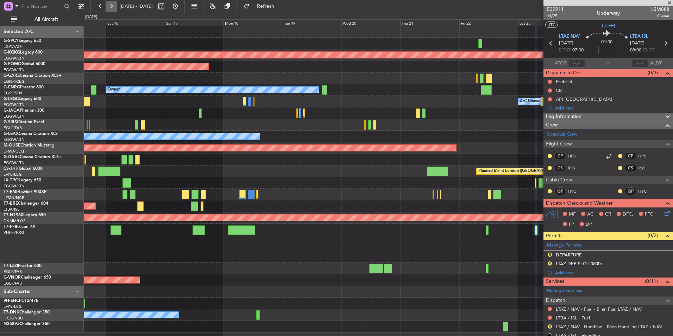
click at [115, 6] on button at bounding box center [111, 6] width 11 height 11
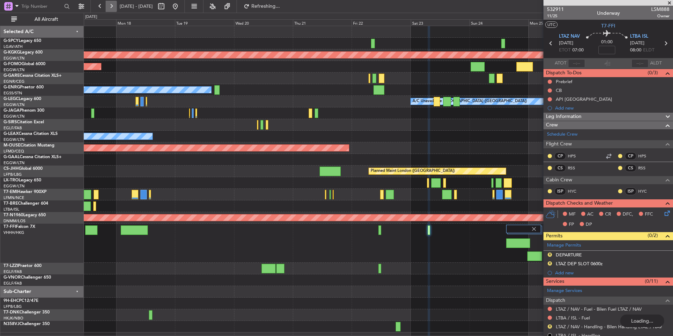
click at [115, 6] on button at bounding box center [111, 6] width 11 height 11
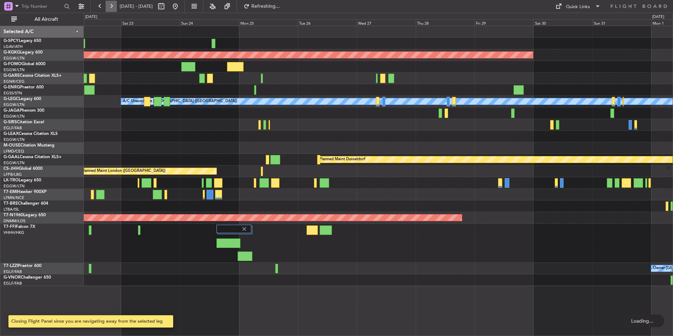
click at [115, 6] on button at bounding box center [111, 6] width 11 height 11
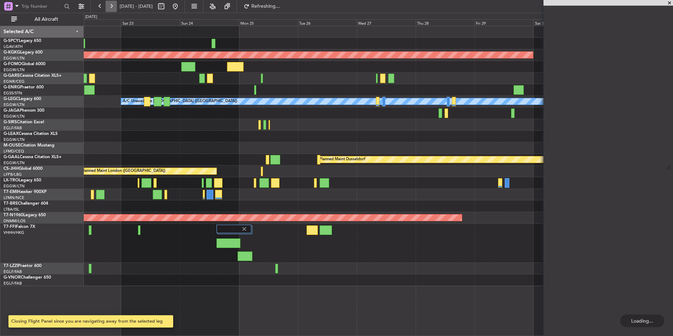
click at [115, 6] on button at bounding box center [111, 6] width 11 height 11
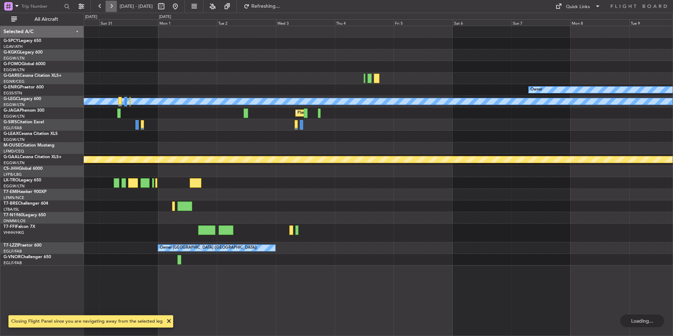
click at [115, 6] on button at bounding box center [111, 6] width 11 height 11
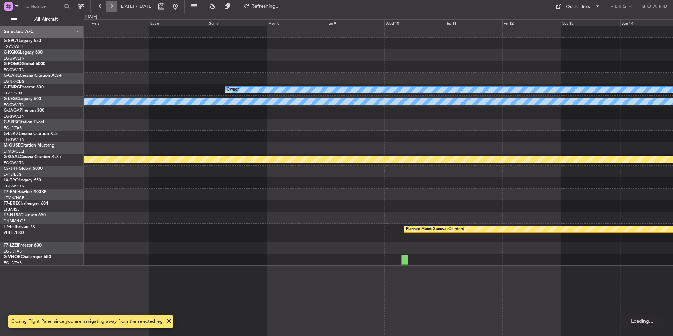
click at [115, 6] on button at bounding box center [111, 6] width 11 height 11
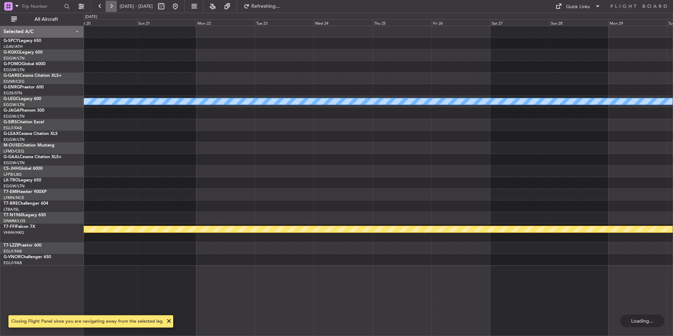
click at [115, 6] on button at bounding box center [111, 6] width 11 height 11
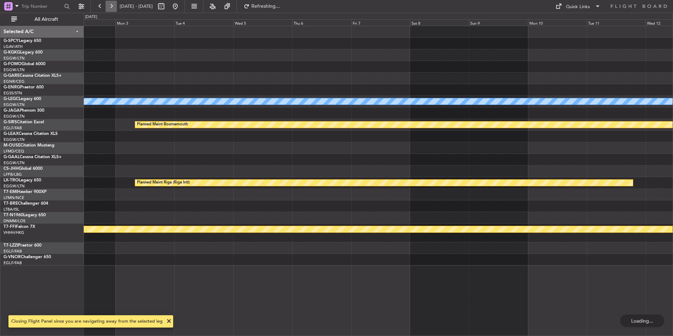
click at [115, 6] on button at bounding box center [111, 6] width 11 height 11
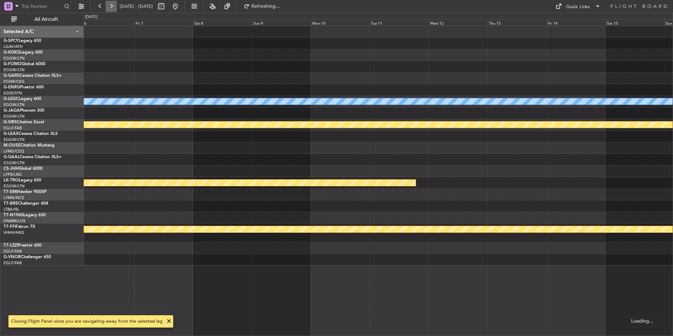
click at [115, 6] on button at bounding box center [111, 6] width 11 height 11
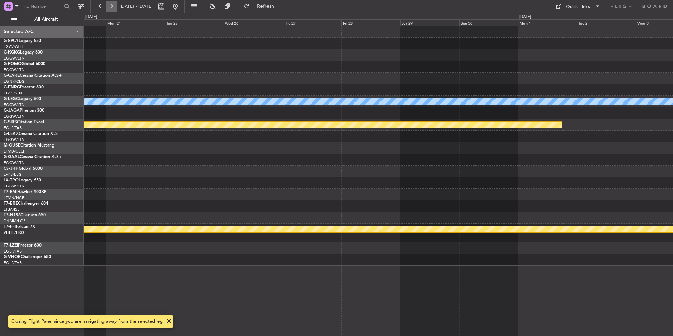
click at [115, 6] on button at bounding box center [111, 6] width 11 height 11
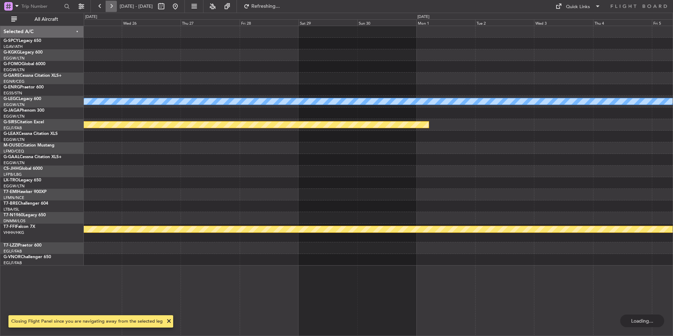
click at [115, 6] on button at bounding box center [111, 6] width 11 height 11
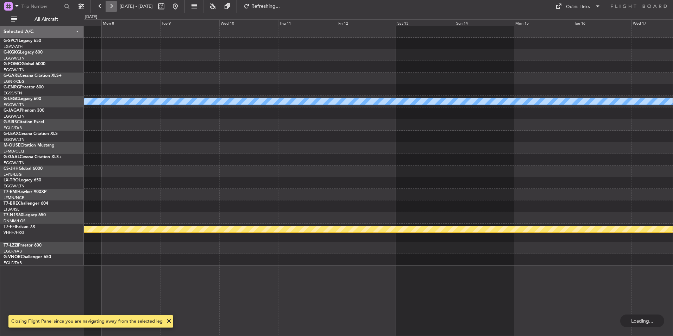
click at [115, 6] on button at bounding box center [111, 6] width 11 height 11
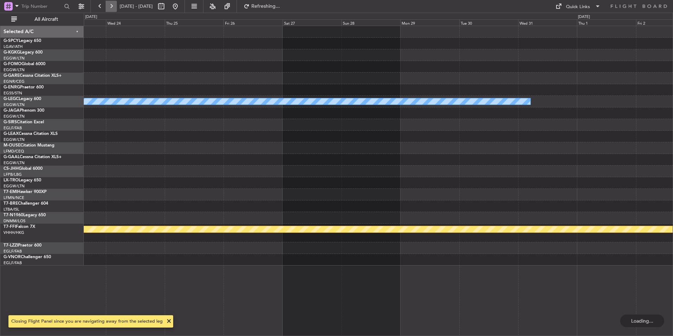
click at [115, 6] on button at bounding box center [111, 6] width 11 height 11
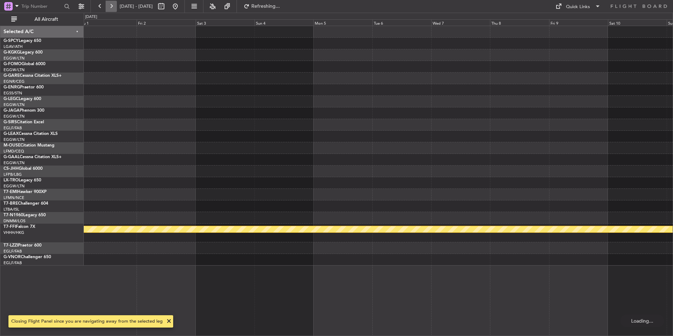
click at [115, 6] on button at bounding box center [111, 6] width 11 height 11
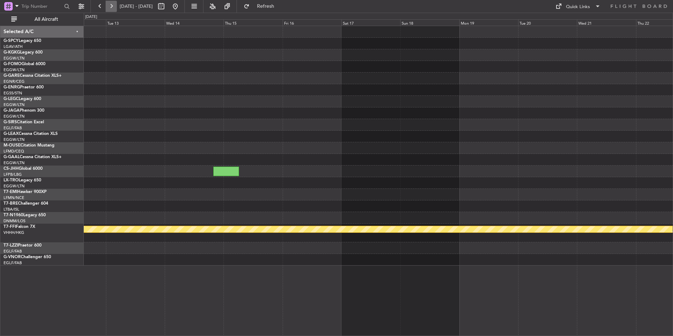
click at [115, 6] on button at bounding box center [111, 6] width 11 height 11
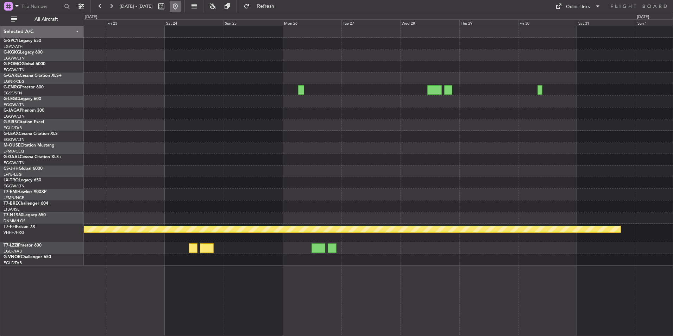
click at [181, 4] on button at bounding box center [175, 6] width 11 height 11
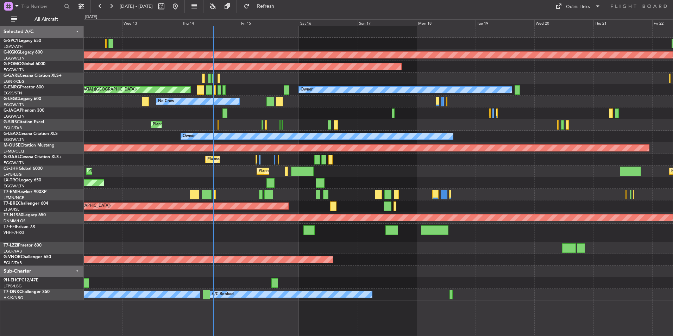
click at [314, 279] on div at bounding box center [378, 283] width 588 height 12
click at [345, 268] on div at bounding box center [378, 271] width 588 height 12
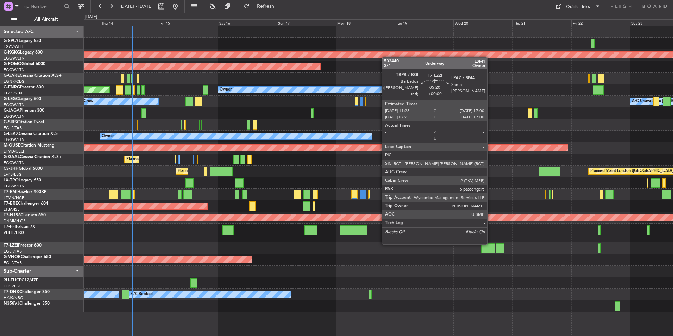
click at [490, 243] on div at bounding box center [488, 247] width 14 height 9
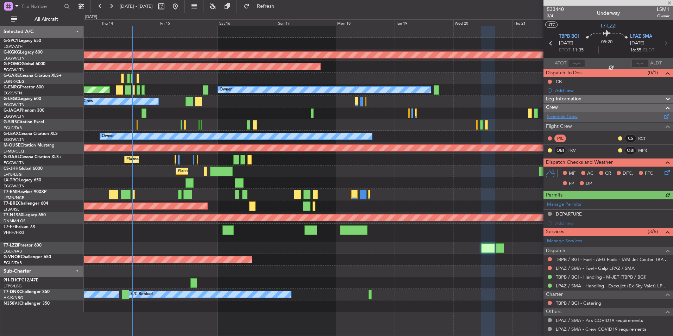
click at [571, 115] on link "Schedule Crew" at bounding box center [562, 116] width 31 height 7
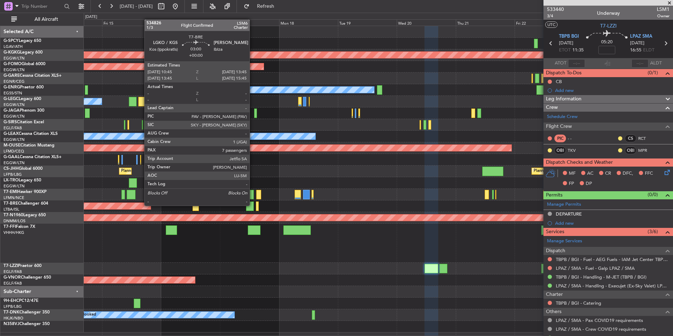
click at [252, 203] on div at bounding box center [249, 205] width 7 height 9
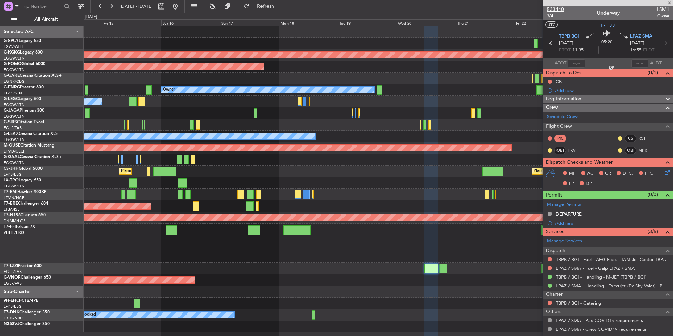
type input "7"
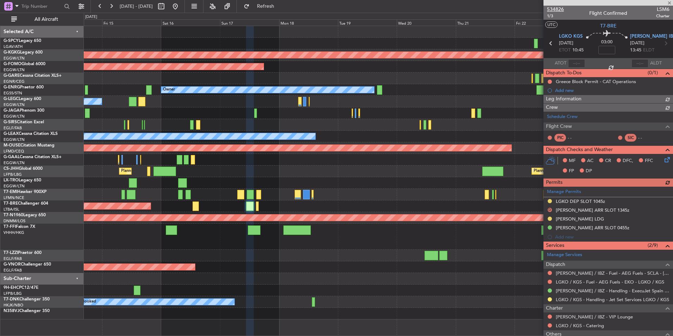
click at [561, 10] on span "534826" at bounding box center [555, 9] width 17 height 7
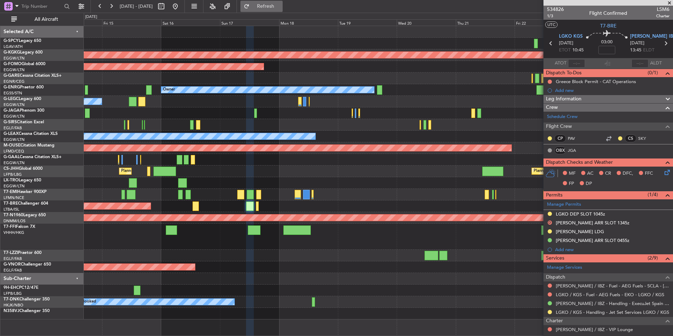
click at [280, 4] on span "Refresh" at bounding box center [266, 6] width 30 height 5
click at [181, 9] on button at bounding box center [175, 6] width 11 height 11
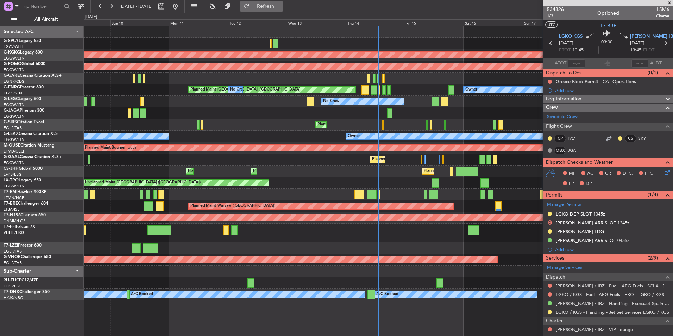
click at [280, 4] on span "Refresh" at bounding box center [266, 6] width 30 height 5
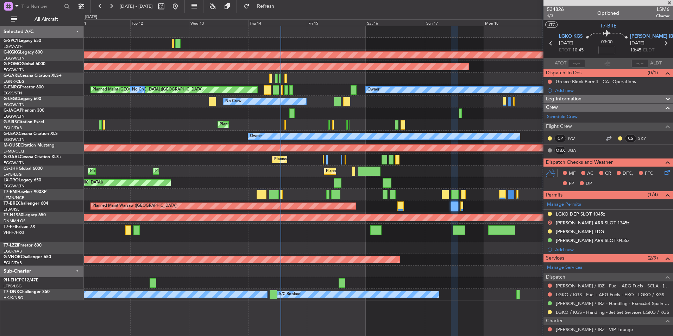
click at [388, 191] on div at bounding box center [378, 195] width 588 height 12
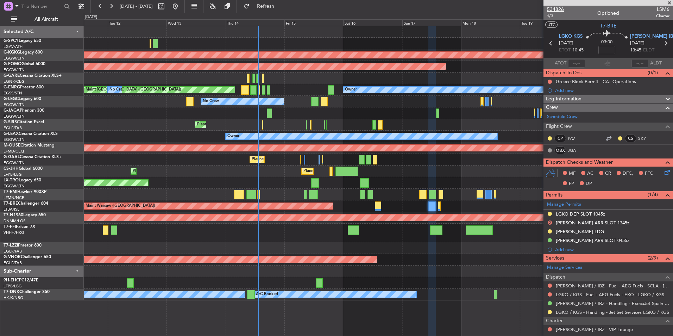
click at [559, 8] on span "534826" at bounding box center [555, 9] width 17 height 7
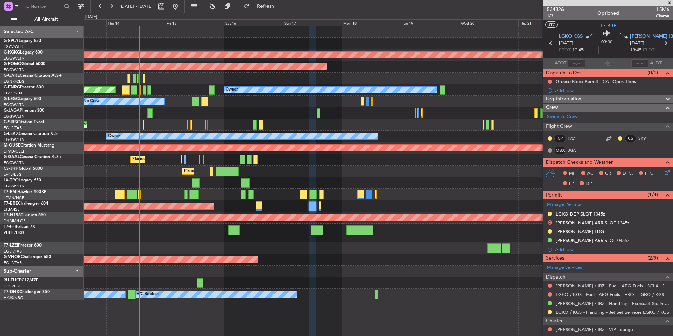
click at [347, 177] on div "Unplanned Maint [GEOGRAPHIC_DATA] ([GEOGRAPHIC_DATA])" at bounding box center [378, 183] width 588 height 12
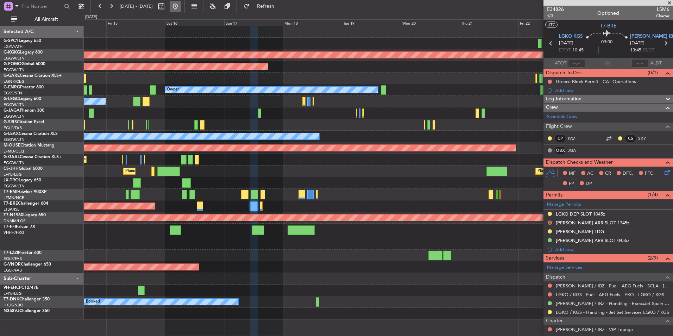
click at [181, 7] on button at bounding box center [175, 6] width 11 height 11
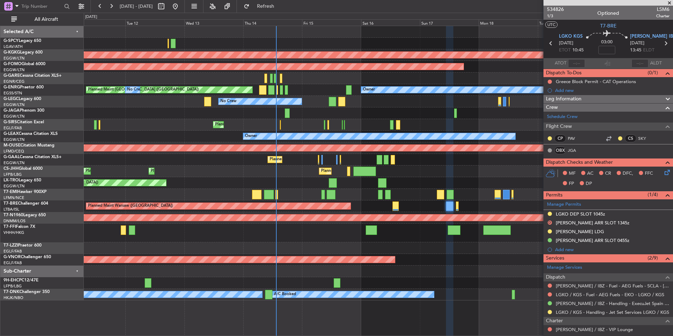
click at [365, 201] on div "AOG Maint Istanbul (Ataturk) Planned Maint Windsor Locks (Bradley Intl) Owner P…" at bounding box center [378, 163] width 588 height 274
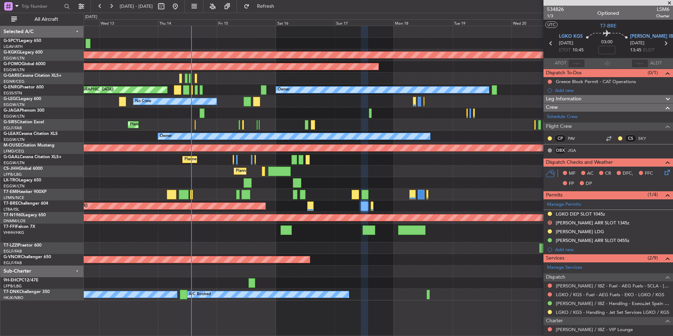
click at [330, 272] on div "AOG Maint Istanbul (Ataturk) Planned Maint Windsor Locks (Bradley Intl) Owner P…" at bounding box center [378, 163] width 588 height 274
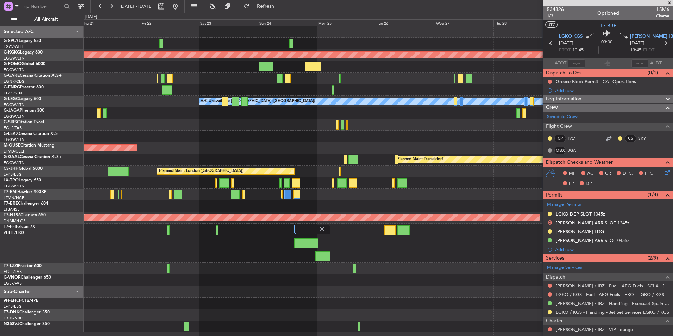
click at [195, 224] on div at bounding box center [378, 242] width 588 height 39
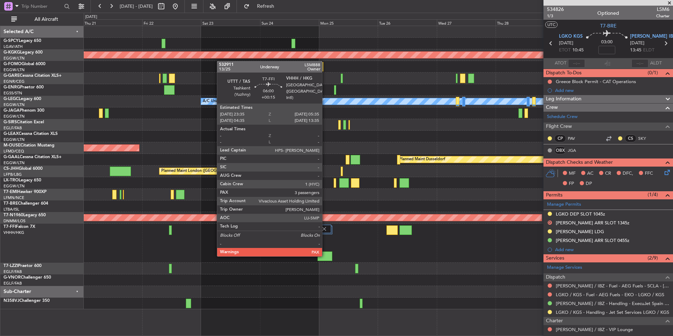
click at [325, 255] on div at bounding box center [324, 255] width 15 height 9
type input "+00:15"
type input "3"
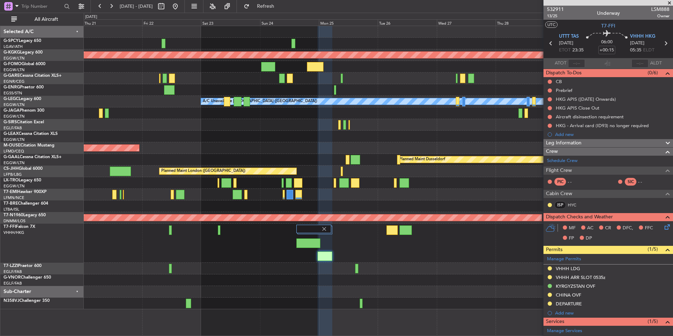
scroll to position [120, 0]
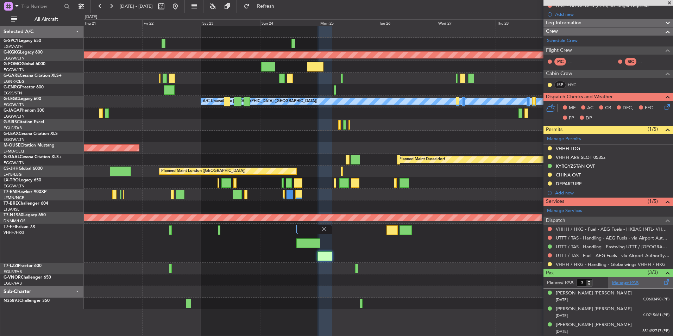
click at [618, 283] on link "Manage PAX" at bounding box center [624, 282] width 27 height 7
click at [573, 39] on link "Schedule Crew" at bounding box center [562, 40] width 31 height 7
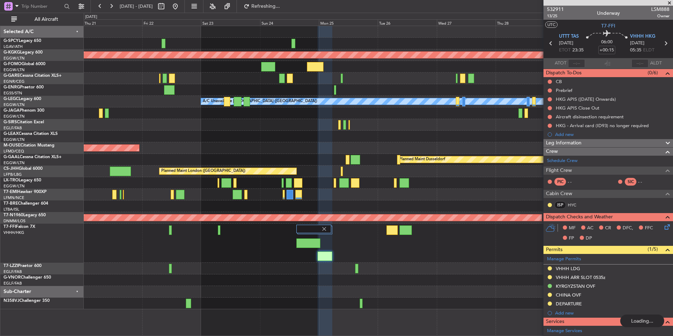
scroll to position [0, 0]
click at [553, 17] on mat-tooltip-component "Trip Number" at bounding box center [554, 22] width 35 height 19
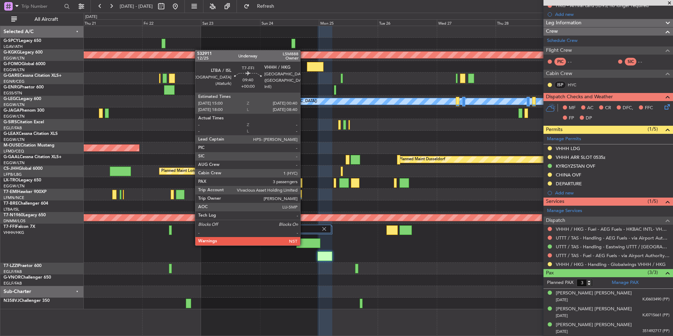
click at [303, 244] on div at bounding box center [308, 242] width 24 height 9
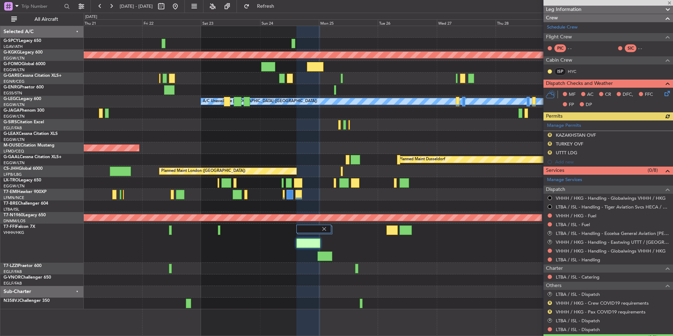
scroll to position [144, 0]
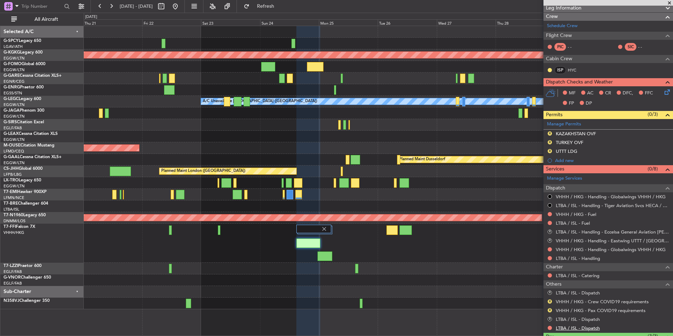
click at [592, 327] on link "LTBA / ISL - Dispatch" at bounding box center [577, 328] width 44 height 6
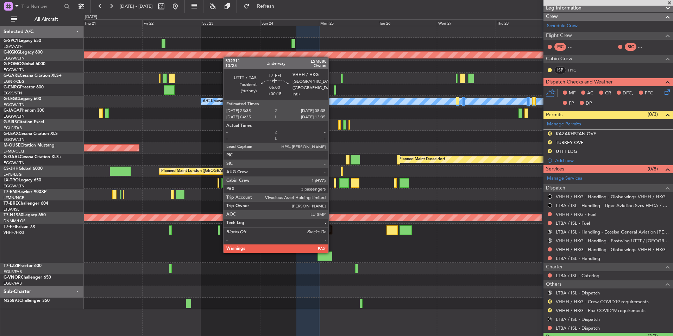
click at [330, 253] on div at bounding box center [324, 255] width 15 height 9
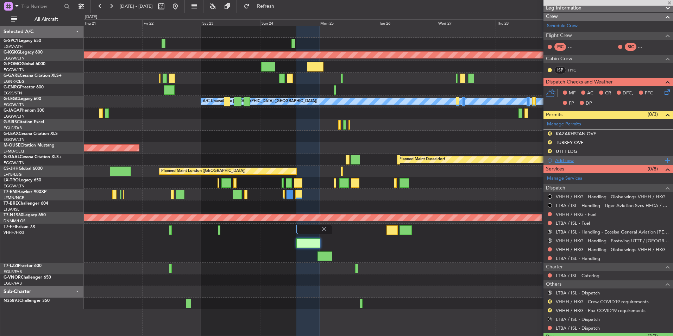
type input "+00:15"
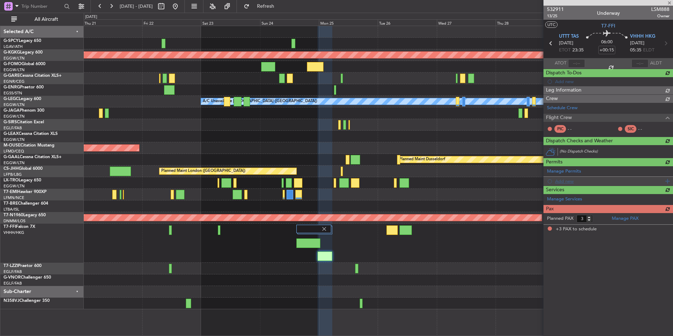
scroll to position [0, 0]
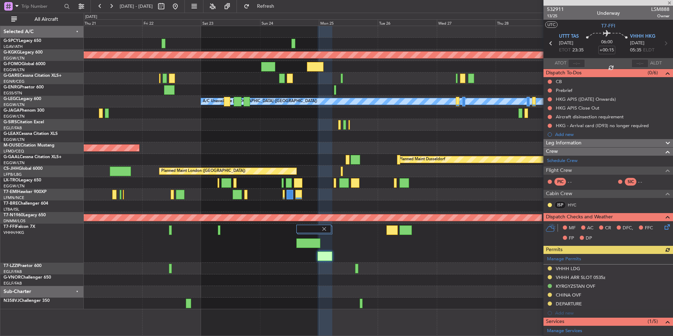
click at [552, 17] on mat-tooltip-component "Trip Number" at bounding box center [554, 22] width 35 height 19
click at [550, 15] on span "13/25" at bounding box center [555, 16] width 17 height 6
click at [280, 8] on span "Refresh" at bounding box center [266, 6] width 30 height 5
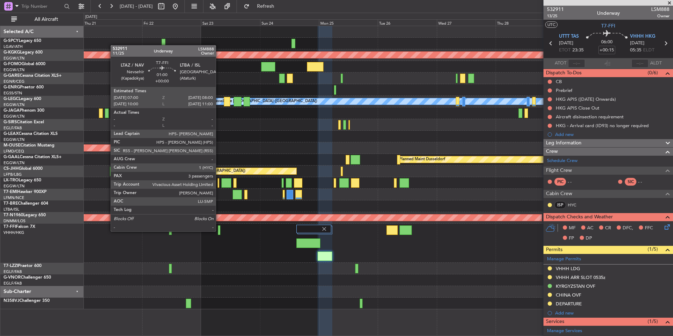
click at [219, 231] on div at bounding box center [219, 229] width 2 height 9
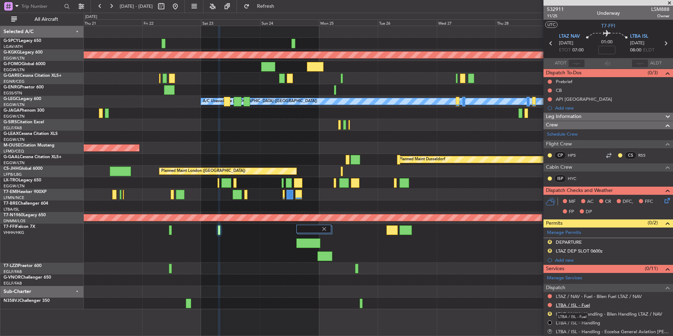
click at [580, 304] on link "LTBA / ISL - Fuel" at bounding box center [572, 305] width 34 height 6
click at [273, 3] on button "Refresh" at bounding box center [261, 6] width 42 height 11
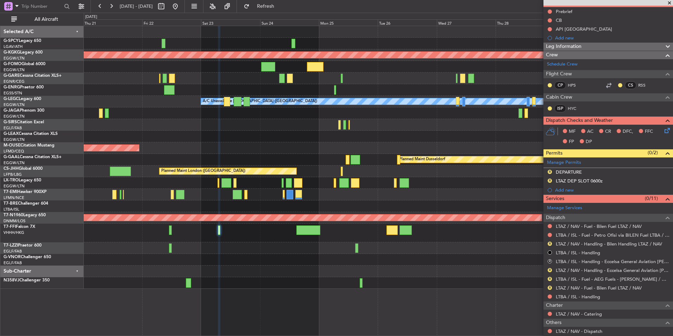
scroll to position [70, 0]
click at [584, 295] on link "LTBA / ISL - Handling" at bounding box center [577, 296] width 44 height 6
click at [280, 8] on span "Refresh" at bounding box center [266, 6] width 30 height 5
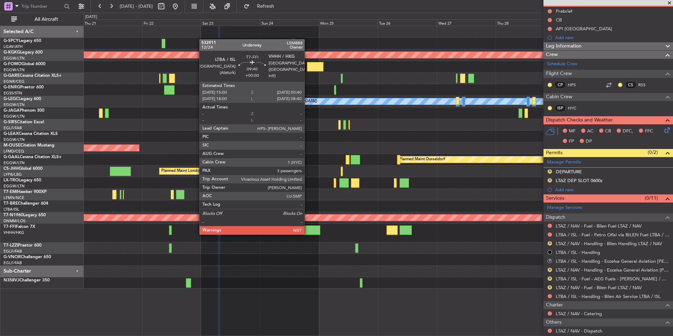
click at [308, 231] on div at bounding box center [308, 229] width 24 height 9
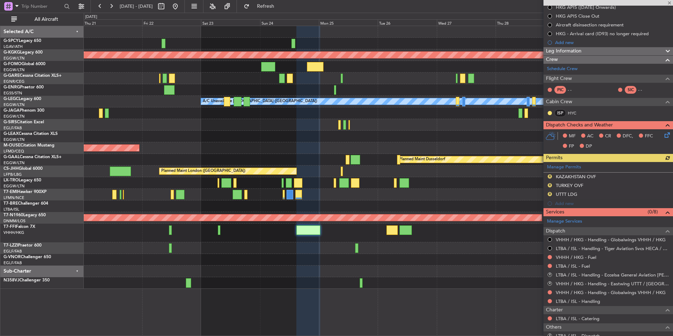
scroll to position [101, 0]
click at [567, 300] on link "LTBA / ISL - Handling" at bounding box center [577, 301] width 44 height 6
click at [282, 9] on button "Refresh" at bounding box center [261, 6] width 42 height 11
click at [582, 265] on div "Manage Services Dispatch VHHH / HKG - Handling - Globalwings VHHH / HKG LTBA / …" at bounding box center [607, 295] width 129 height 159
click at [582, 266] on link "LTBA / ISL - Fuel" at bounding box center [572, 265] width 34 height 6
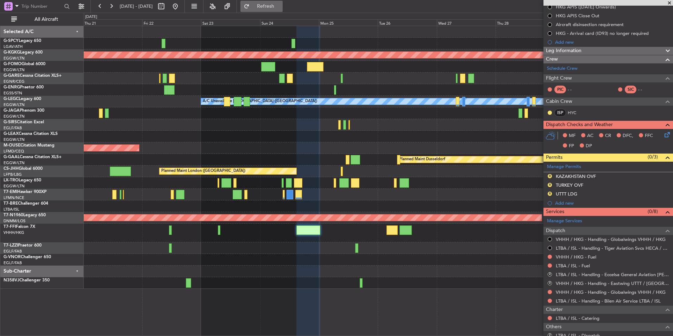
click at [280, 4] on span "Refresh" at bounding box center [266, 6] width 30 height 5
click at [585, 256] on link "VHHH / HKG - Fuel" at bounding box center [575, 257] width 40 height 6
click at [280, 6] on span "Refresh" at bounding box center [266, 6] width 30 height 5
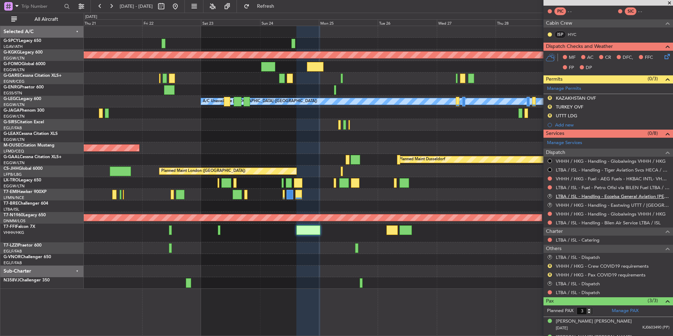
scroll to position [180, 0]
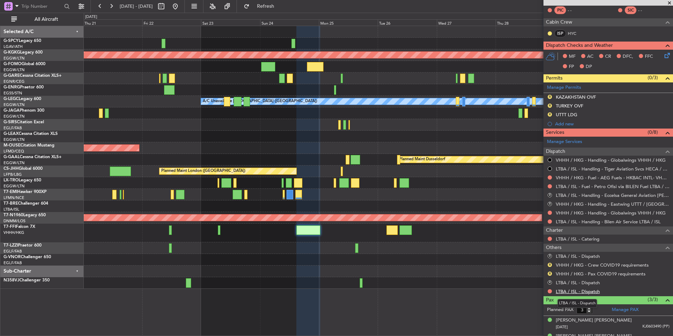
click at [589, 291] on link "LTBA / ISL - Dispatch" at bounding box center [577, 291] width 44 height 6
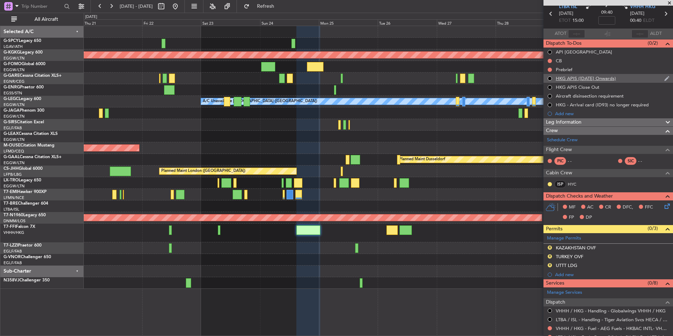
scroll to position [0, 0]
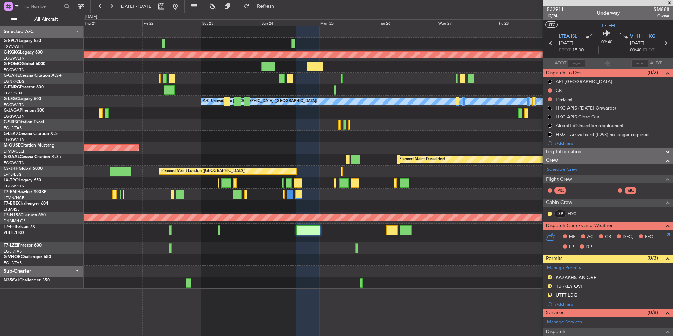
click at [556, 5] on div at bounding box center [607, 3] width 129 height 6
click at [557, 8] on span "532911" at bounding box center [555, 9] width 17 height 7
click at [520, 199] on div "AOG Maint Istanbul (Ataturk) Owner A/C Unavailable London (Luton) Owner Planned…" at bounding box center [378, 157] width 588 height 262
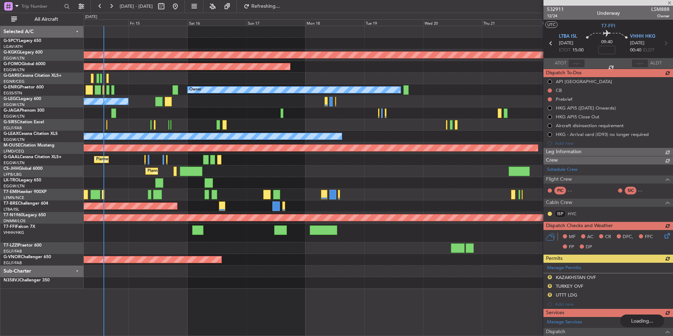
click at [450, 186] on div "Unplanned Maint [GEOGRAPHIC_DATA] ([GEOGRAPHIC_DATA])" at bounding box center [378, 183] width 588 height 12
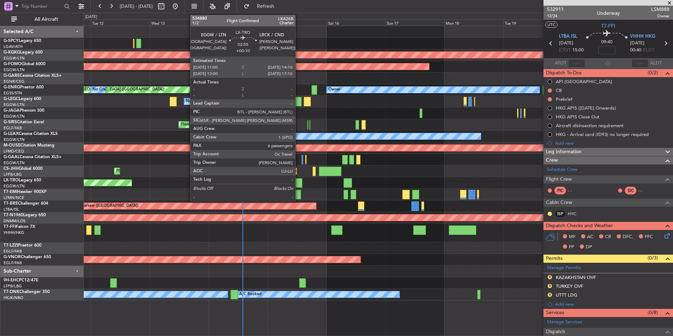
click at [298, 184] on div at bounding box center [298, 182] width 8 height 9
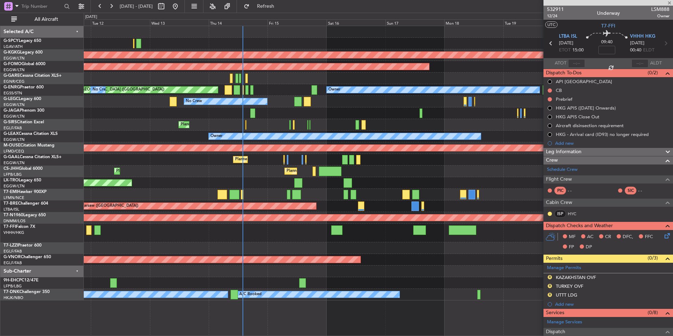
type input "+00:10"
type input "6"
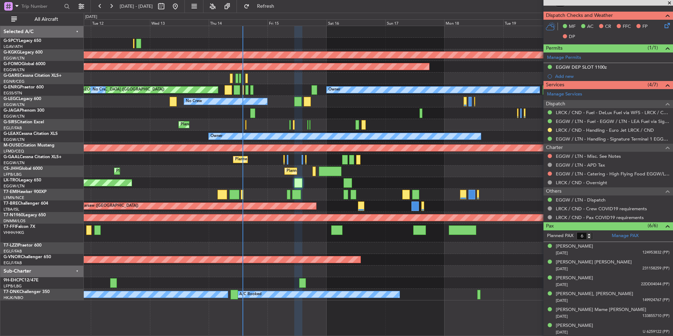
scroll to position [176, 0]
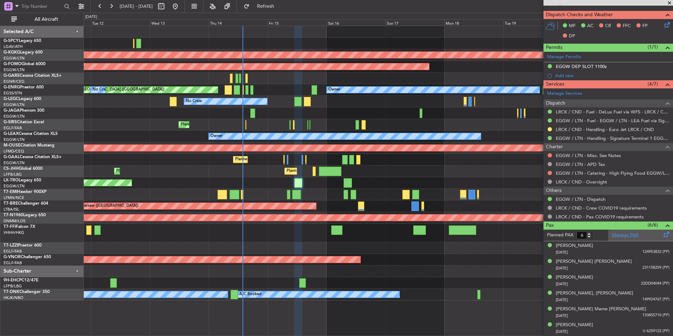
click at [628, 235] on link "Manage PAX" at bounding box center [624, 234] width 27 height 7
click at [626, 235] on link "Manage PAX" at bounding box center [624, 234] width 27 height 7
click at [274, 10] on button "Refresh" at bounding box center [261, 6] width 42 height 11
click at [623, 235] on link "Manage PAX" at bounding box center [624, 234] width 27 height 7
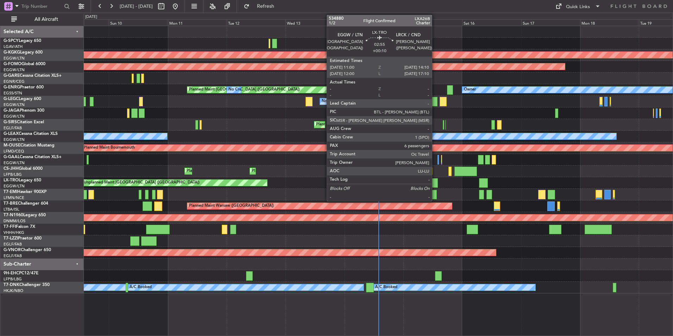
click at [434, 184] on div at bounding box center [434, 182] width 8 height 9
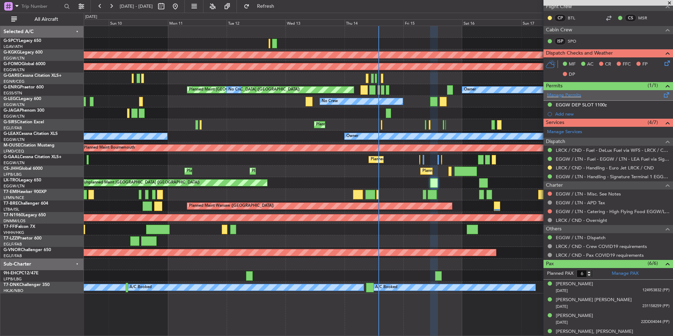
scroll to position [176, 0]
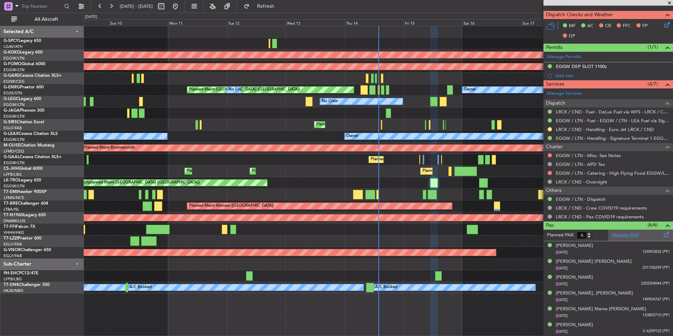
click at [622, 233] on link "Manage PAX" at bounding box center [624, 234] width 27 height 7
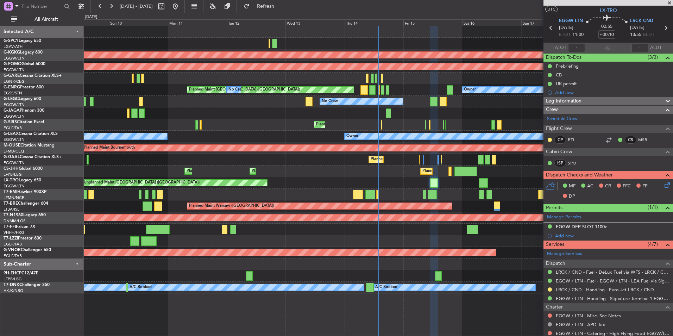
scroll to position [0, 0]
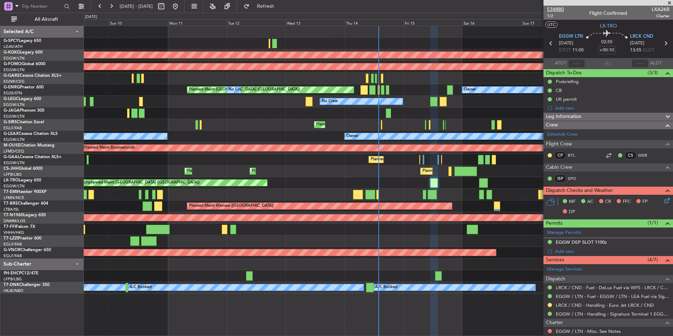
click at [556, 7] on span "534880" at bounding box center [555, 9] width 17 height 7
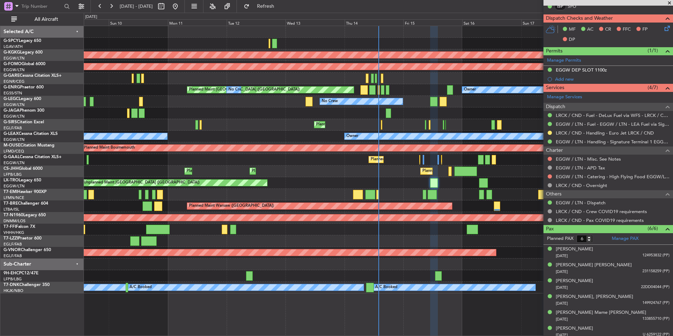
scroll to position [176, 0]
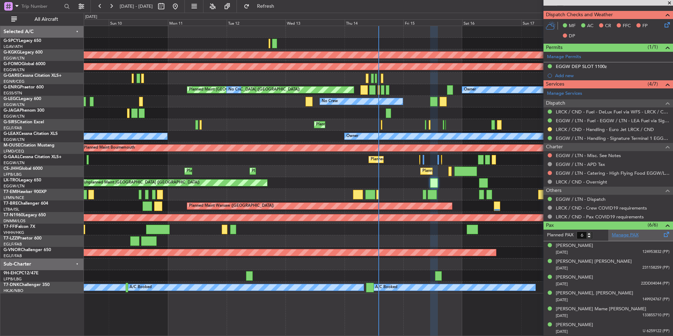
click at [633, 235] on link "Manage PAX" at bounding box center [624, 234] width 27 height 7
click at [282, 11] on button "Refresh" at bounding box center [261, 6] width 42 height 11
type input "7"
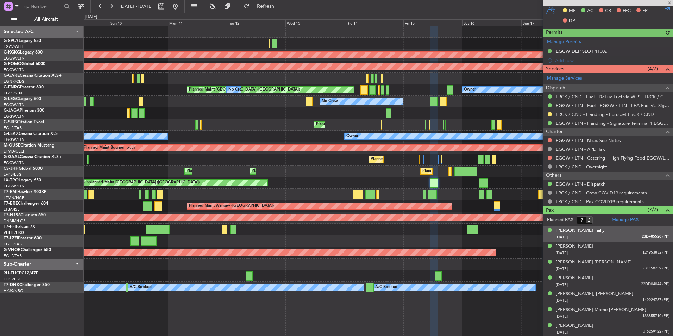
scroll to position [191, 0]
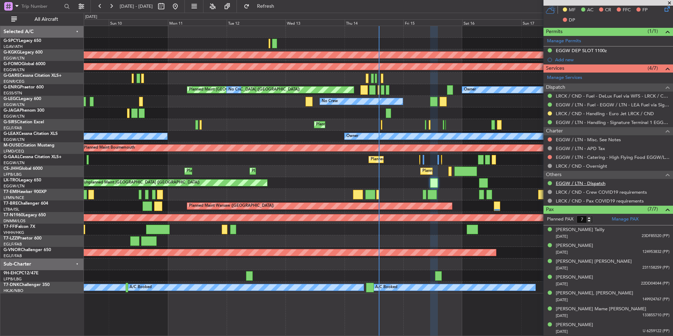
click at [587, 183] on link "EGGW / LTN - Dispatch" at bounding box center [580, 183] width 50 height 6
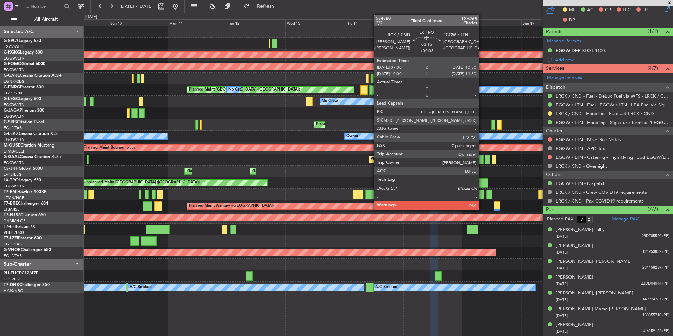
click at [482, 182] on div at bounding box center [483, 182] width 9 height 9
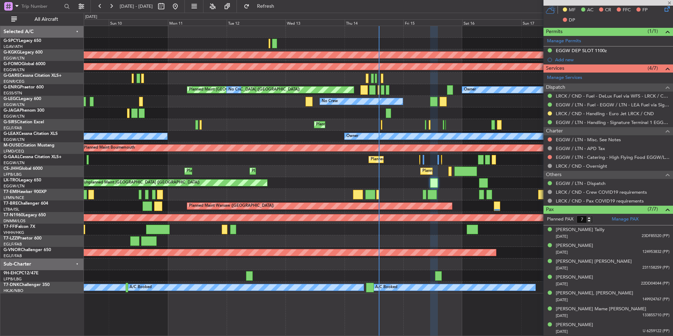
type input "+00:05"
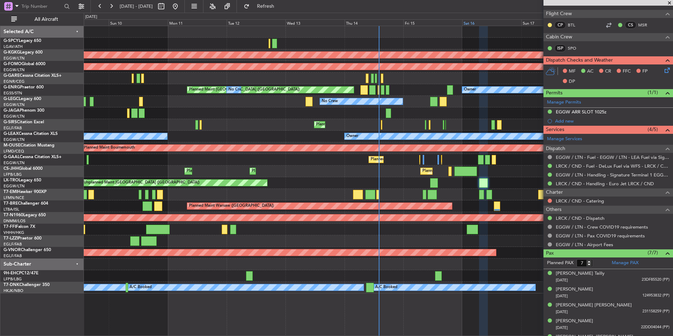
scroll to position [112, 0]
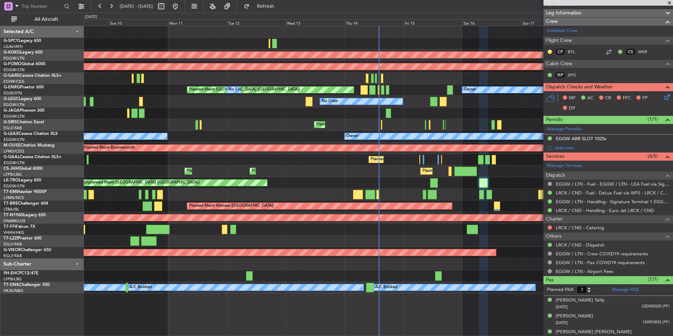
drag, startPoint x: 524, startPoint y: 11, endPoint x: 577, endPoint y: 24, distance: 54.6
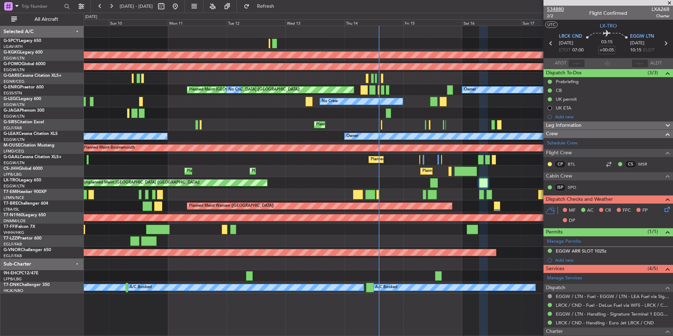
click at [559, 6] on span "534880" at bounding box center [555, 9] width 17 height 7
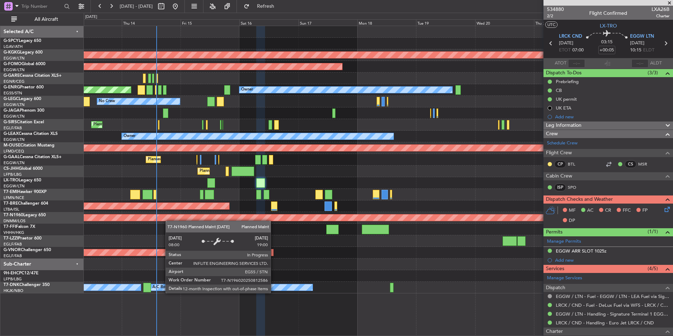
click at [167, 219] on div "AOG Maint [GEOGRAPHIC_DATA] (Ataturk) Planned Maint Windsor Locks ([PERSON_NAME…" at bounding box center [378, 159] width 588 height 267
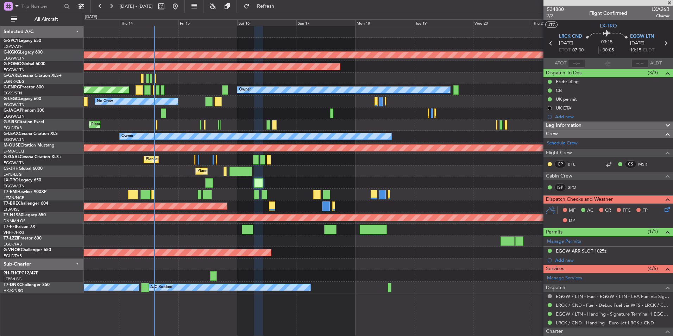
click at [316, 180] on div "AOG Maint [GEOGRAPHIC_DATA] (Ataturk) Planned Maint Windsor Locks ([PERSON_NAME…" at bounding box center [378, 159] width 588 height 267
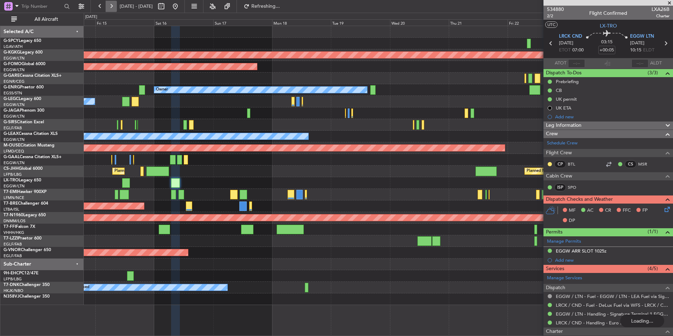
click at [111, 4] on button at bounding box center [111, 6] width 11 height 11
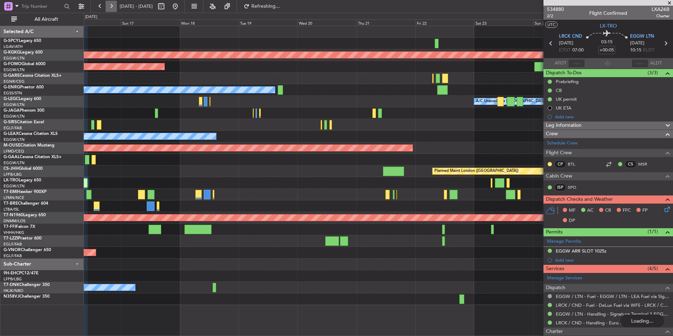
click at [111, 4] on button at bounding box center [111, 6] width 11 height 11
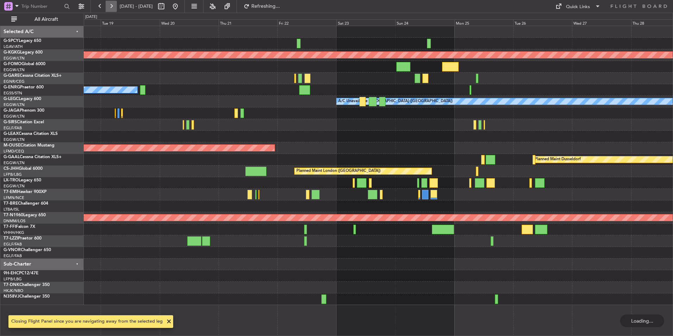
click at [111, 4] on button at bounding box center [111, 6] width 11 height 11
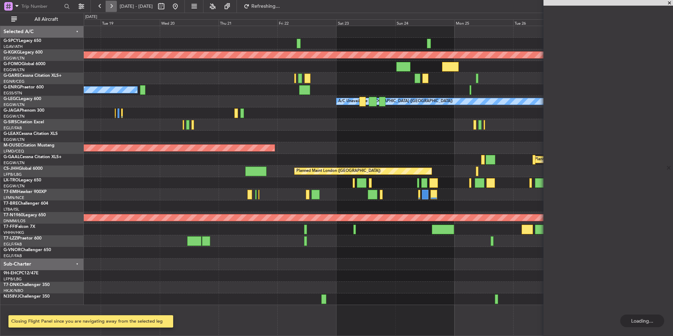
click at [111, 4] on button at bounding box center [111, 6] width 11 height 11
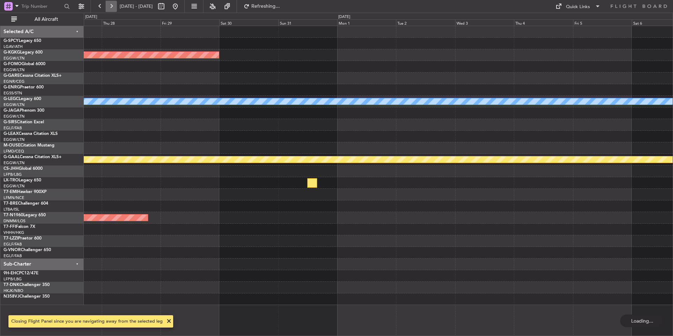
click at [111, 4] on button at bounding box center [111, 6] width 11 height 11
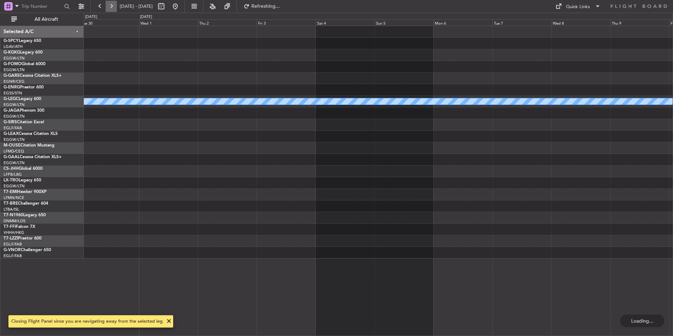
click at [111, 4] on button at bounding box center [111, 6] width 11 height 11
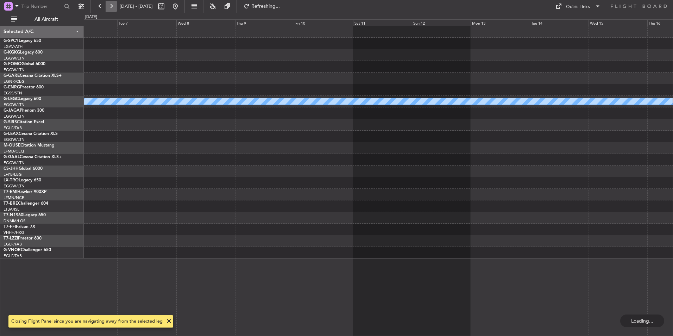
click at [111, 4] on button at bounding box center [111, 6] width 11 height 11
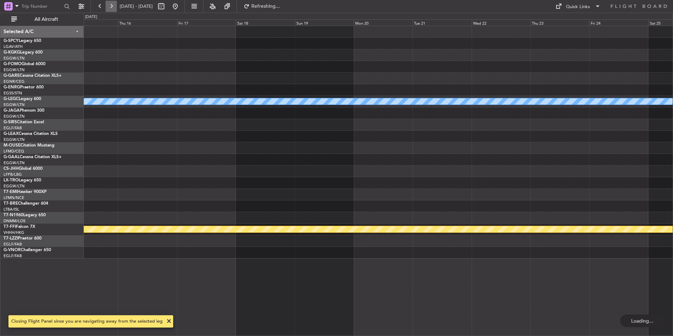
click at [111, 4] on button at bounding box center [111, 6] width 11 height 11
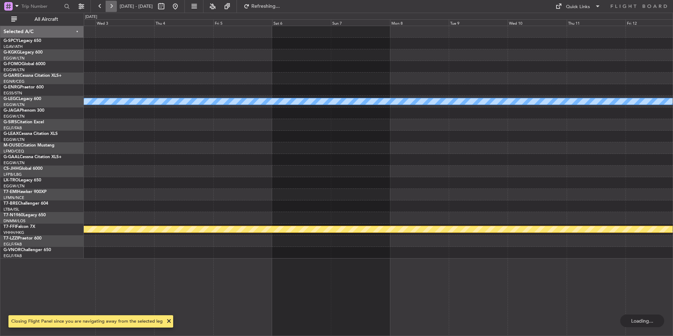
click at [111, 4] on button at bounding box center [111, 6] width 11 height 11
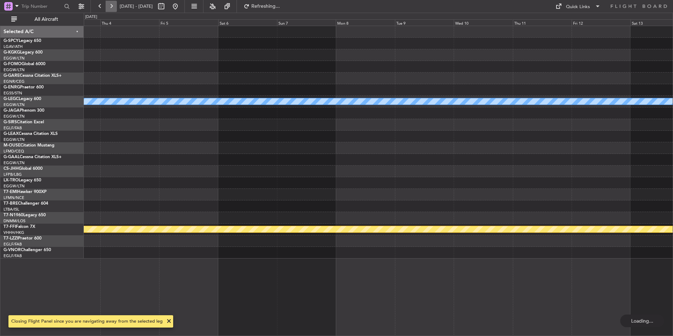
click at [111, 4] on button at bounding box center [111, 6] width 11 height 11
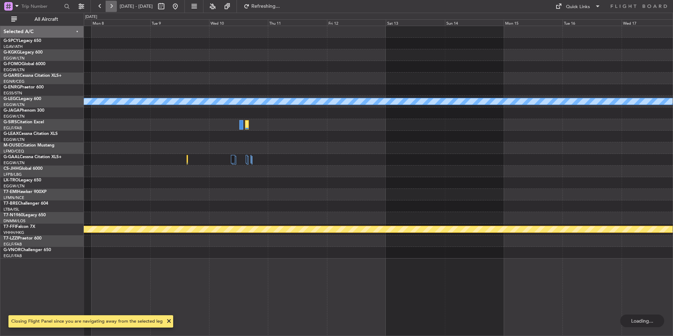
click at [111, 4] on button at bounding box center [111, 6] width 11 height 11
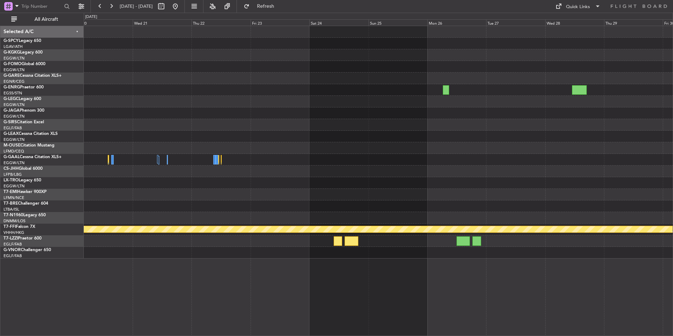
click at [344, 133] on div "Planned Maint Geneva (Cointrin)" at bounding box center [378, 142] width 588 height 232
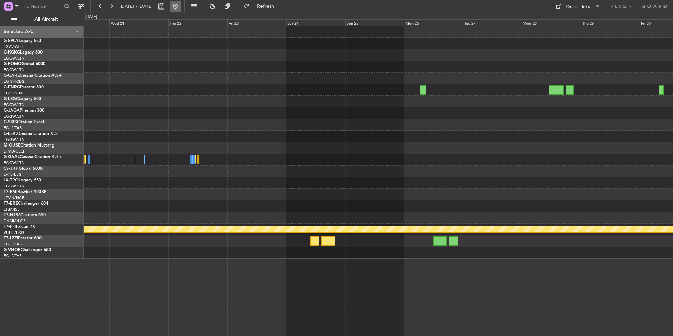
click at [181, 11] on button at bounding box center [175, 6] width 11 height 11
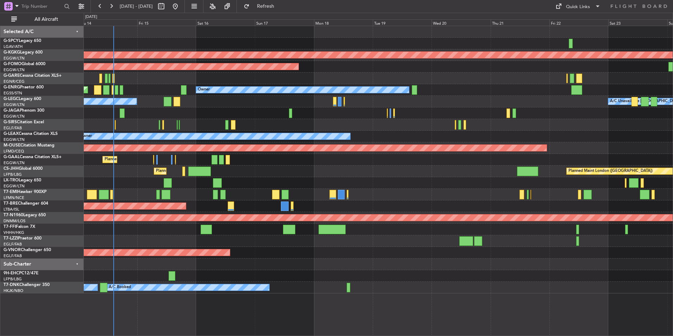
click at [217, 121] on div "Planned Maint [GEOGRAPHIC_DATA] ([GEOGRAPHIC_DATA])" at bounding box center [378, 125] width 588 height 12
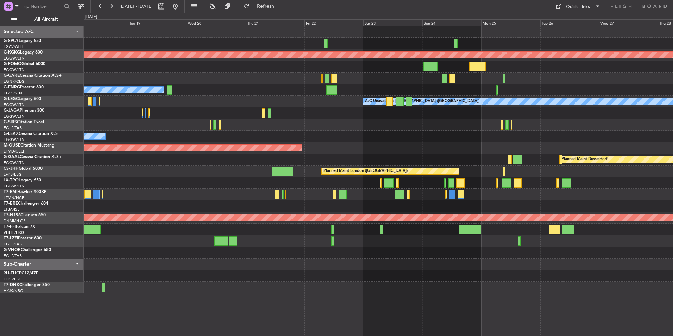
click at [142, 123] on div "AOG Maint [GEOGRAPHIC_DATA] (Ataturk) Planned Maint Windsor Locks ([PERSON_NAME…" at bounding box center [378, 159] width 588 height 267
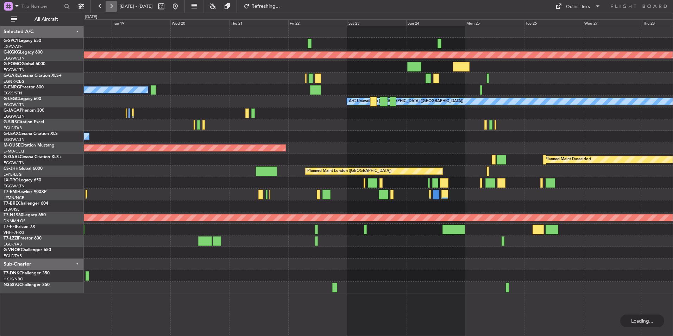
click at [108, 8] on button at bounding box center [111, 6] width 11 height 11
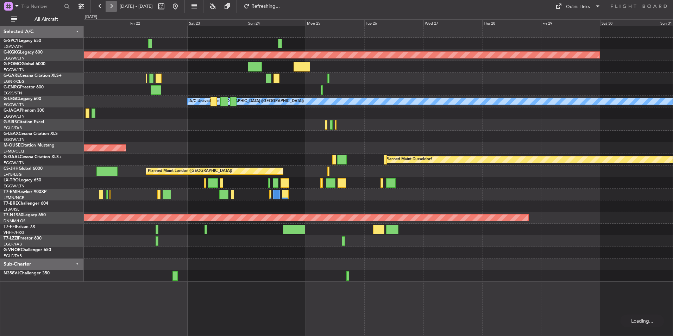
click at [108, 8] on button at bounding box center [111, 6] width 11 height 11
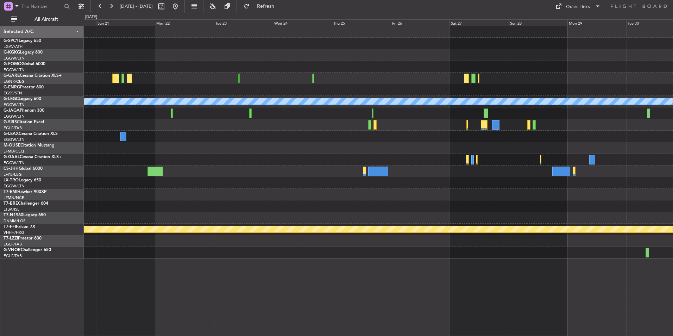
click at [121, 146] on div "Owner A/C Unavailable [GEOGRAPHIC_DATA] ([GEOGRAPHIC_DATA]) Planned Maint Genev…" at bounding box center [378, 142] width 588 height 232
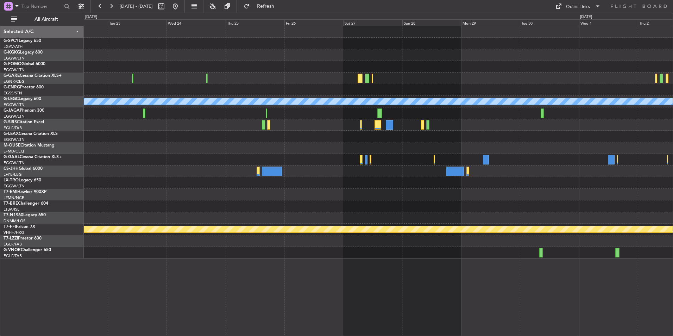
click at [291, 199] on div at bounding box center [378, 195] width 588 height 12
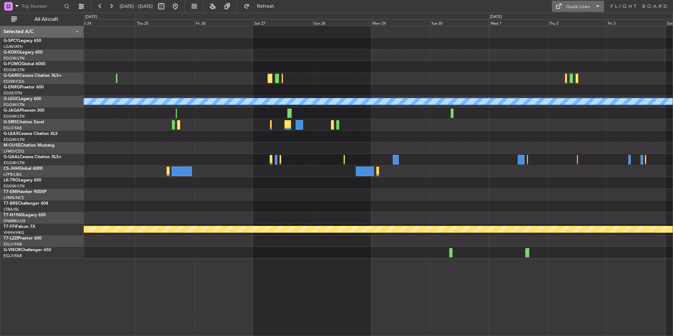
click at [584, 8] on div "Quick Links" at bounding box center [578, 7] width 24 height 7
click at [587, 26] on button "Trip Builder" at bounding box center [578, 23] width 53 height 17
click at [181, 4] on div at bounding box center [167, 6] width 25 height 11
click at [181, 5] on button at bounding box center [175, 6] width 11 height 11
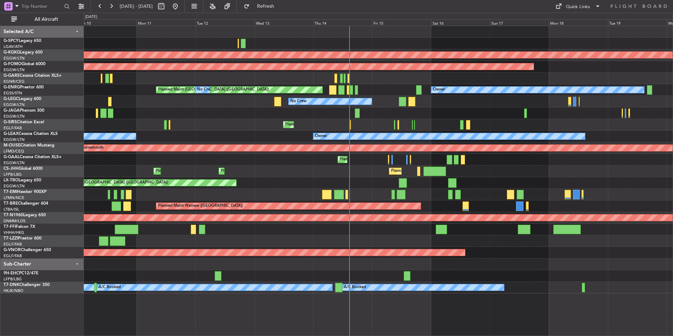
click at [253, 102] on div "No Crew" at bounding box center [378, 102] width 588 height 12
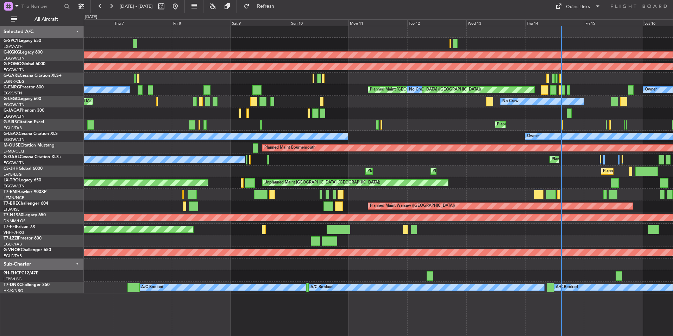
click at [413, 36] on div "AOG Maint [GEOGRAPHIC_DATA] (Ataturk) Planned Maint Windsor Locks ([PERSON_NAME…" at bounding box center [378, 159] width 588 height 267
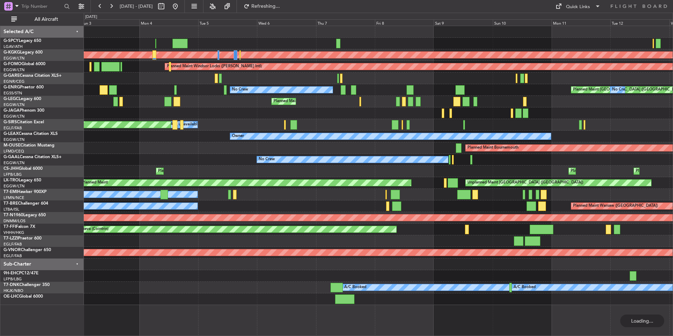
click at [365, 43] on div at bounding box center [378, 44] width 588 height 12
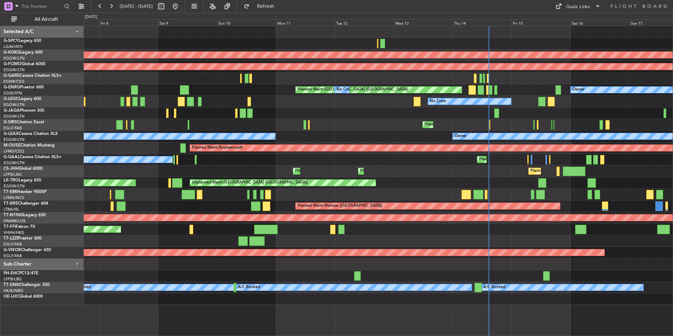
click at [0, 82] on html "[DATE] - [DATE] Refresh Quick Links All Aircraft AOG Maint [GEOGRAPHIC_DATA] ([…" at bounding box center [336, 168] width 673 height 336
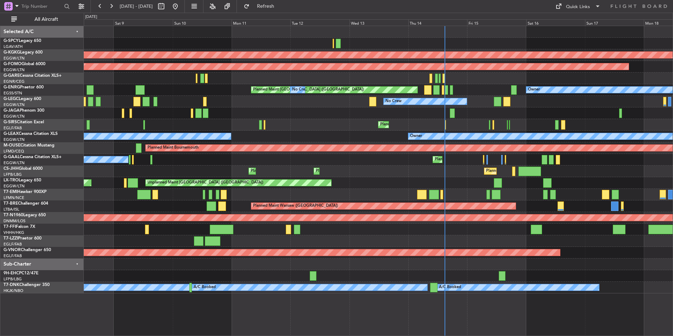
click at [109, 127] on div "AOG Maint [GEOGRAPHIC_DATA] (Ataturk) Planned Maint Windsor Locks ([PERSON_NAME…" at bounding box center [378, 159] width 588 height 267
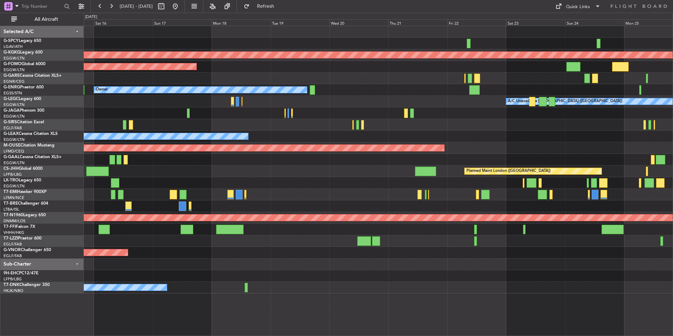
click at [177, 127] on div "Planned Maint [GEOGRAPHIC_DATA] ([GEOGRAPHIC_DATA])" at bounding box center [378, 125] width 588 height 12
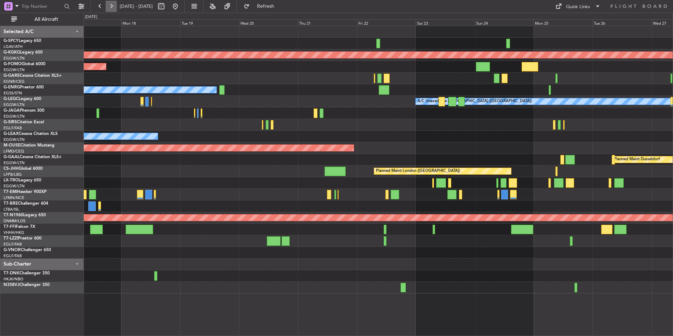
click at [112, 4] on button at bounding box center [111, 6] width 11 height 11
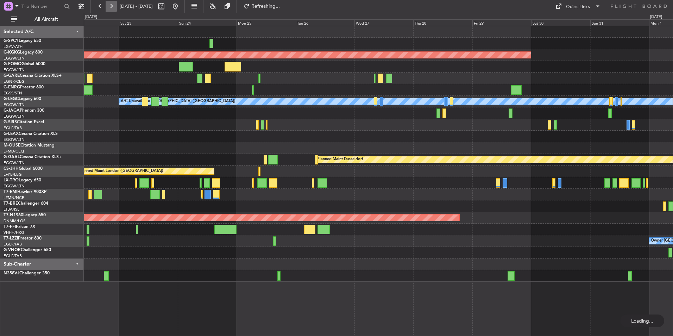
click at [112, 4] on button at bounding box center [111, 6] width 11 height 11
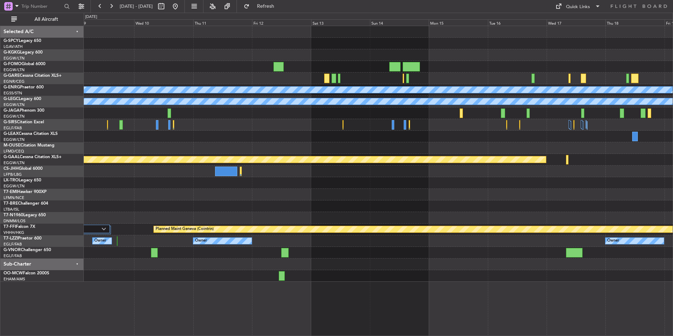
click at [324, 126] on div at bounding box center [378, 125] width 588 height 12
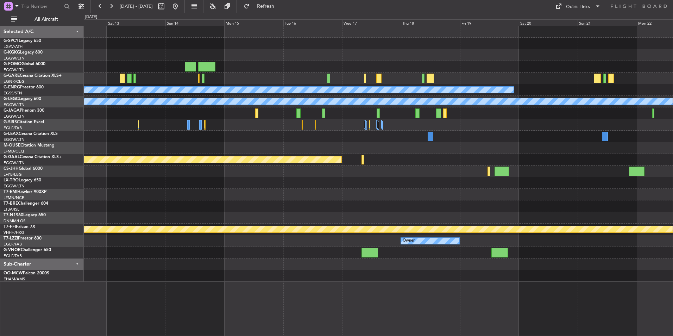
click at [173, 282] on div "Owner A/C Unavailable [GEOGRAPHIC_DATA] ([GEOGRAPHIC_DATA]) Planned [GEOGRAPHIC…" at bounding box center [378, 181] width 589 height 310
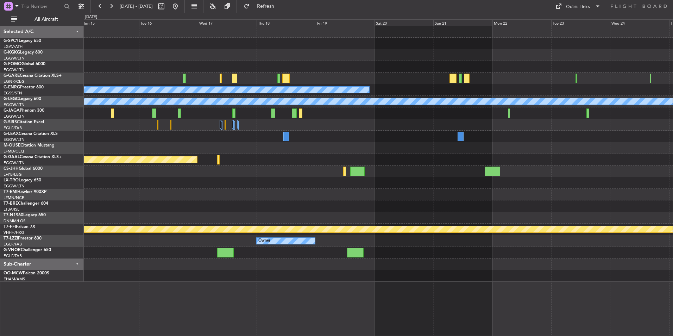
click at [291, 302] on div "Owner A/C Unavailable [GEOGRAPHIC_DATA] ([GEOGRAPHIC_DATA]) Planned [GEOGRAPHIC…" at bounding box center [378, 181] width 589 height 310
click at [333, 246] on div "Owner A/C Unavailable [GEOGRAPHIC_DATA] ([GEOGRAPHIC_DATA]) Planned [GEOGRAPHIC…" at bounding box center [378, 181] width 589 height 310
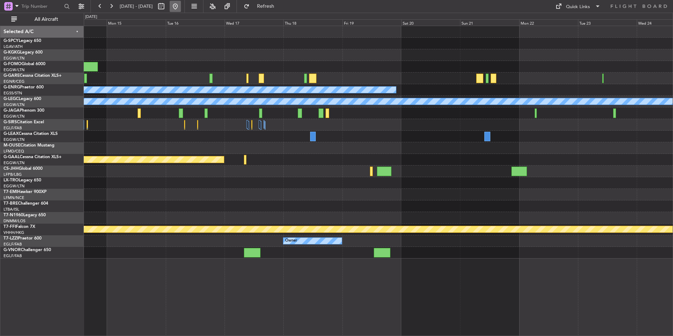
click at [181, 4] on button at bounding box center [175, 6] width 11 height 11
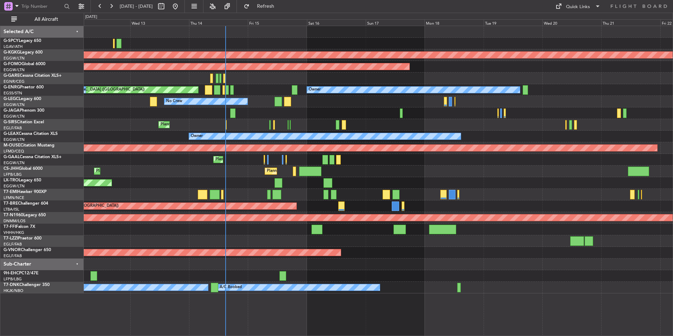
click at [307, 209] on div "Planned Maint Warsaw ([GEOGRAPHIC_DATA])" at bounding box center [378, 206] width 588 height 12
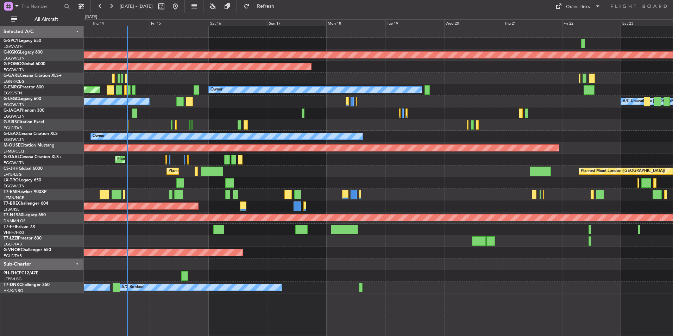
click at [435, 184] on div "Unplanned Maint [GEOGRAPHIC_DATA] ([GEOGRAPHIC_DATA])" at bounding box center [378, 183] width 588 height 12
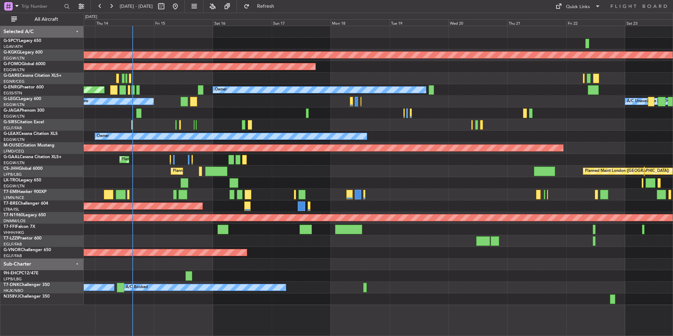
click at [325, 112] on div at bounding box center [378, 113] width 588 height 12
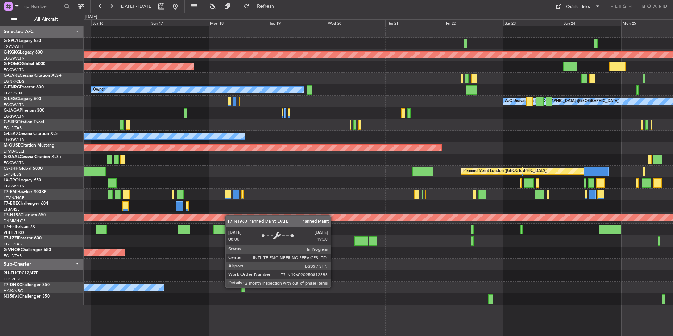
click at [152, 221] on div "AOG Maint [GEOGRAPHIC_DATA] (Ataturk) Planned Maint Windsor Locks ([PERSON_NAME…" at bounding box center [378, 165] width 588 height 279
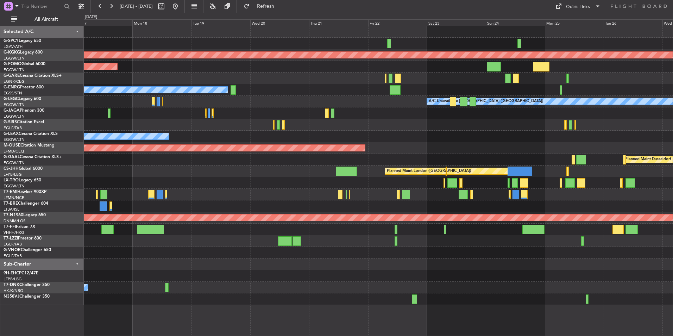
click at [116, 231] on div "AOG Maint [GEOGRAPHIC_DATA] (Ataturk) Planned Maint Windsor Locks ([PERSON_NAME…" at bounding box center [378, 165] width 588 height 279
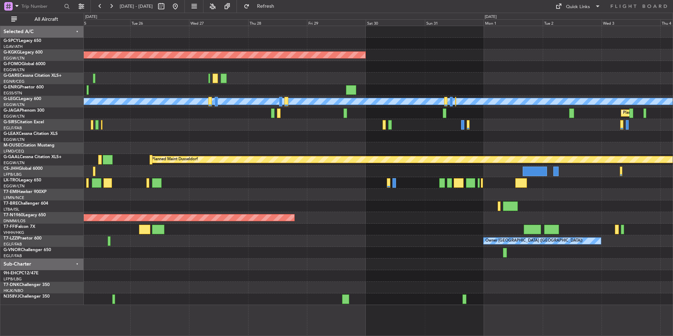
click at [132, 245] on div "Owner [GEOGRAPHIC_DATA] ([GEOGRAPHIC_DATA])" at bounding box center [378, 241] width 588 height 12
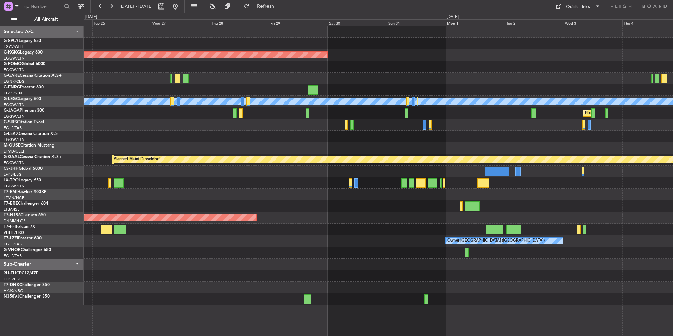
click at [375, 231] on div at bounding box center [378, 229] width 588 height 12
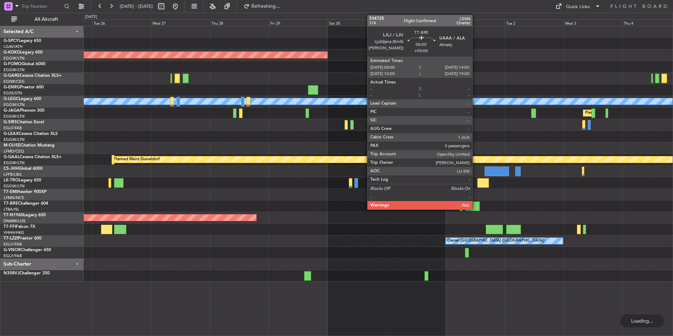
click at [475, 204] on div at bounding box center [472, 205] width 15 height 9
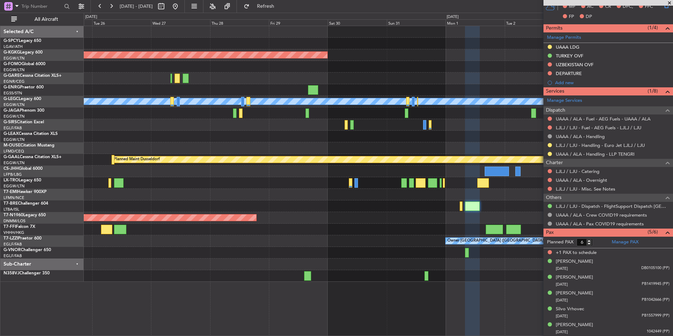
scroll to position [158, 0]
click at [626, 241] on link "Manage PAX" at bounding box center [624, 241] width 27 height 7
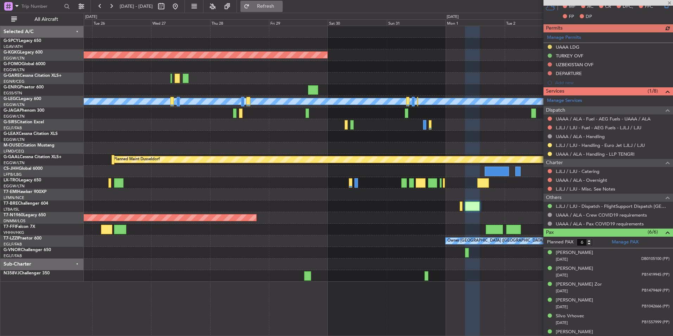
click at [280, 4] on span "Refresh" at bounding box center [266, 6] width 30 height 5
click at [668, 0] on span at bounding box center [668, 3] width 7 height 6
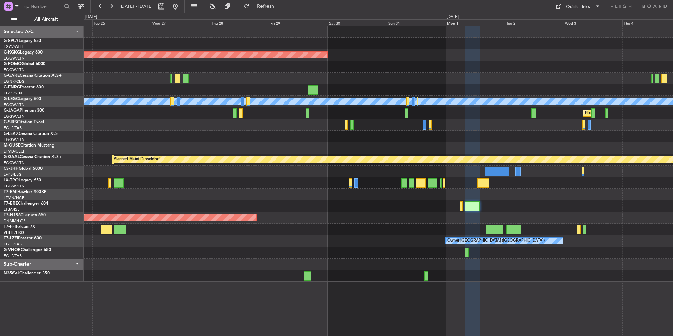
type input "0"
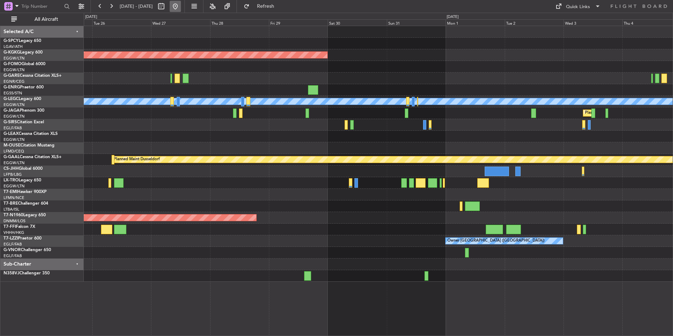
click at [181, 7] on button at bounding box center [175, 6] width 11 height 11
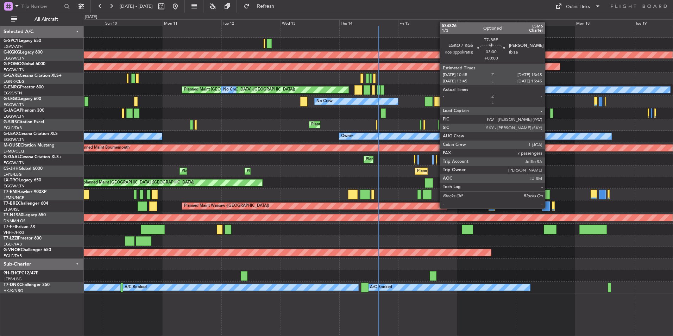
click at [547, 206] on div at bounding box center [545, 205] width 7 height 9
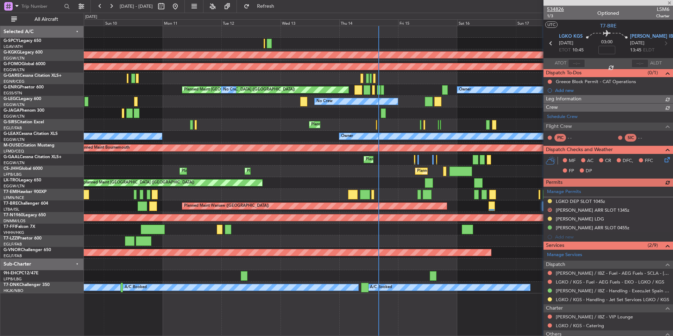
click at [560, 7] on span "534826" at bounding box center [555, 9] width 17 height 7
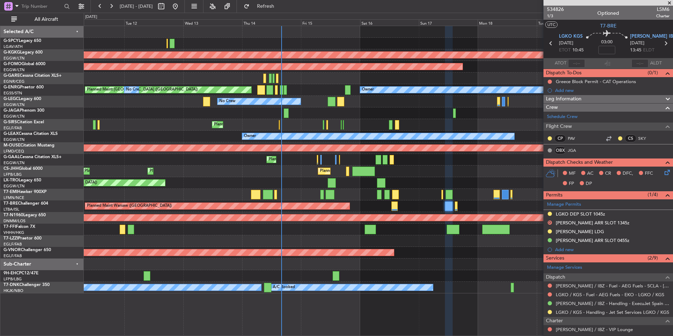
click at [336, 193] on div "AOG Maint [GEOGRAPHIC_DATA] (Ataturk) Planned Maint Windsor Locks ([PERSON_NAME…" at bounding box center [378, 159] width 588 height 267
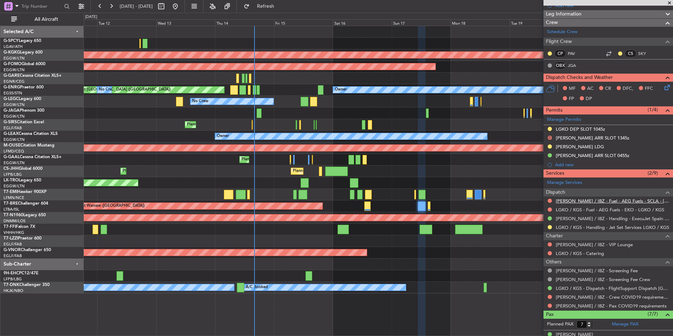
scroll to position [91, 0]
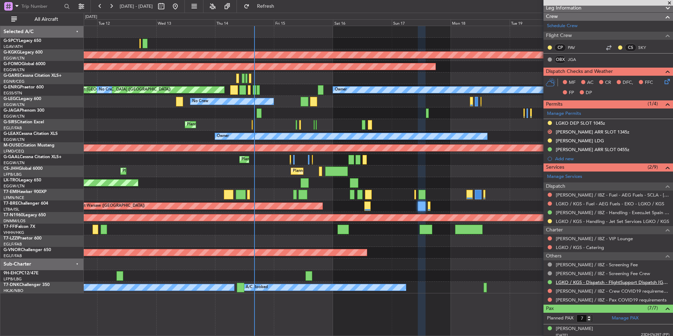
click at [588, 282] on link "LGKO / KGS - Dispatch - FlightSupport Dispatch [GEOGRAPHIC_DATA]" at bounding box center [612, 282] width 114 height 6
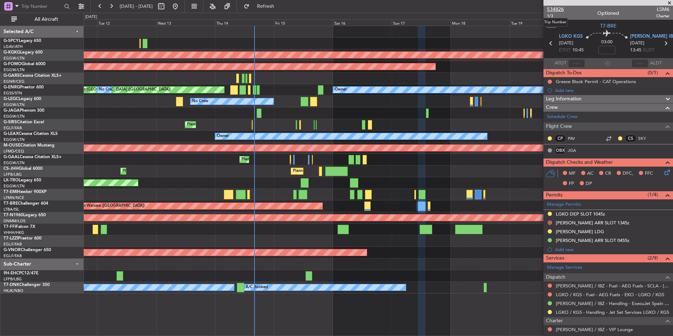
click at [557, 9] on span "534826" at bounding box center [555, 9] width 17 height 7
click at [574, 118] on link "Schedule Crew" at bounding box center [562, 116] width 31 height 7
click at [280, 8] on span "Refresh" at bounding box center [266, 6] width 30 height 5
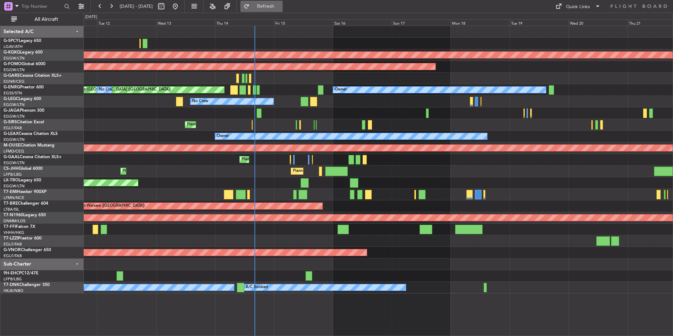
click at [282, 10] on button "Refresh" at bounding box center [261, 6] width 42 height 11
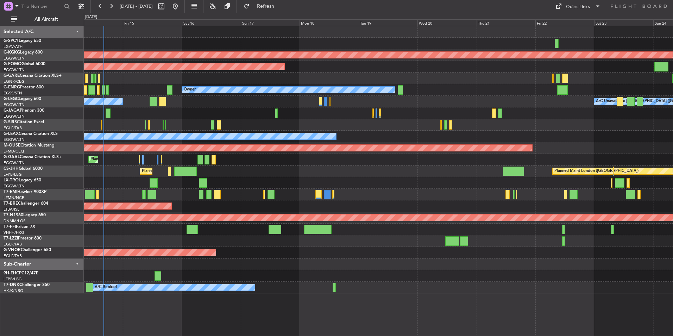
click at [282, 245] on div "AOG Maint [GEOGRAPHIC_DATA] (Ataturk) Planned Maint Windsor Locks ([PERSON_NAME…" at bounding box center [378, 159] width 588 height 267
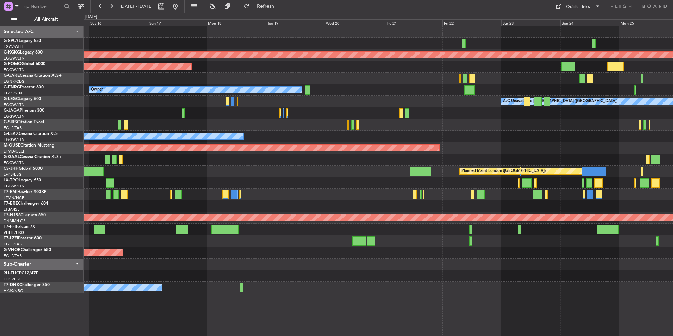
click at [310, 264] on div "AOG Maint [GEOGRAPHIC_DATA] (Ataturk) Planned Maint Windsor Locks ([PERSON_NAME…" at bounding box center [378, 159] width 588 height 267
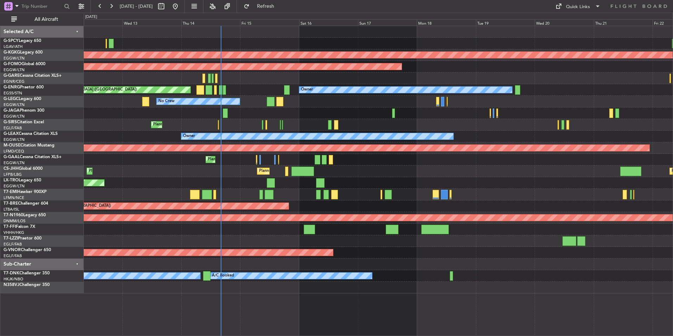
click at [513, 182] on div "AOG Maint [GEOGRAPHIC_DATA] (Ataturk) Planned Maint Windsor Locks ([PERSON_NAME…" at bounding box center [378, 159] width 588 height 267
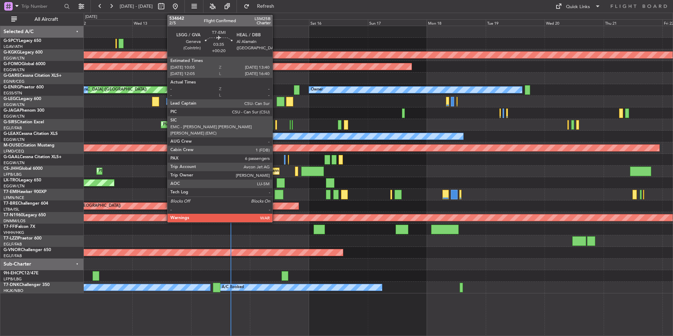
click at [275, 194] on div at bounding box center [278, 194] width 9 height 9
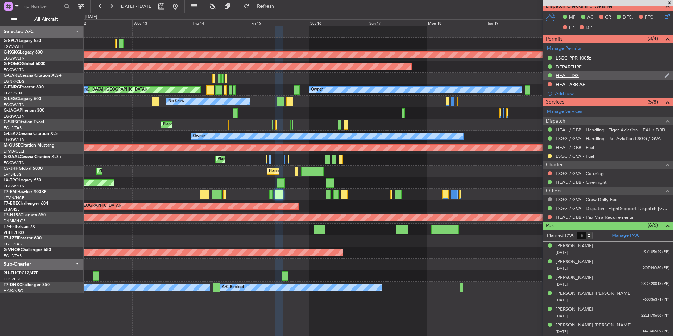
scroll to position [202, 0]
click at [626, 234] on mat-tooltip-component "HEAL / DBB - Pax Visa Requirements" at bounding box center [594, 228] width 78 height 19
click at [622, 231] on link "Manage PAX" at bounding box center [624, 234] width 27 height 7
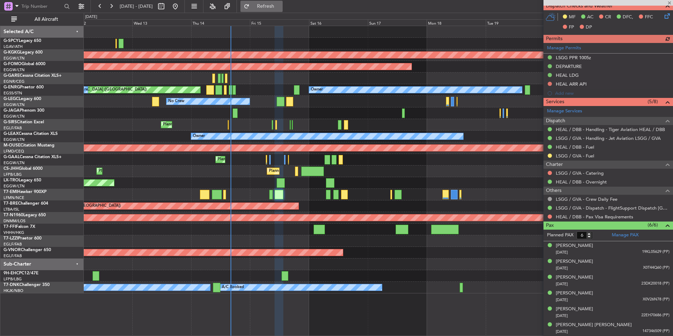
click at [280, 8] on span "Refresh" at bounding box center [266, 6] width 30 height 5
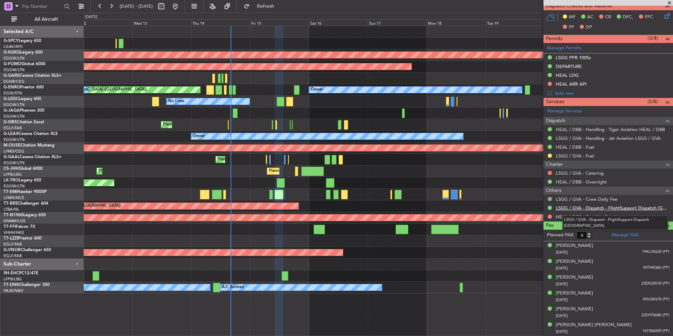
click at [615, 209] on link "LSGG / GVA - Dispatch - FlightSupport Dispatch [GEOGRAPHIC_DATA]" at bounding box center [612, 208] width 114 height 6
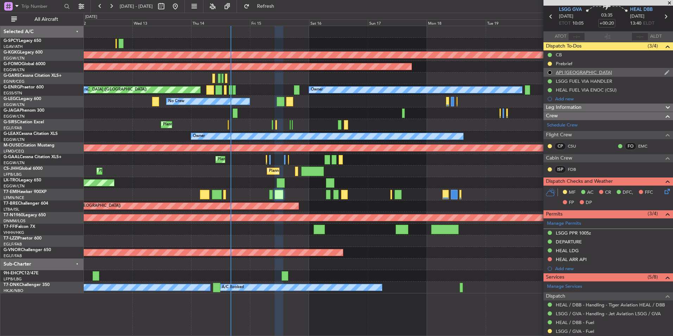
scroll to position [0, 0]
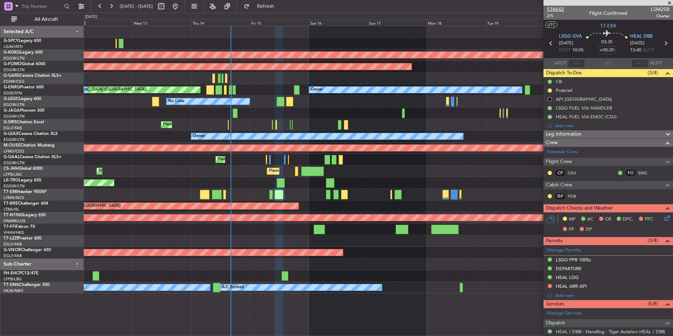
click at [555, 6] on span "534642" at bounding box center [555, 9] width 17 height 7
